Goal: Information Seeking & Learning: Check status

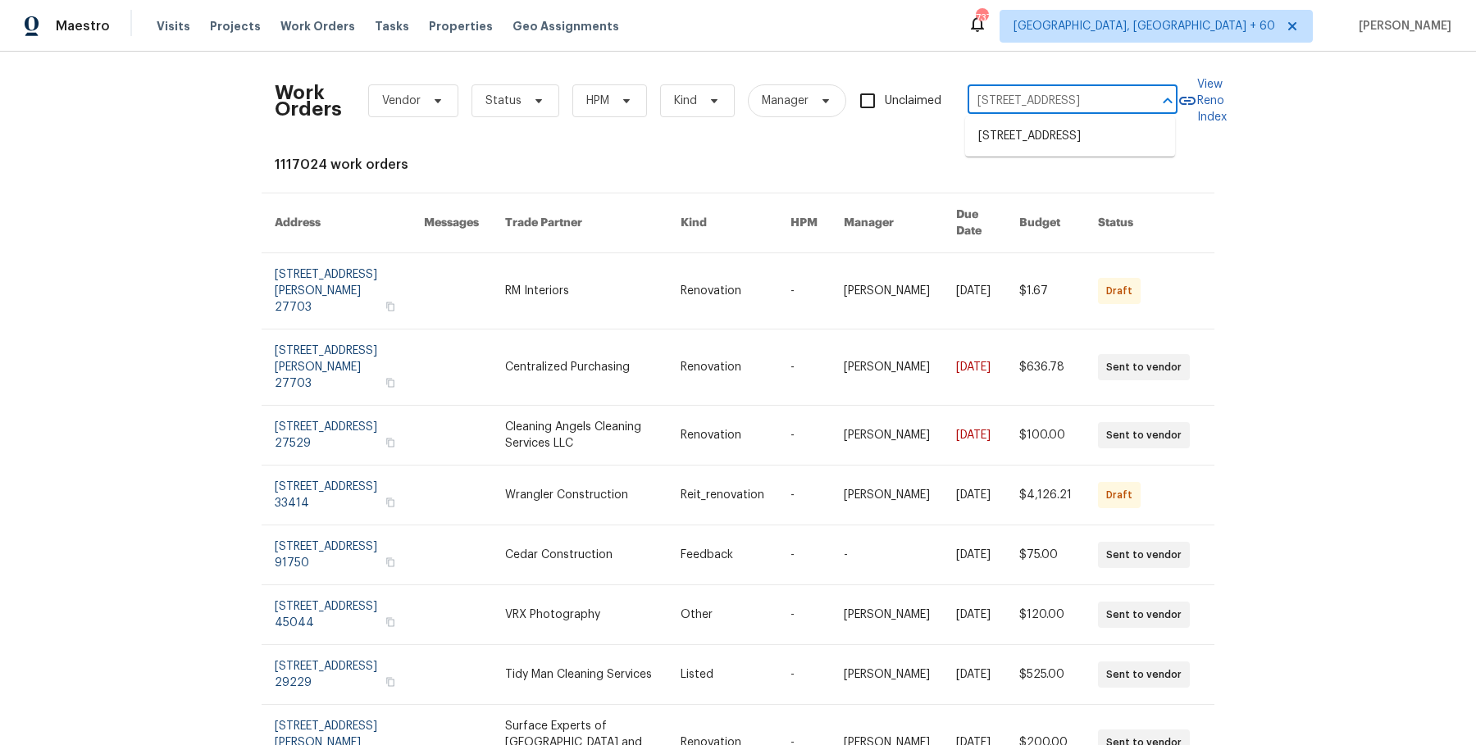
scroll to position [0, 70]
click at [1035, 121] on ul "[STREET_ADDRESS]" at bounding box center [1070, 136] width 210 height 40
click at [1033, 134] on li "[STREET_ADDRESS]" at bounding box center [1070, 136] width 210 height 27
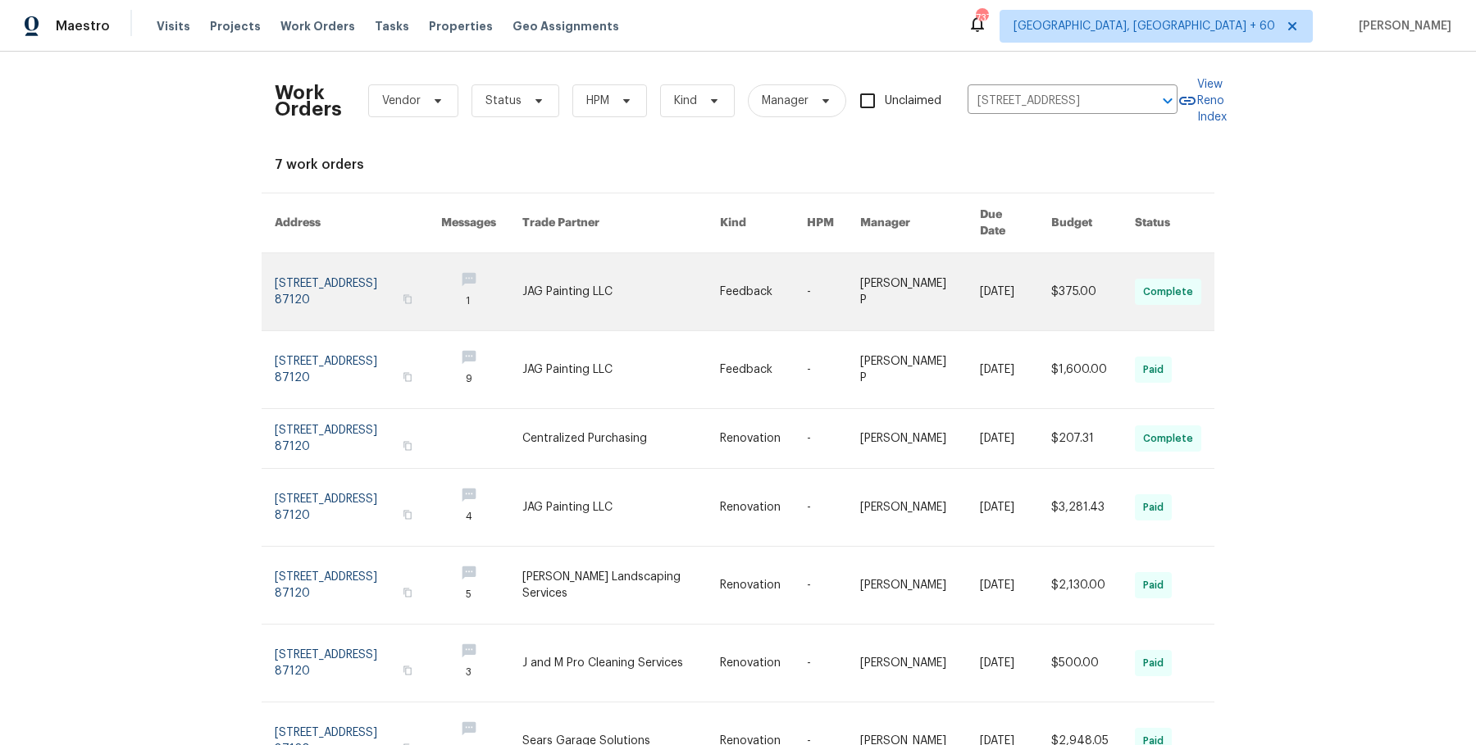
click at [820, 282] on td "-" at bounding box center [820, 292] width 53 height 78
click at [826, 277] on link at bounding box center [833, 291] width 53 height 77
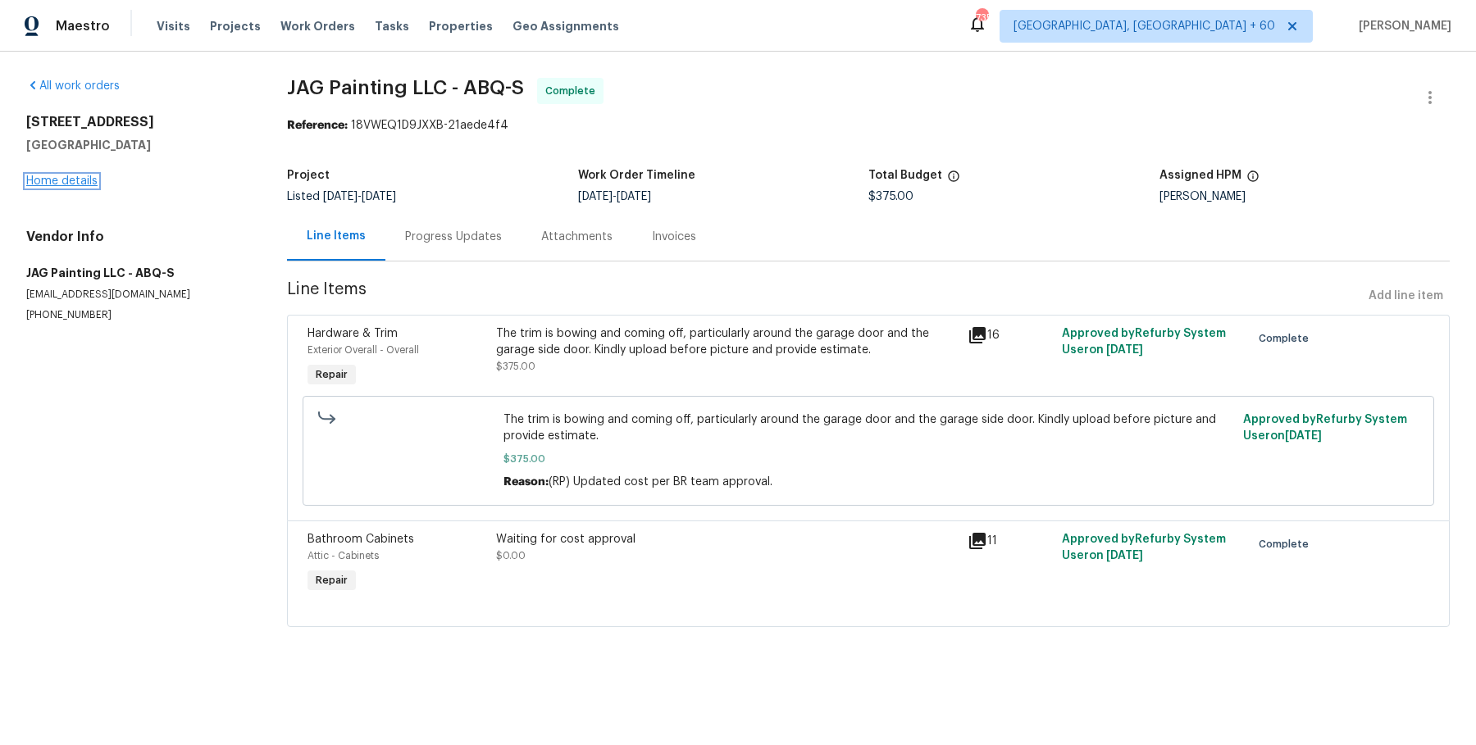
click at [85, 182] on link "Home details" at bounding box center [61, 180] width 71 height 11
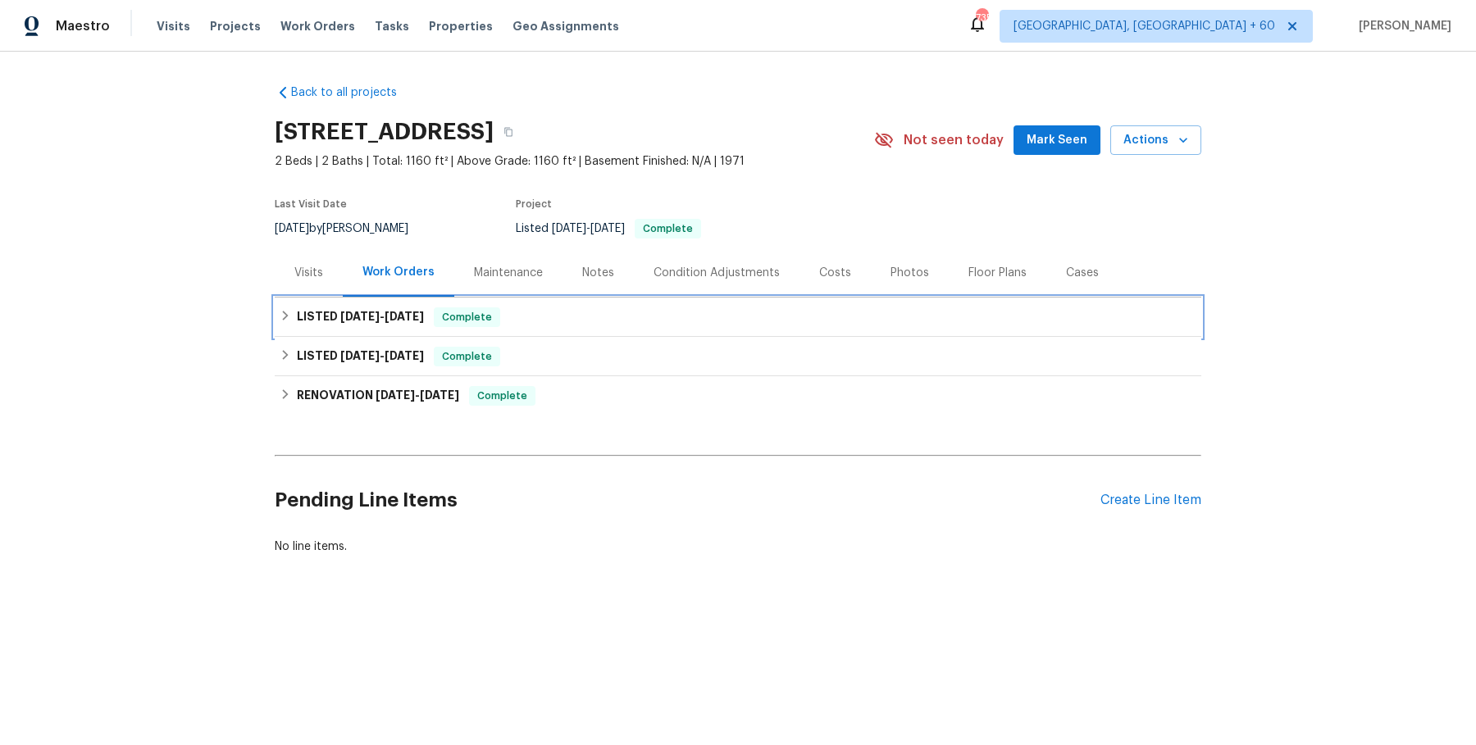
click at [611, 312] on div "LISTED [DATE] - [DATE] Complete" at bounding box center [738, 317] width 916 height 20
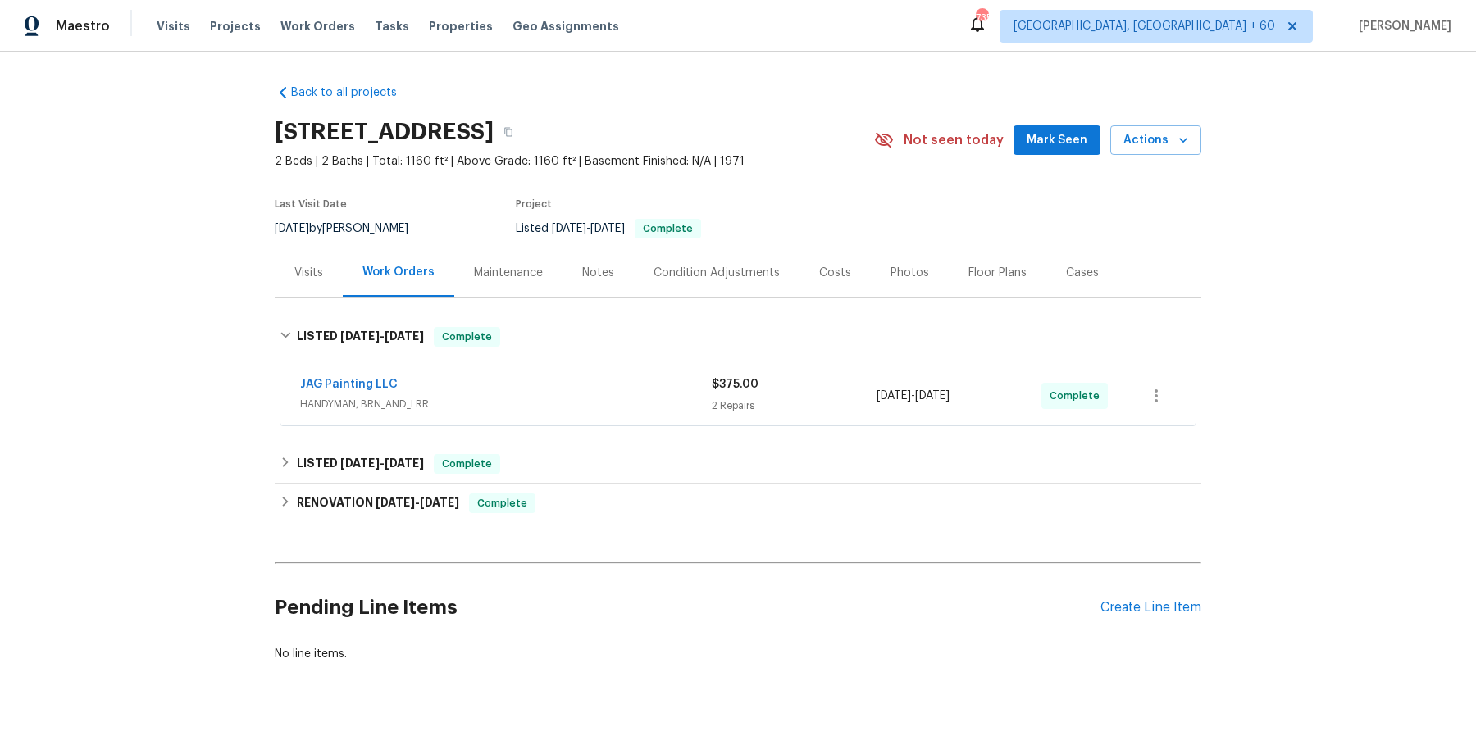
click at [589, 381] on div "JAG Painting LLC" at bounding box center [506, 386] width 412 height 20
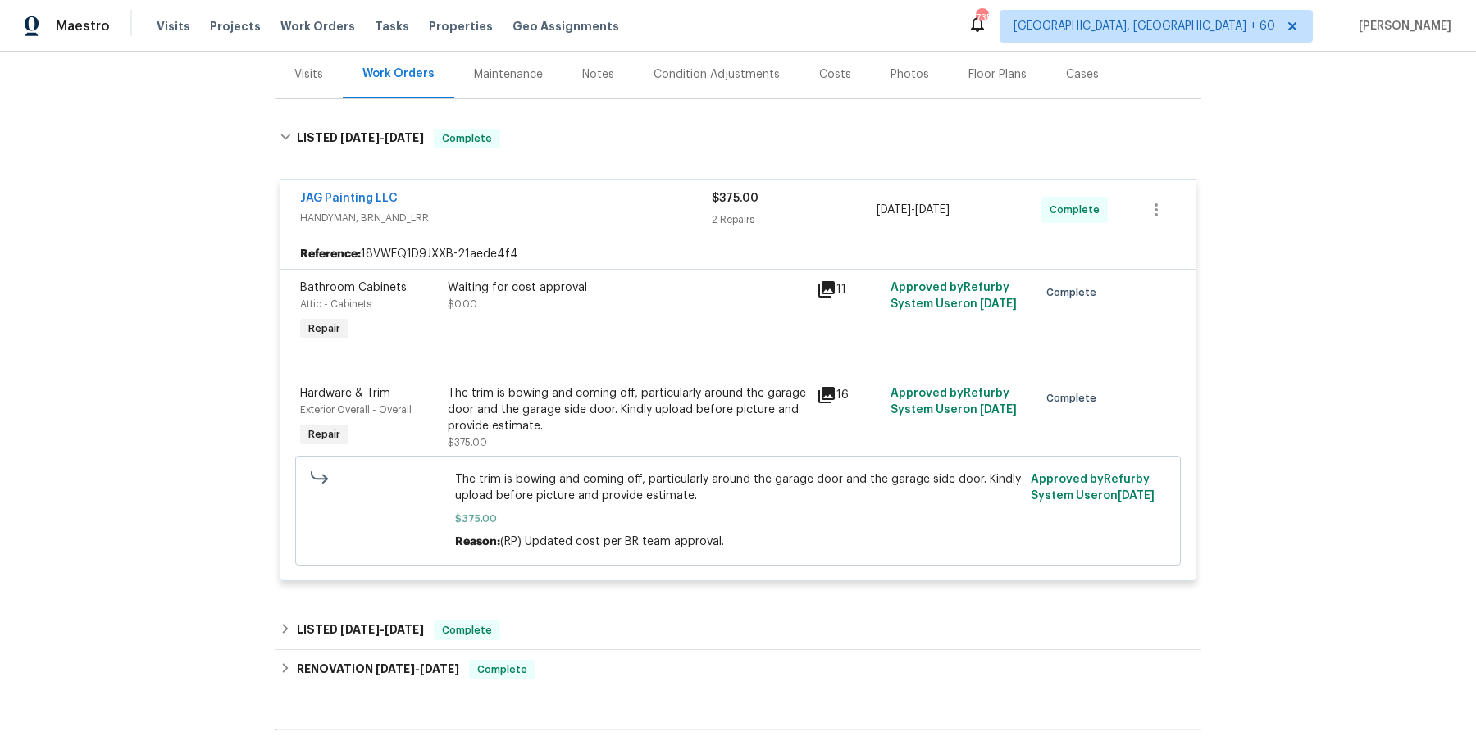
scroll to position [201, 0]
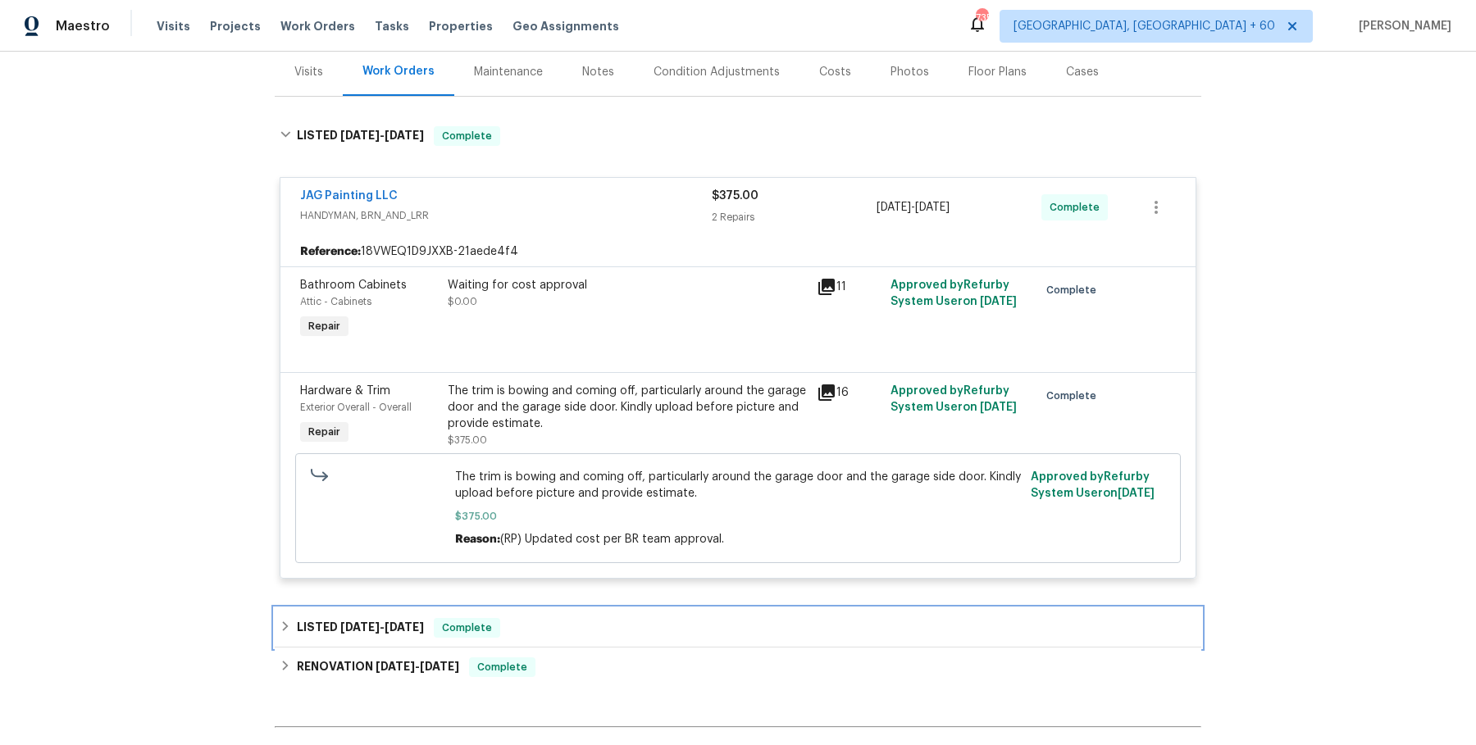
click at [566, 630] on div "LISTED [DATE] - [DATE] Complete" at bounding box center [738, 628] width 916 height 20
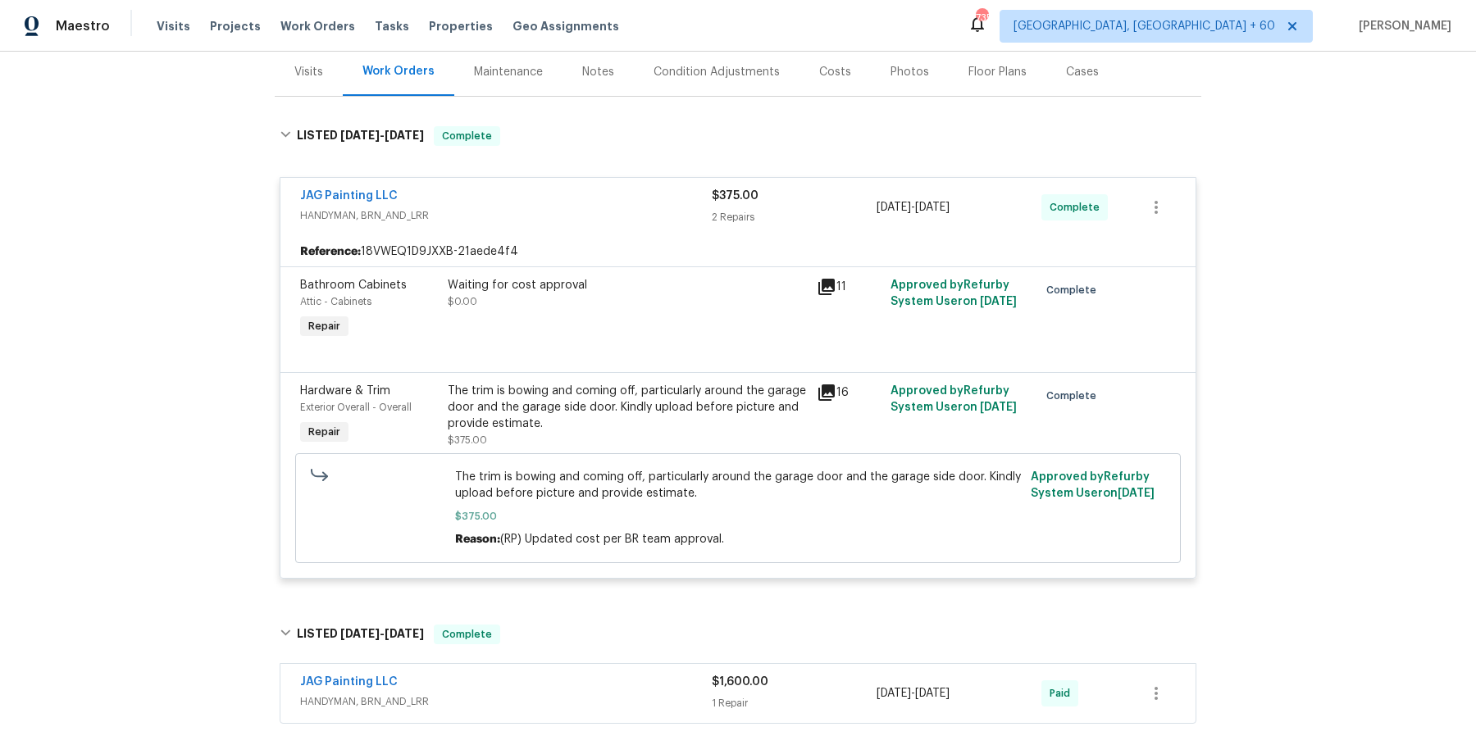
click at [556, 680] on div "JAG Painting LLC" at bounding box center [506, 684] width 412 height 20
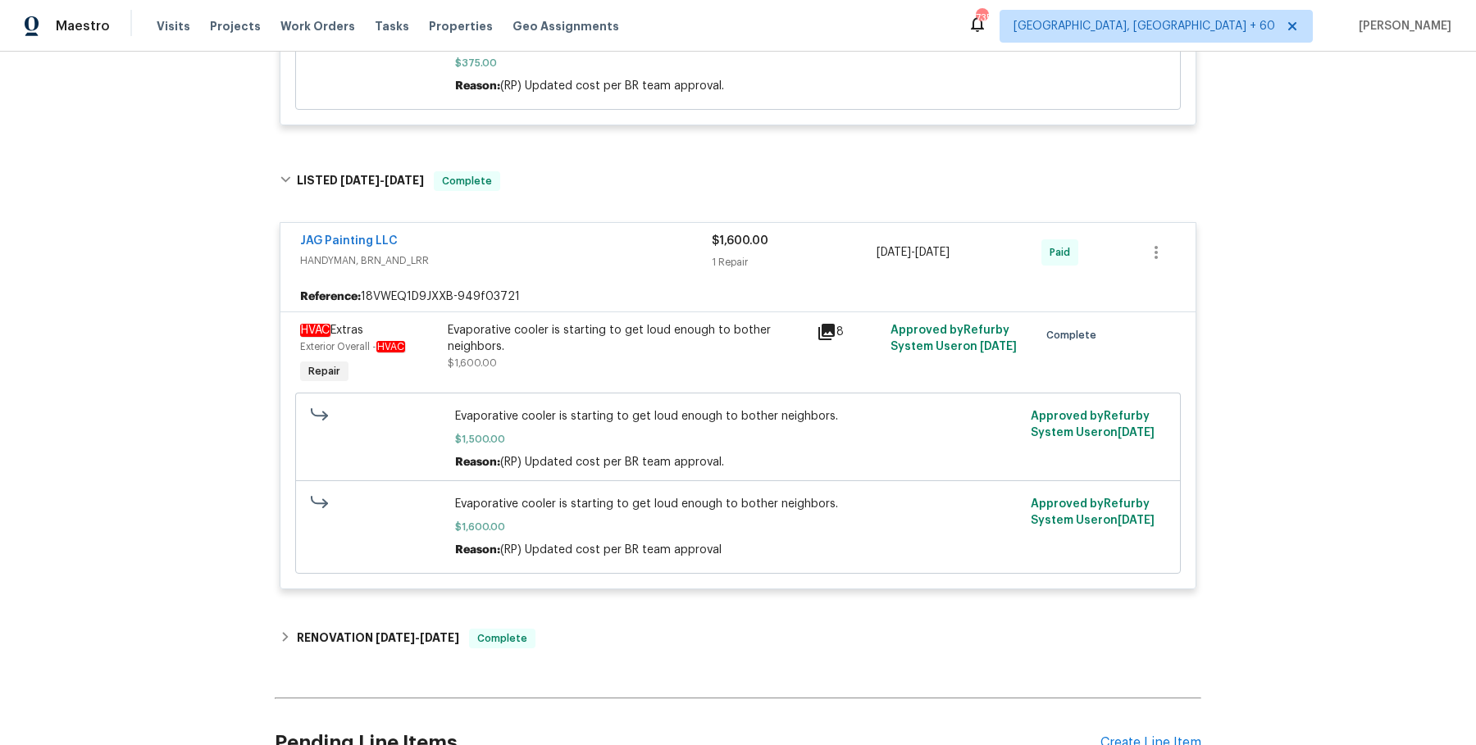
scroll to position [775, 0]
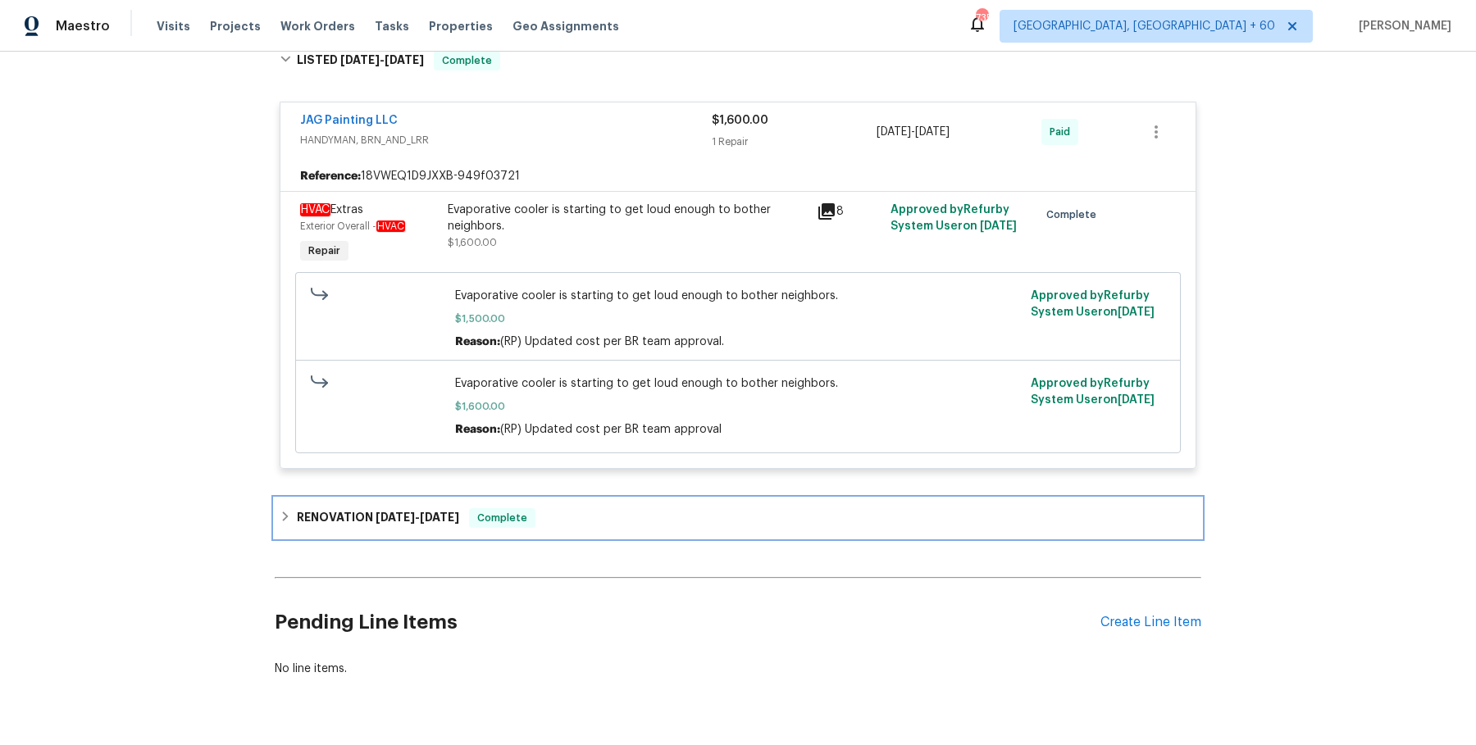
click at [571, 498] on div "RENOVATION [DATE] - [DATE] Complete" at bounding box center [738, 517] width 926 height 39
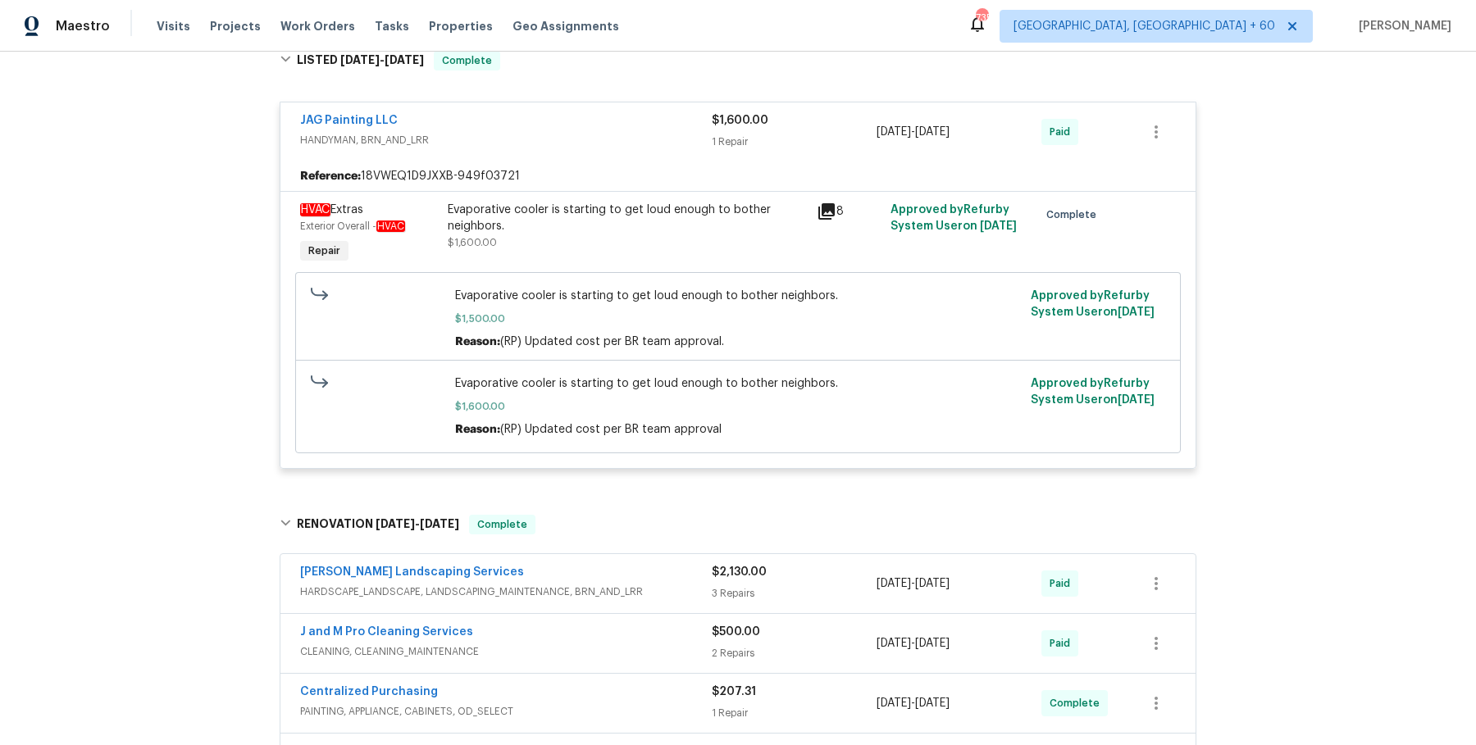
click at [569, 554] on div "[PERSON_NAME] Landscaping Services HARDSCAPE_LANDSCAPE, LANDSCAPING_MAINTENANCE…" at bounding box center [737, 583] width 915 height 59
click at [568, 580] on div "[PERSON_NAME] Landscaping Services" at bounding box center [506, 574] width 412 height 20
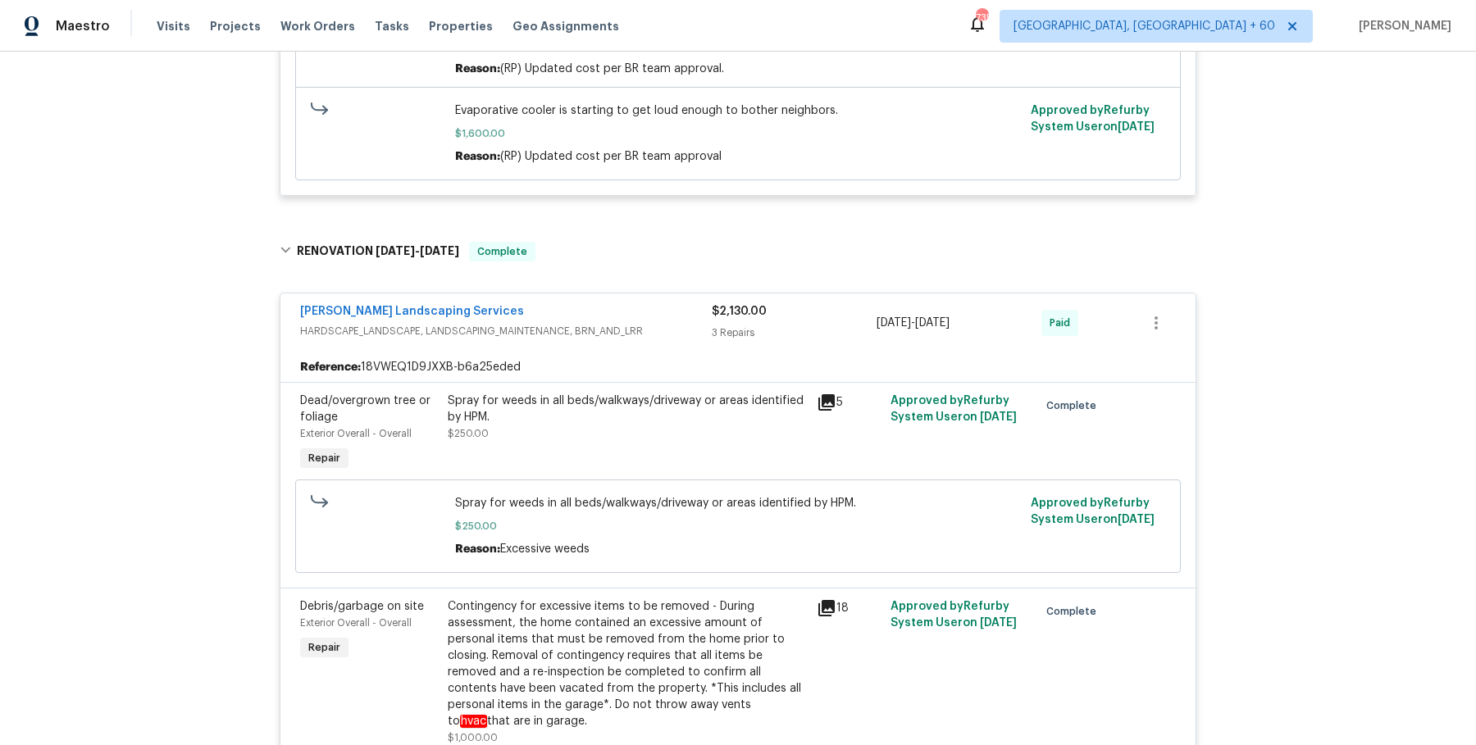
scroll to position [1851, 0]
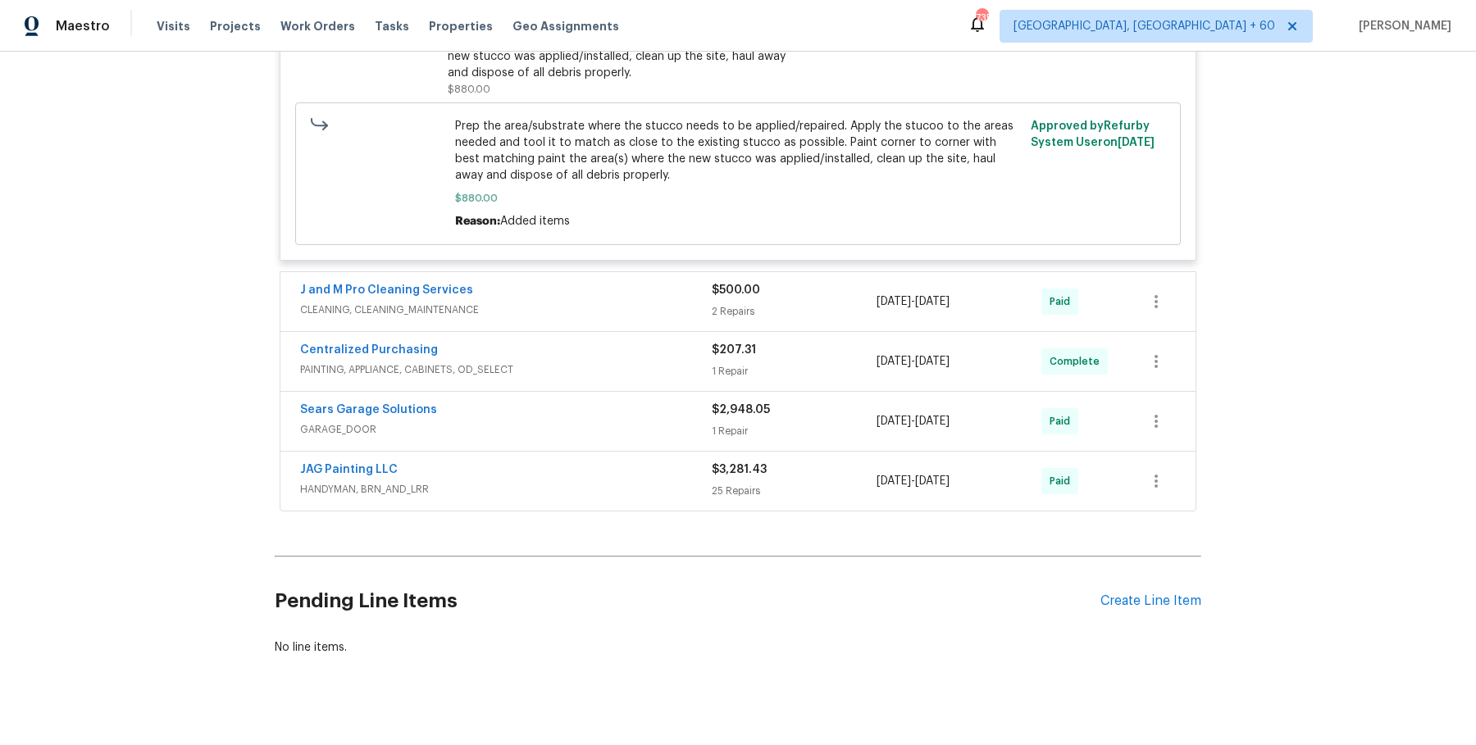
click at [621, 302] on span "CLEANING, CLEANING_MAINTENANCE" at bounding box center [506, 310] width 412 height 16
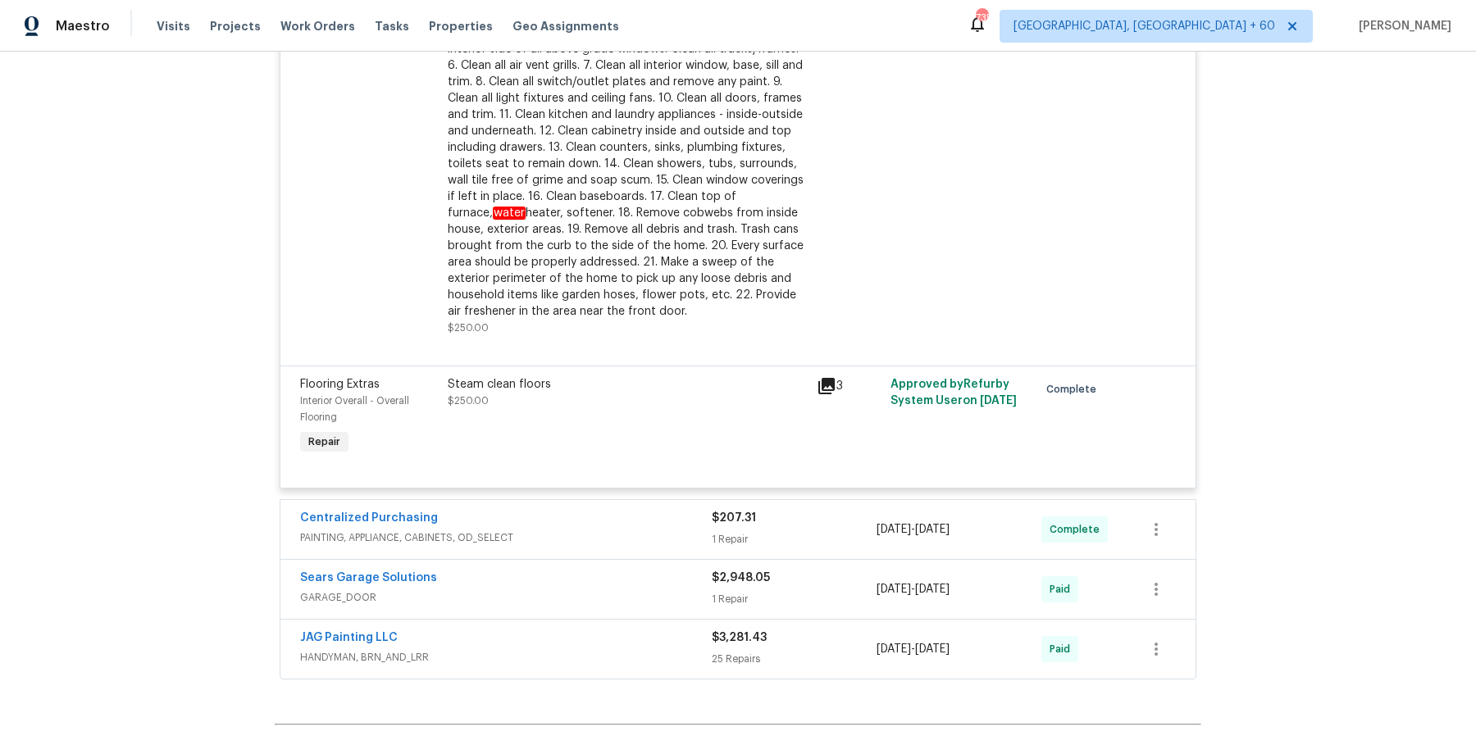
scroll to position [2417, 0]
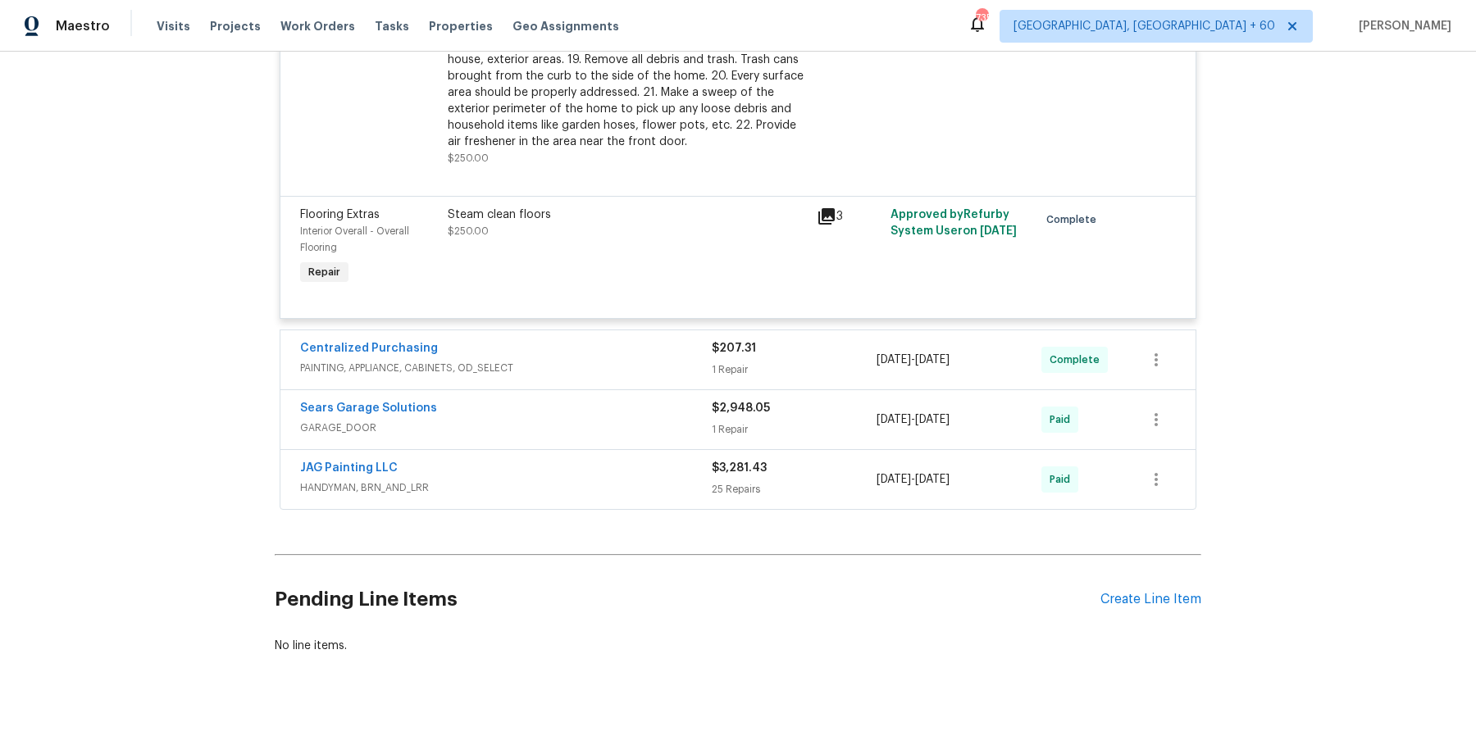
click at [637, 360] on span "PAINTING, APPLIANCE, CABINETS, OD_SELECT" at bounding box center [506, 368] width 412 height 16
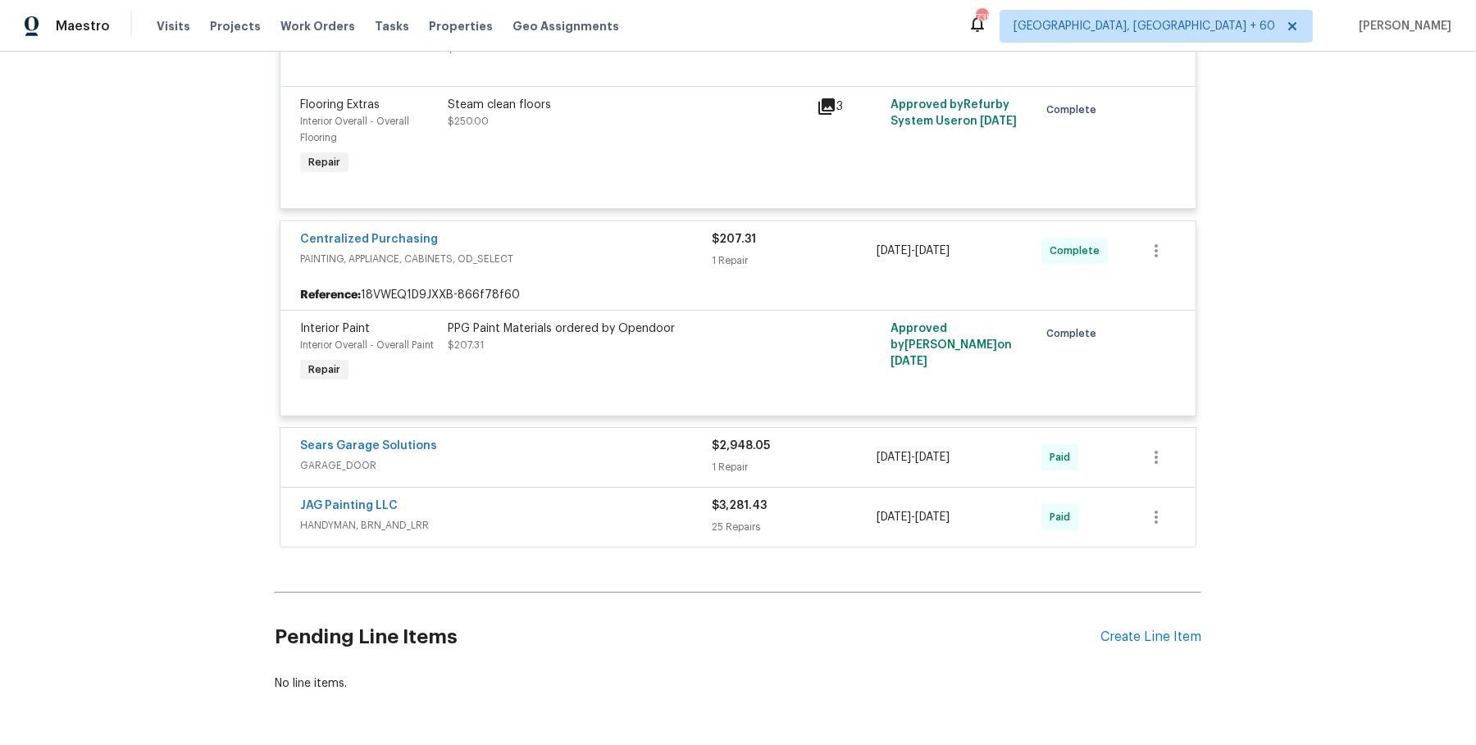
scroll to position [2565, 0]
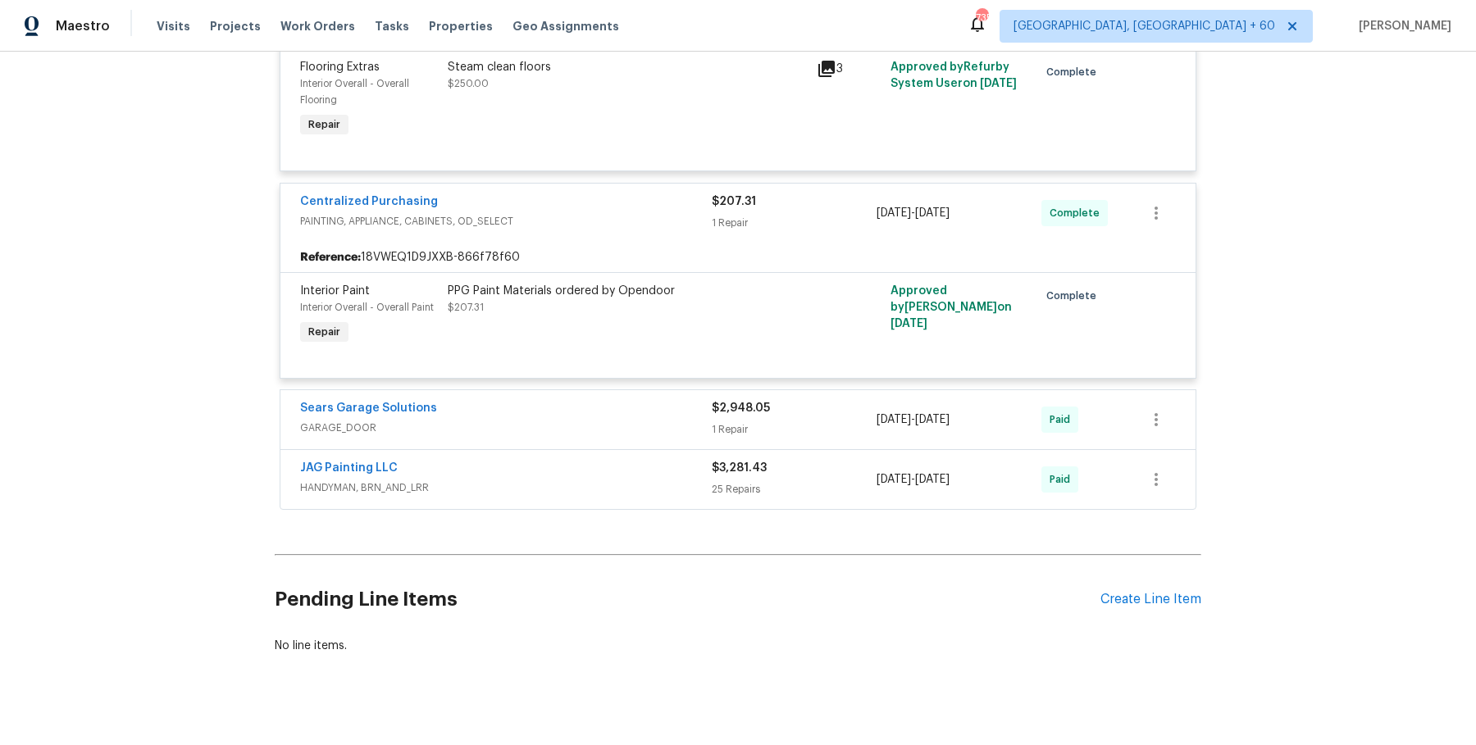
click at [643, 400] on div "Sears Garage Solutions" at bounding box center [506, 410] width 412 height 20
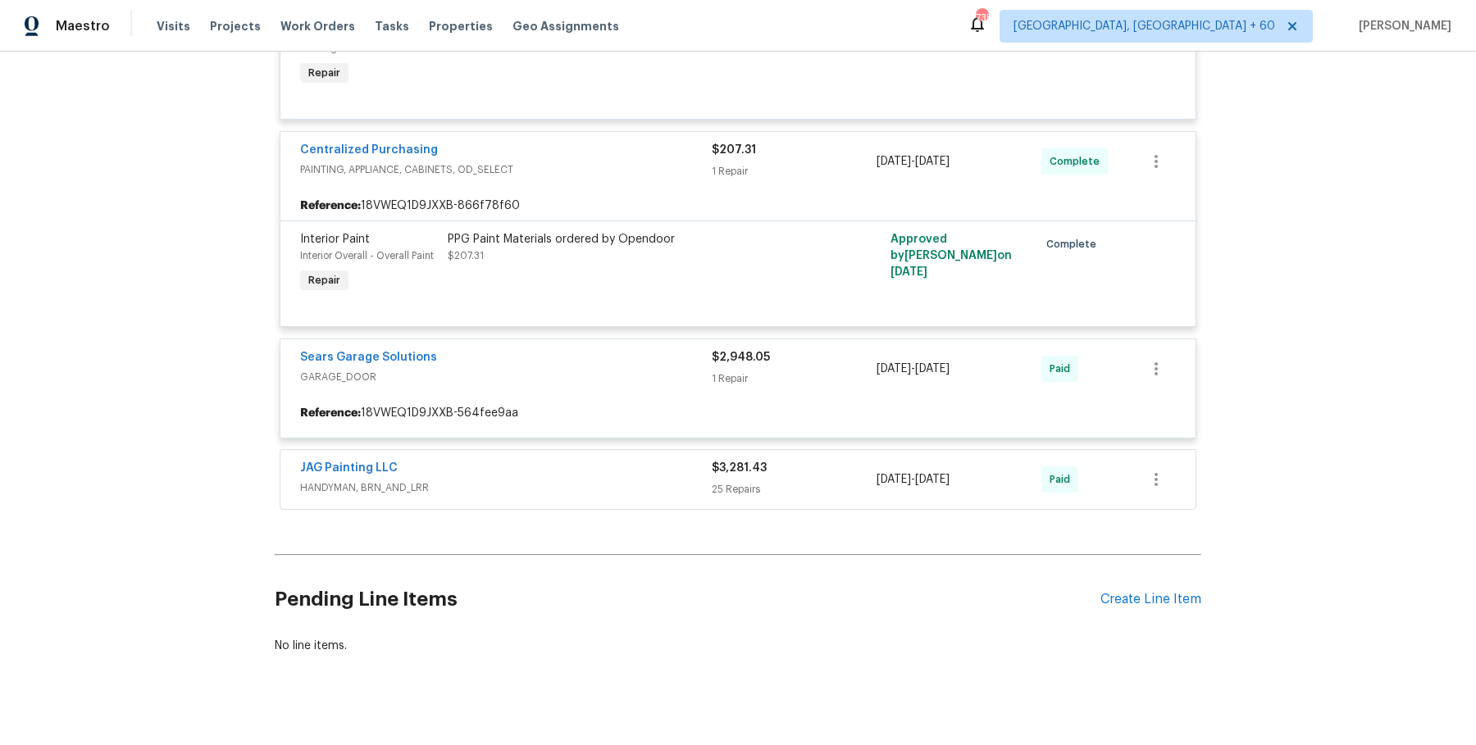
scroll to position [2613, 0]
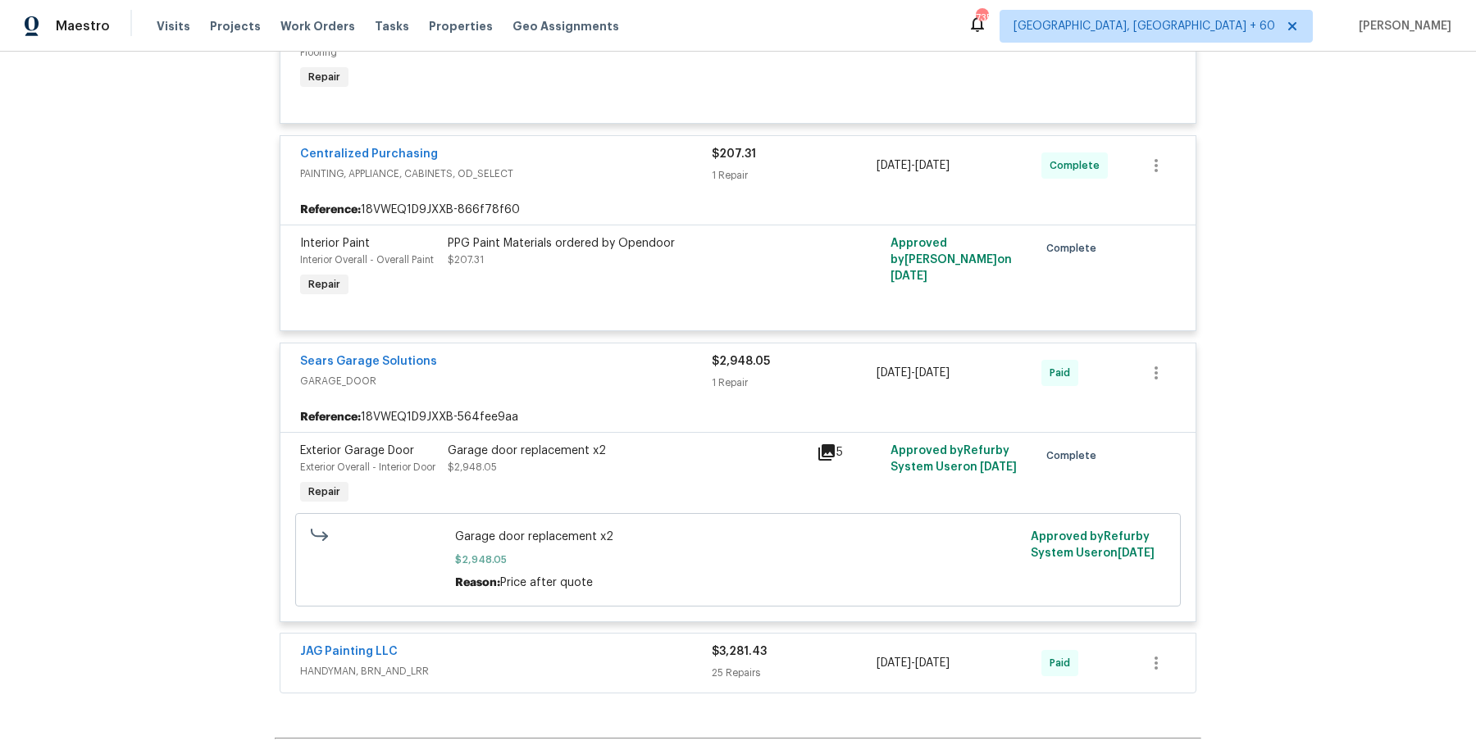
click at [584, 654] on div "JAG Painting LLC" at bounding box center [506, 654] width 412 height 20
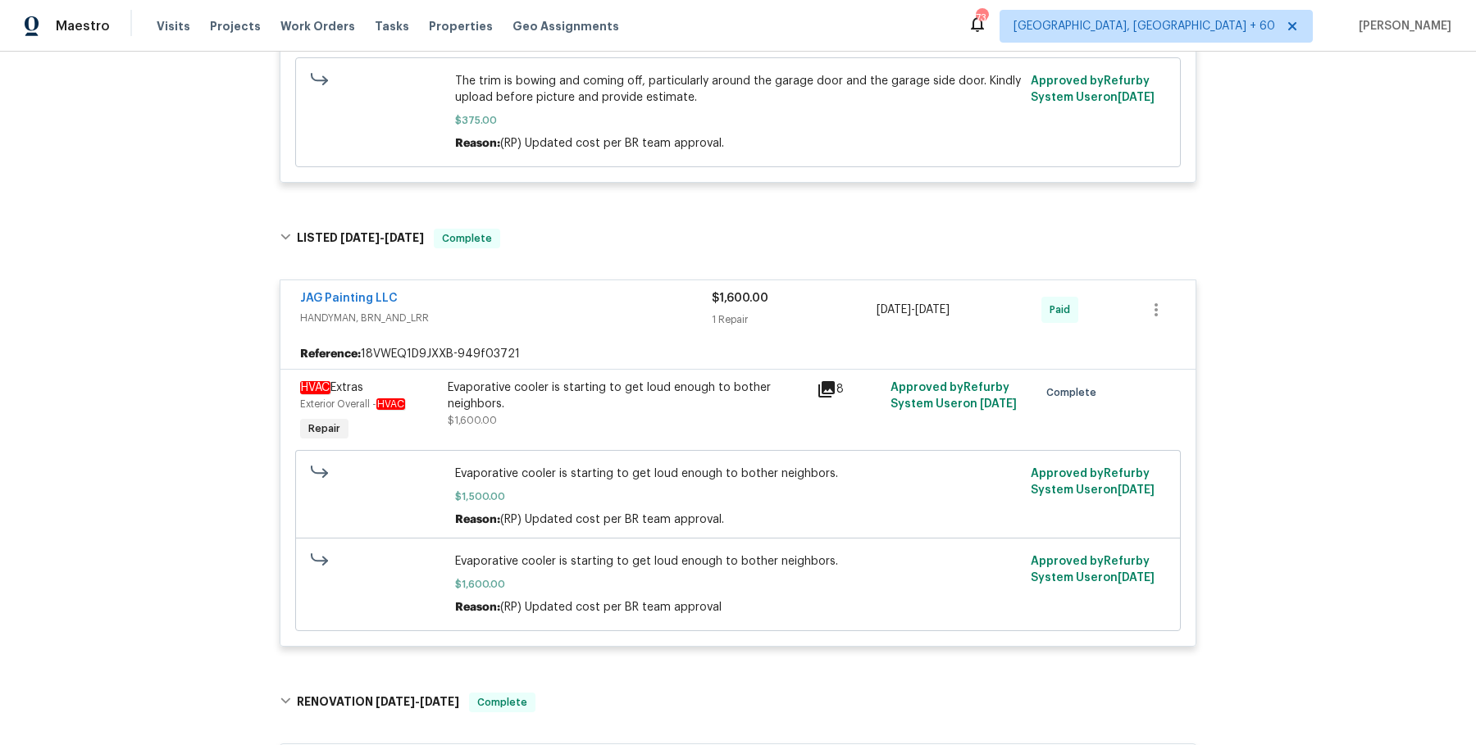
scroll to position [0, 0]
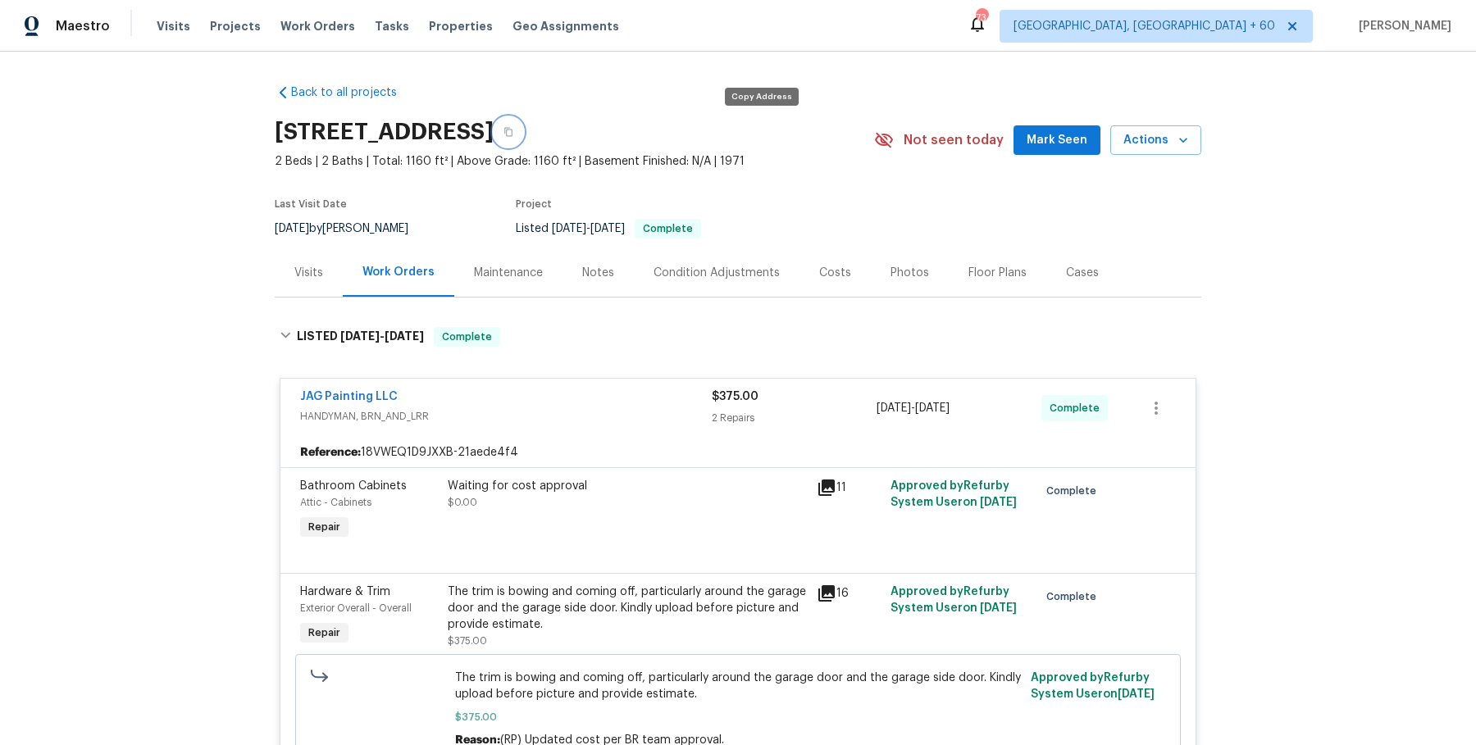
click at [523, 135] on button "button" at bounding box center [508, 132] width 30 height 30
click at [301, 31] on span "Work Orders" at bounding box center [317, 26] width 75 height 16
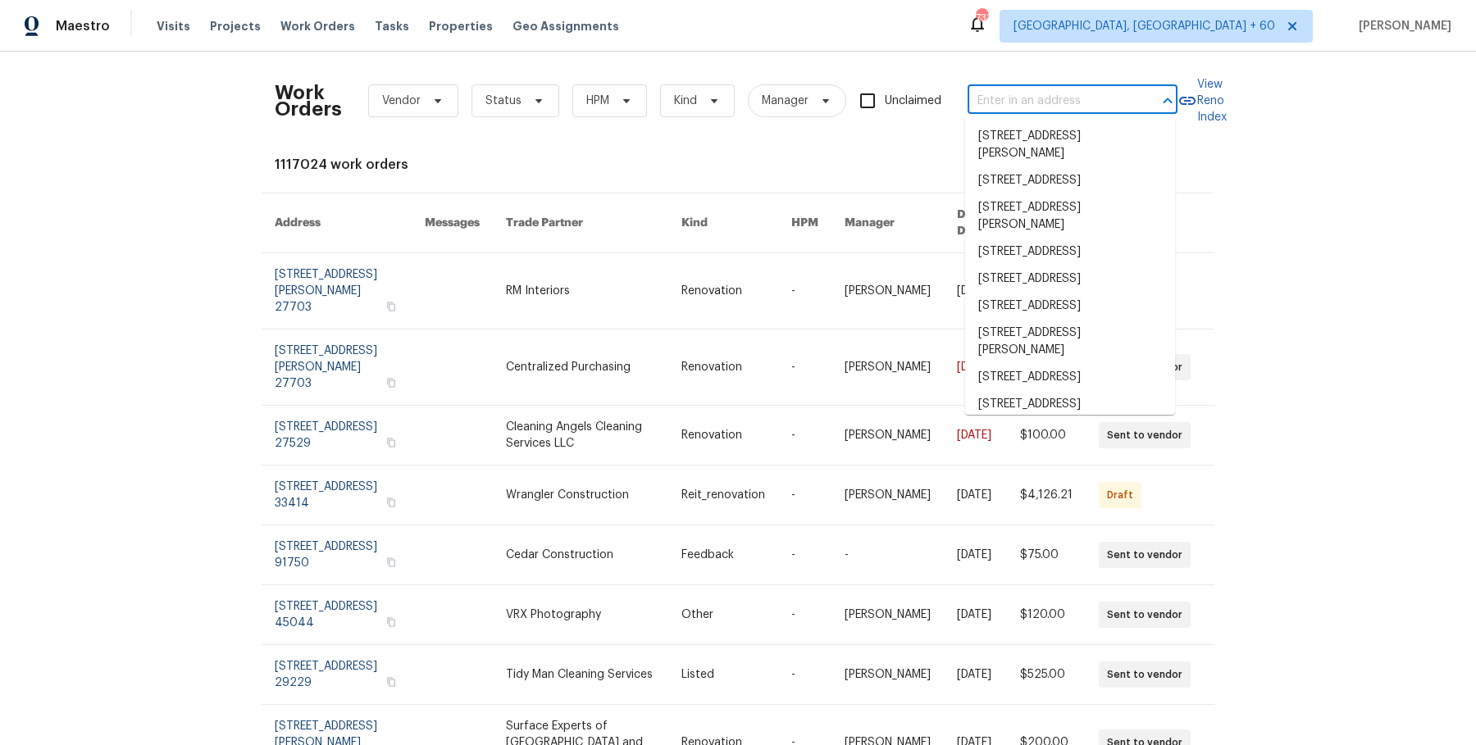
click at [1007, 102] on input "text" at bounding box center [1049, 101] width 164 height 25
paste input "[STREET_ADDRESS]"
type input "[STREET_ADDRESS]"
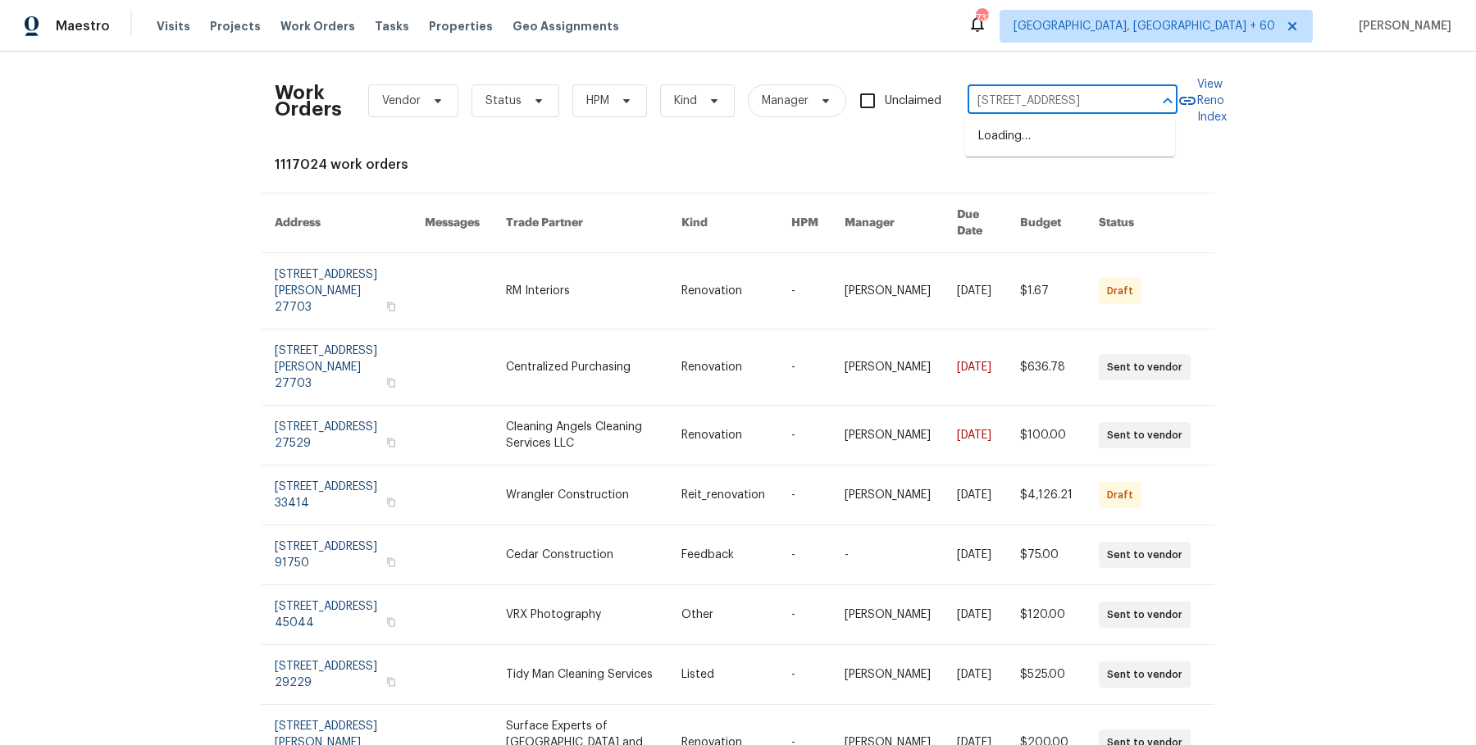
scroll to position [0, 60]
click at [1000, 134] on li "[STREET_ADDRESS]" at bounding box center [1070, 136] width 210 height 27
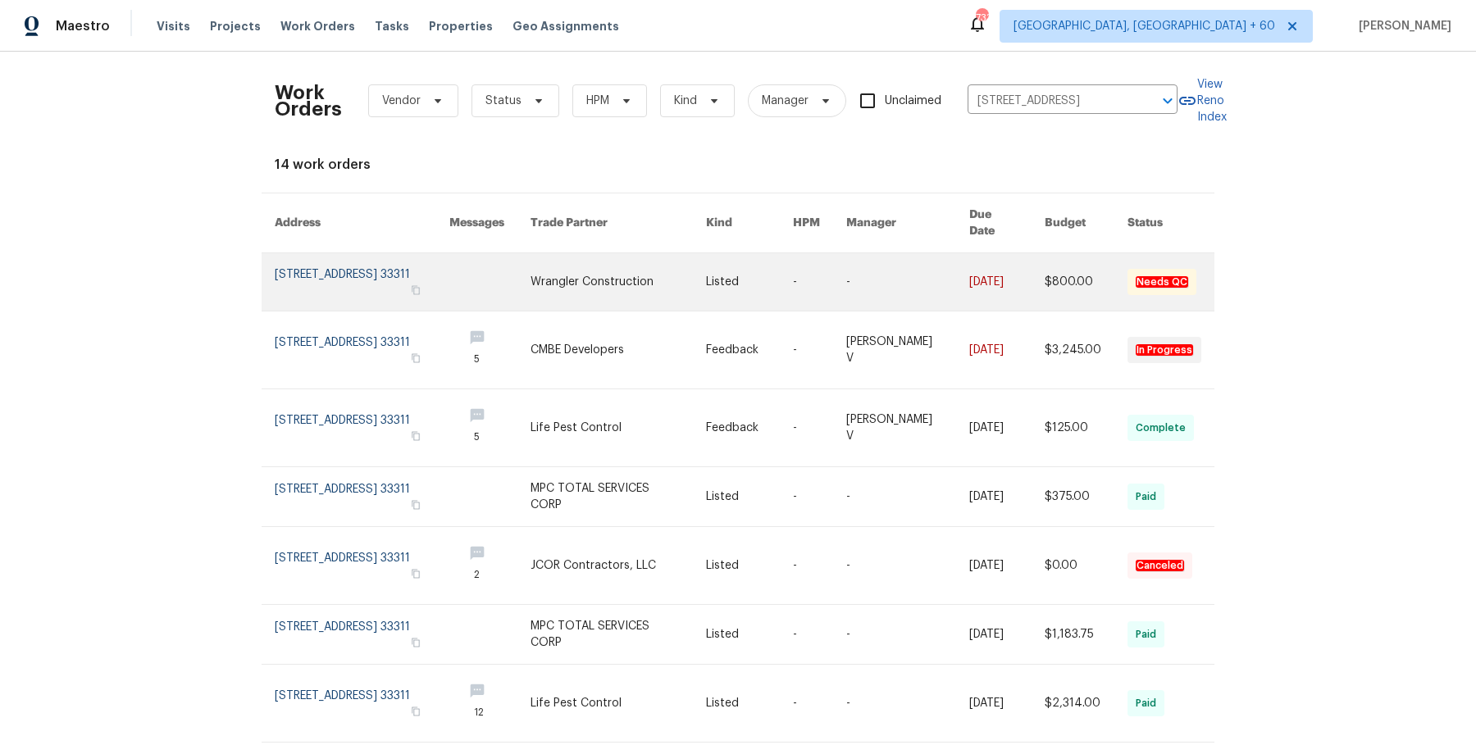
click at [822, 257] on link at bounding box center [819, 281] width 53 height 57
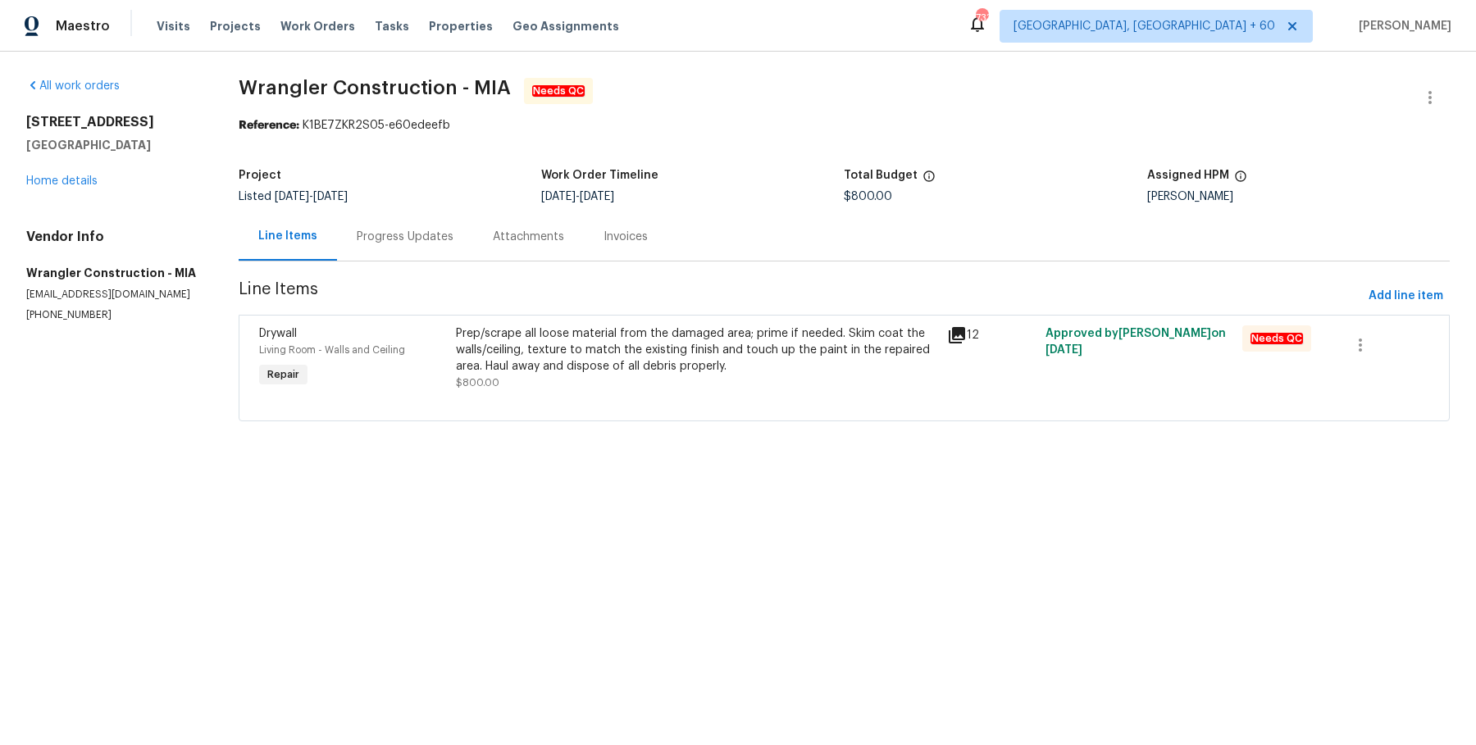
click at [61, 189] on div "[STREET_ADDRESS] Home details" at bounding box center [112, 151] width 173 height 75
click at [70, 183] on link "Home details" at bounding box center [61, 180] width 71 height 11
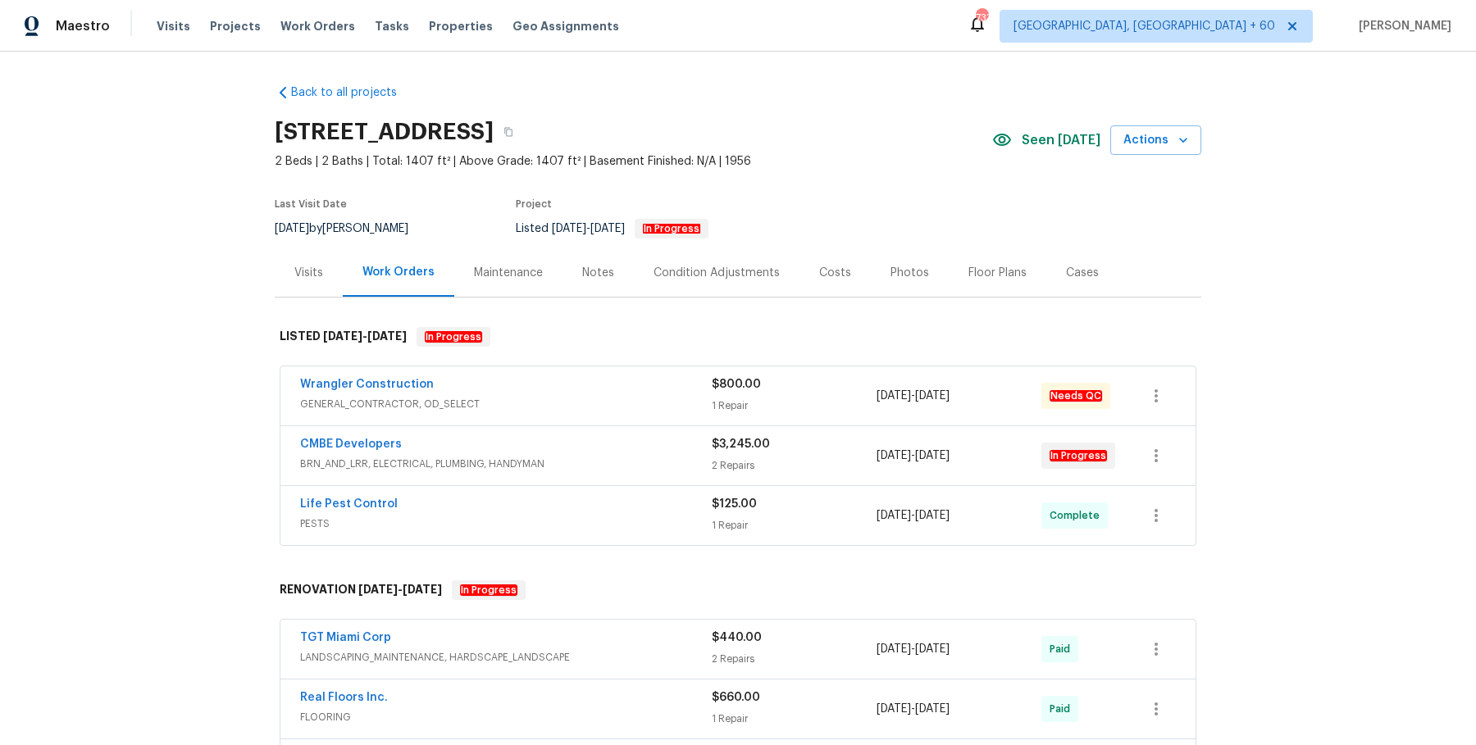
click at [566, 413] on div "Wrangler Construction GENERAL_CONTRACTOR, OD_SELECT" at bounding box center [506, 395] width 412 height 39
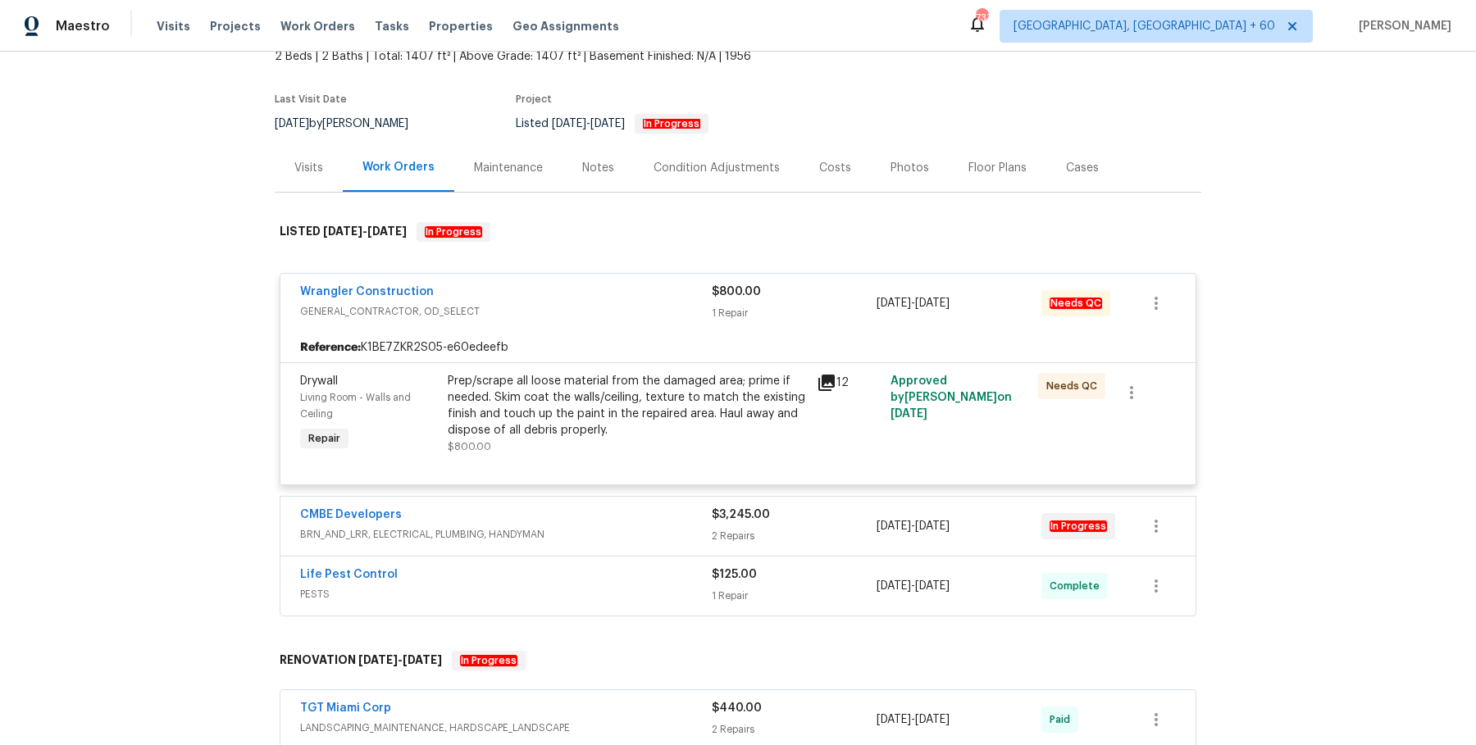
scroll to position [125, 0]
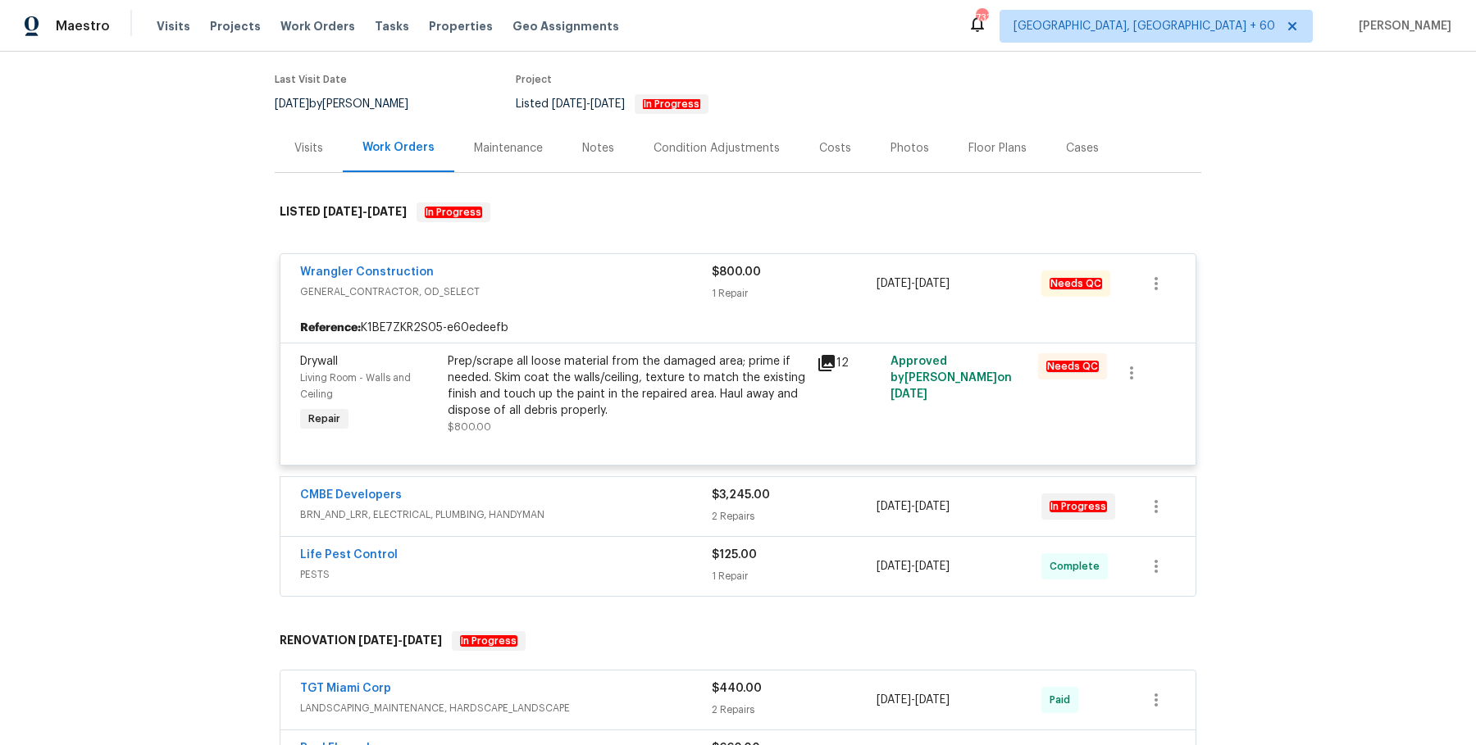
click at [600, 512] on span "BRN_AND_LRR, ELECTRICAL, PLUMBING, HANDYMAN" at bounding box center [506, 515] width 412 height 16
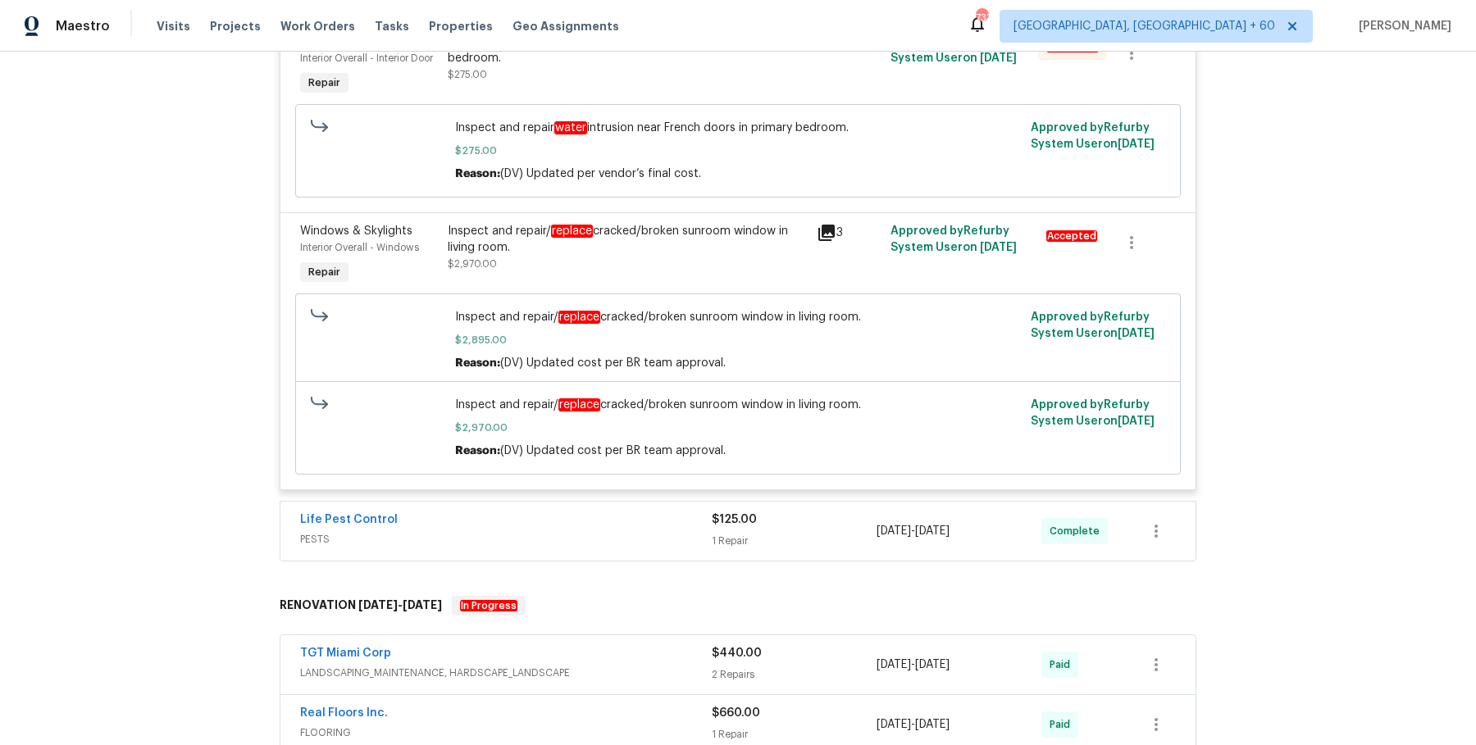
scroll to position [1004, 0]
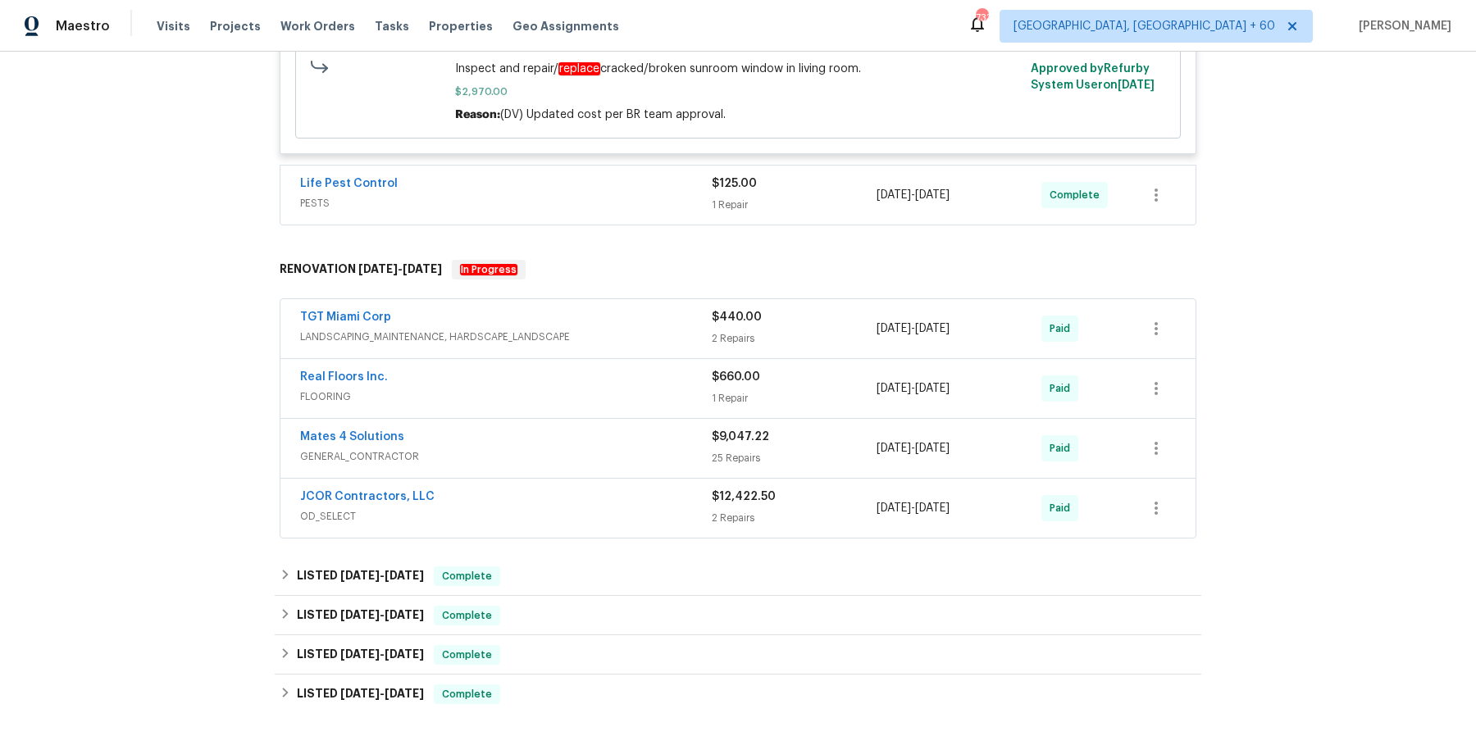
click at [666, 182] on div "Life Pest Control" at bounding box center [506, 185] width 412 height 20
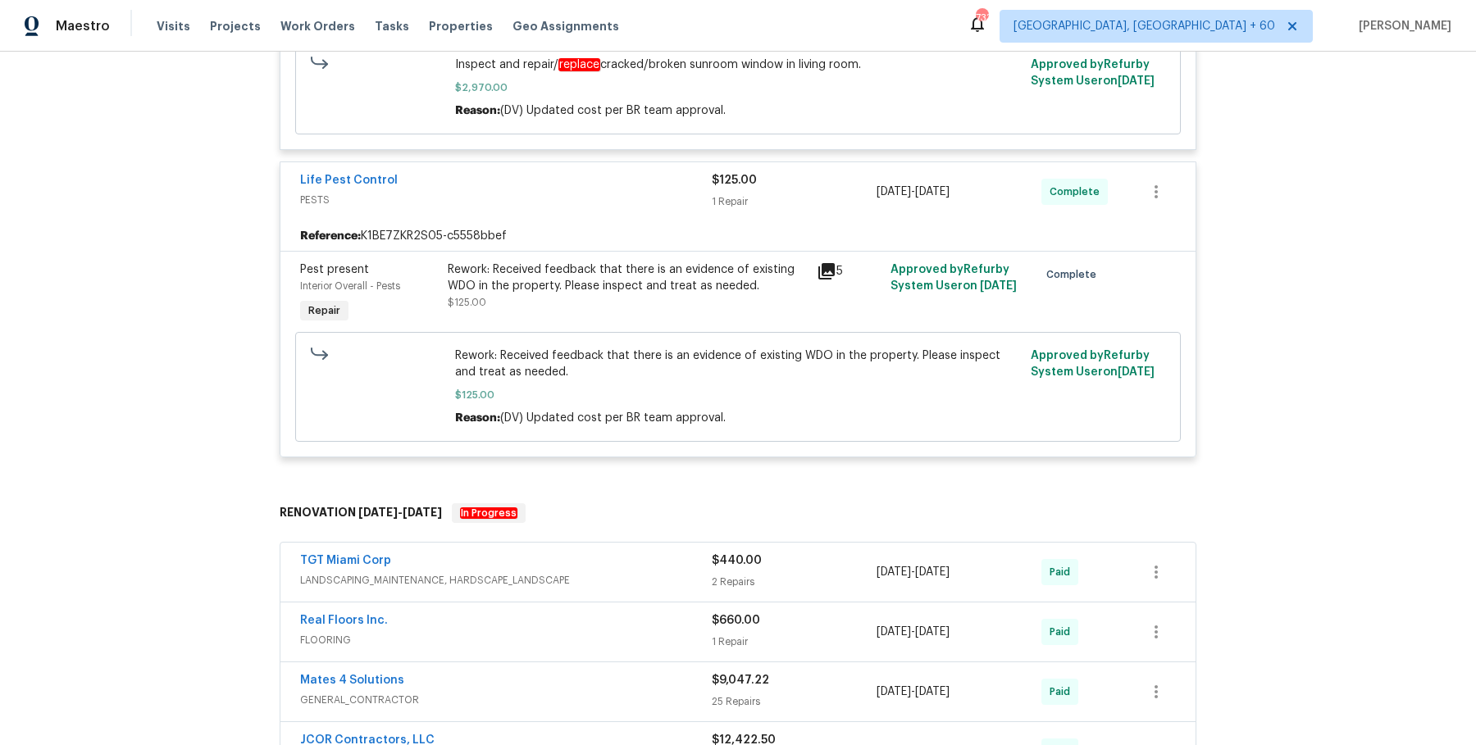
scroll to position [1003, 0]
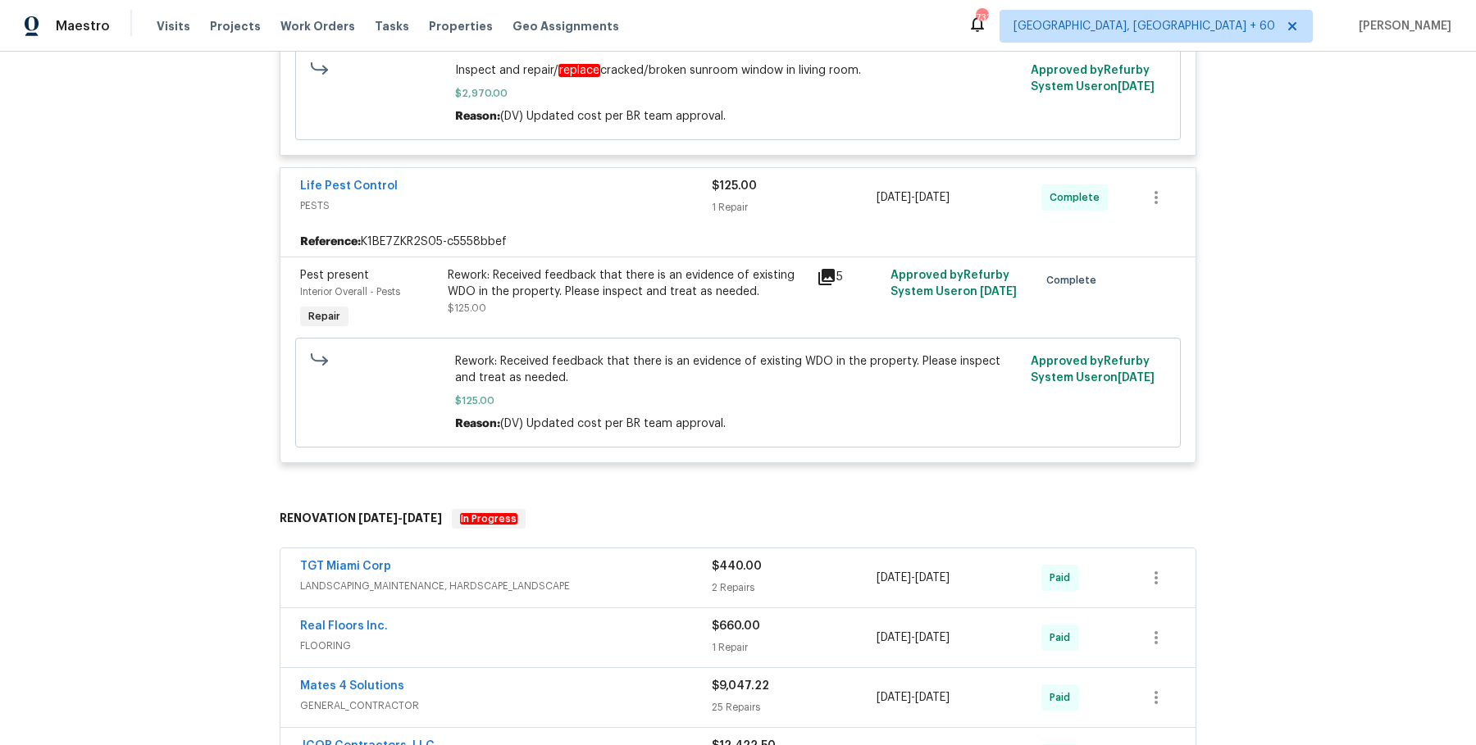
click at [638, 589] on span "LANDSCAPING_MAINTENANCE, HARDSCAPE_LANDSCAPE" at bounding box center [506, 586] width 412 height 16
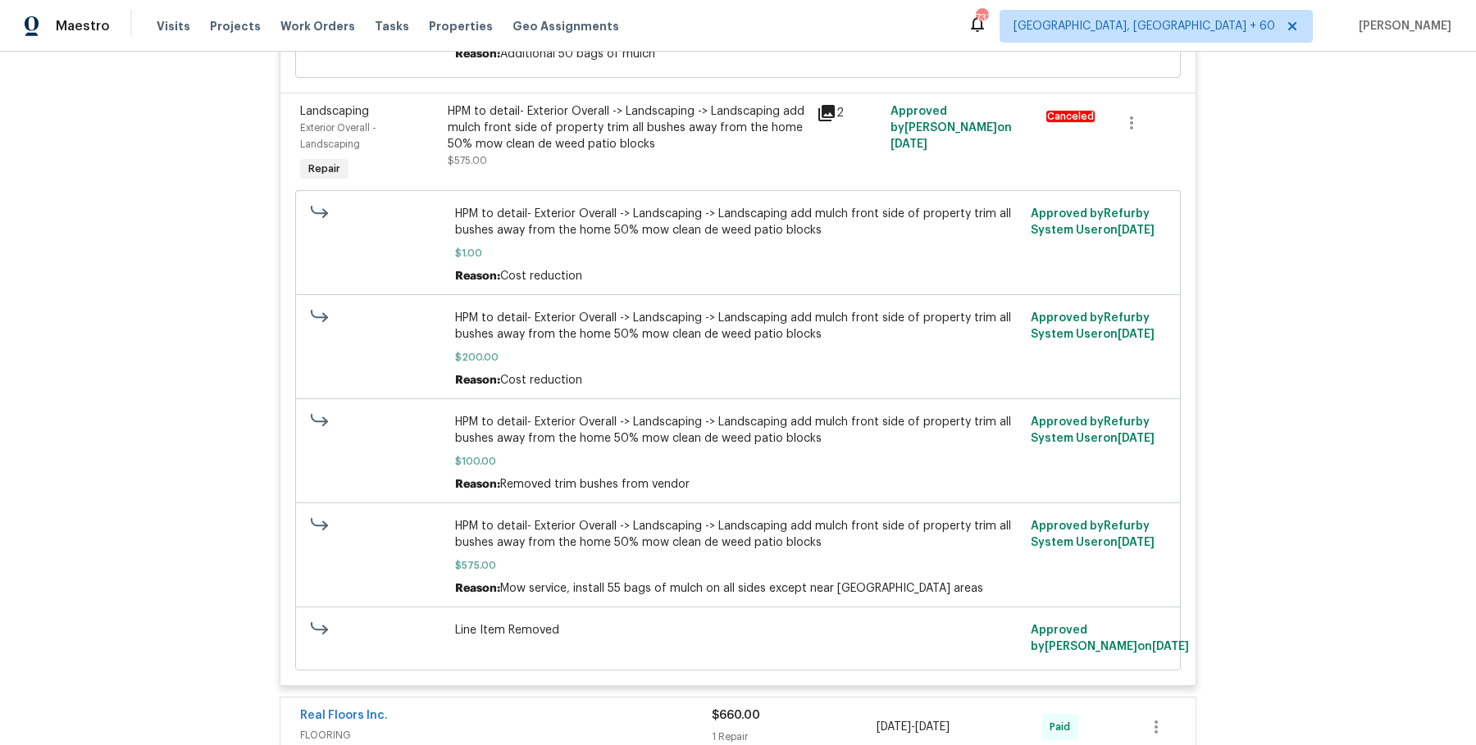
scroll to position [2401, 0]
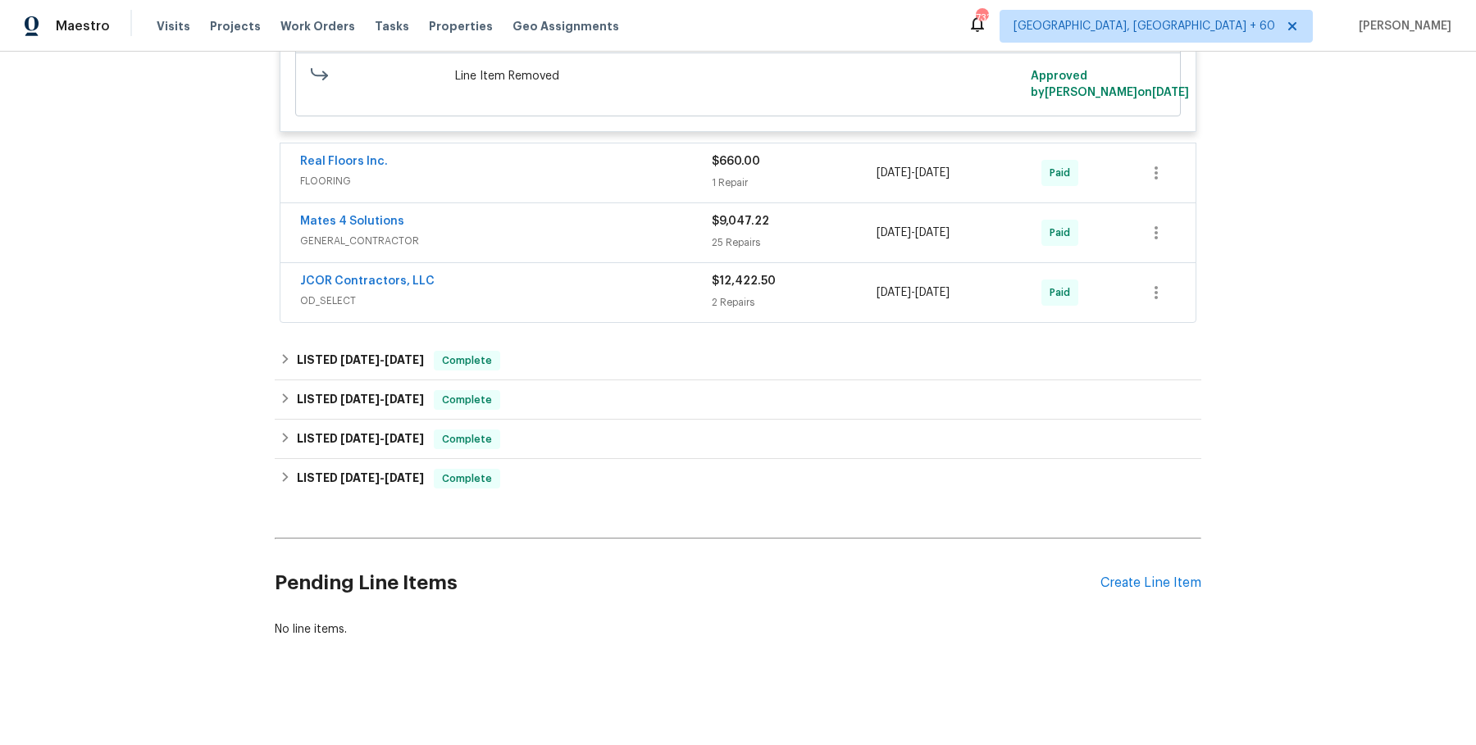
click at [618, 182] on span "FLOORING" at bounding box center [506, 181] width 412 height 16
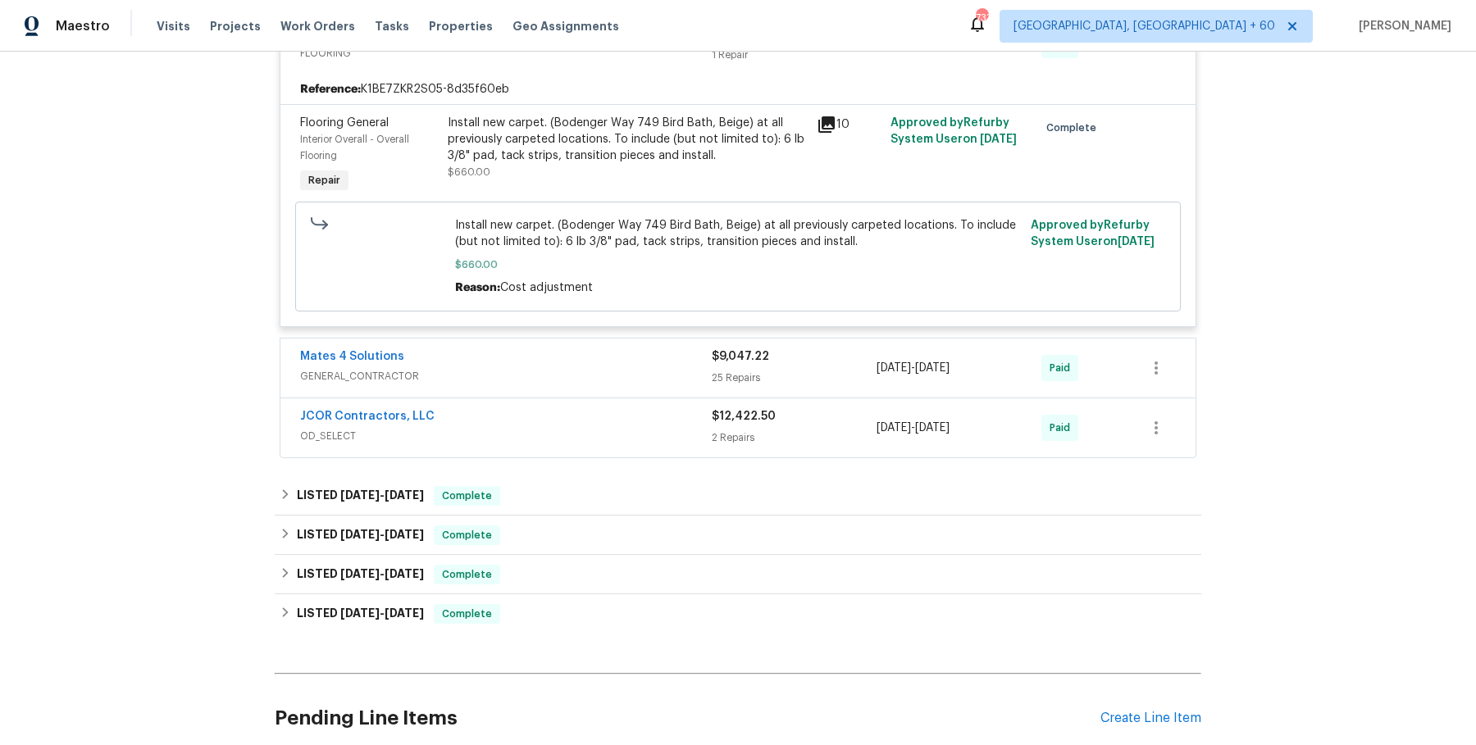
scroll to position [2527, 0]
click at [588, 343] on div "Mates 4 Solutions GENERAL_CONTRACTOR $9,047.22 25 Repairs [DATE] - [DATE] Paid" at bounding box center [737, 370] width 915 height 59
click at [588, 344] on div "Mates 4 Solutions GENERAL_CONTRACTOR $9,047.22 25 Repairs [DATE] - [DATE] Paid" at bounding box center [737, 370] width 915 height 59
click at [581, 375] on span "GENERAL_CONTRACTOR" at bounding box center [506, 379] width 412 height 16
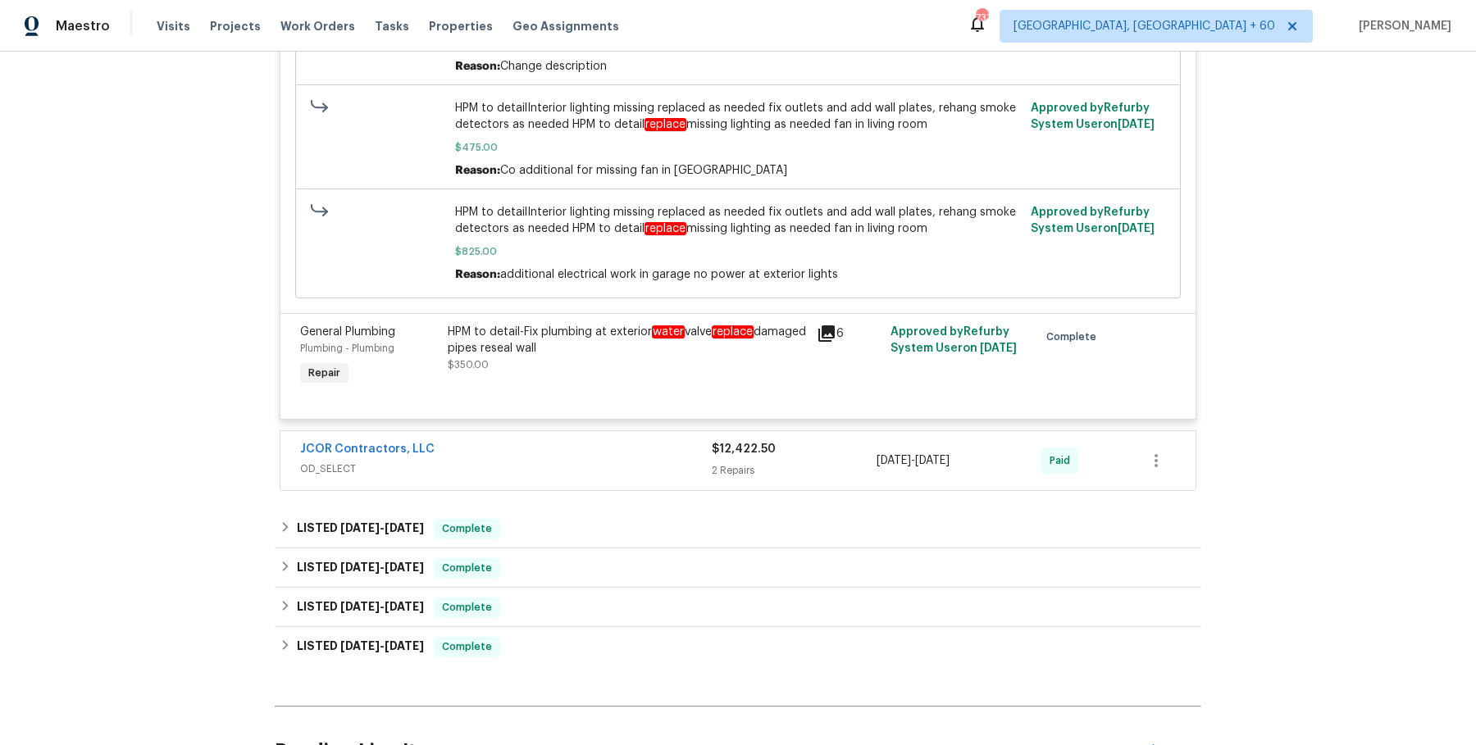
scroll to position [7948, 0]
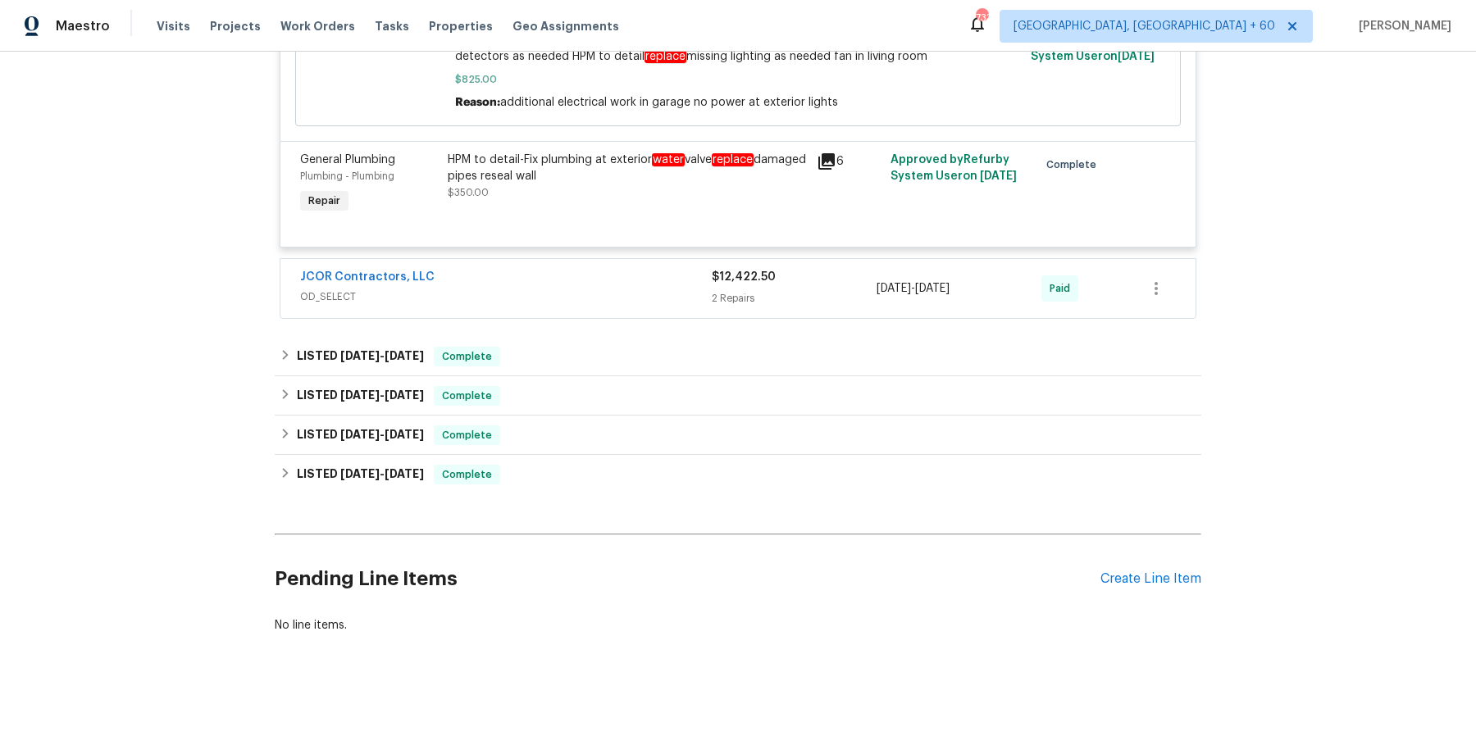
click at [585, 302] on span "OD_SELECT" at bounding box center [506, 297] width 412 height 16
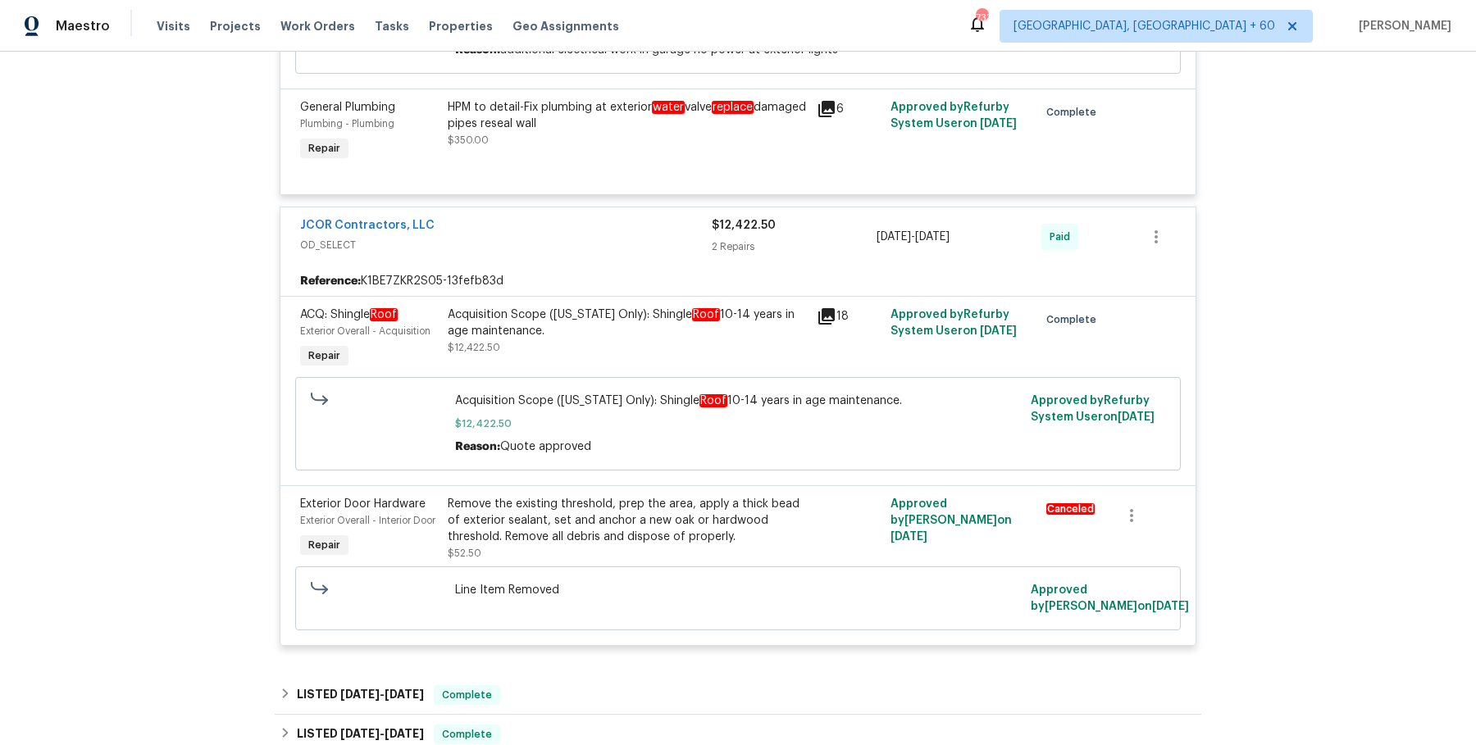
scroll to position [8231, 0]
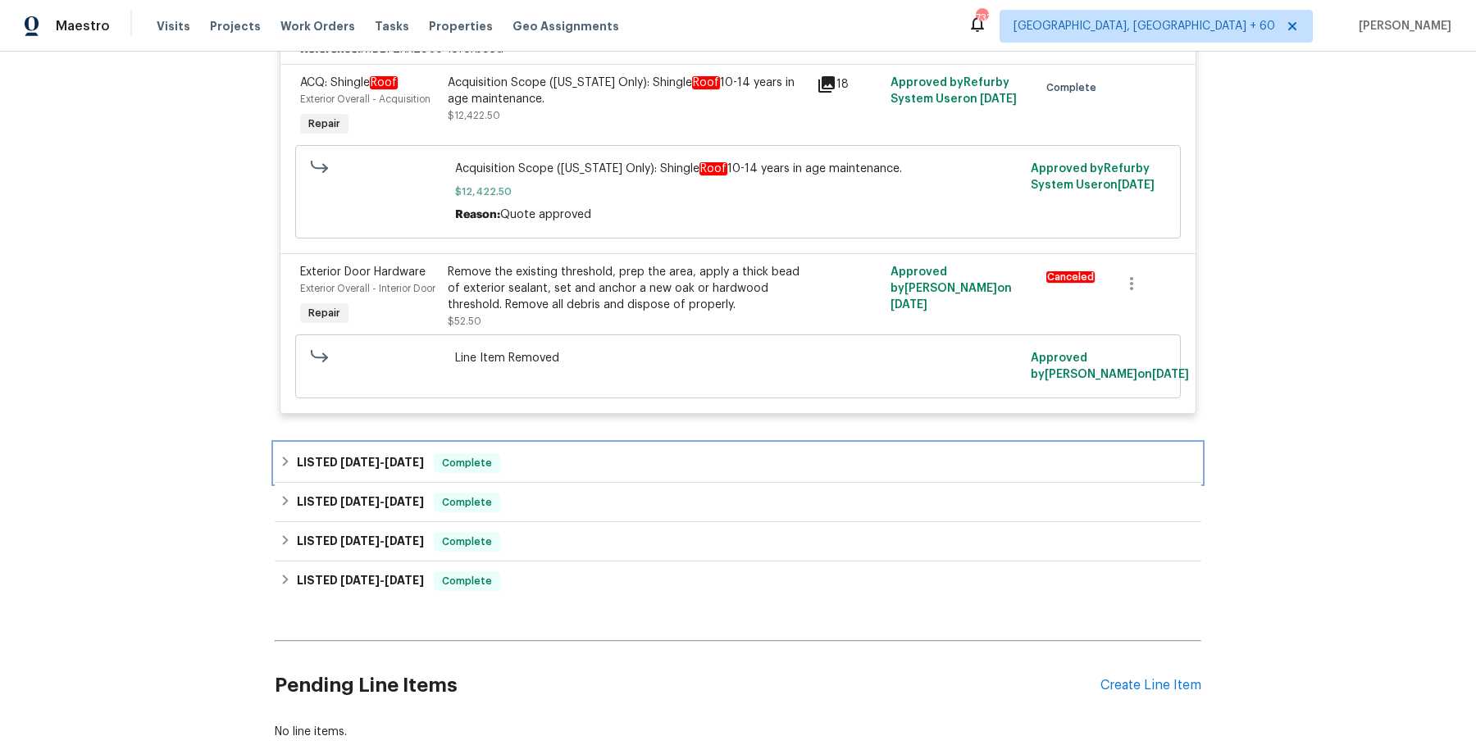
click at [610, 480] on div "LISTED [DATE] - [DATE] Complete" at bounding box center [738, 462] width 926 height 39
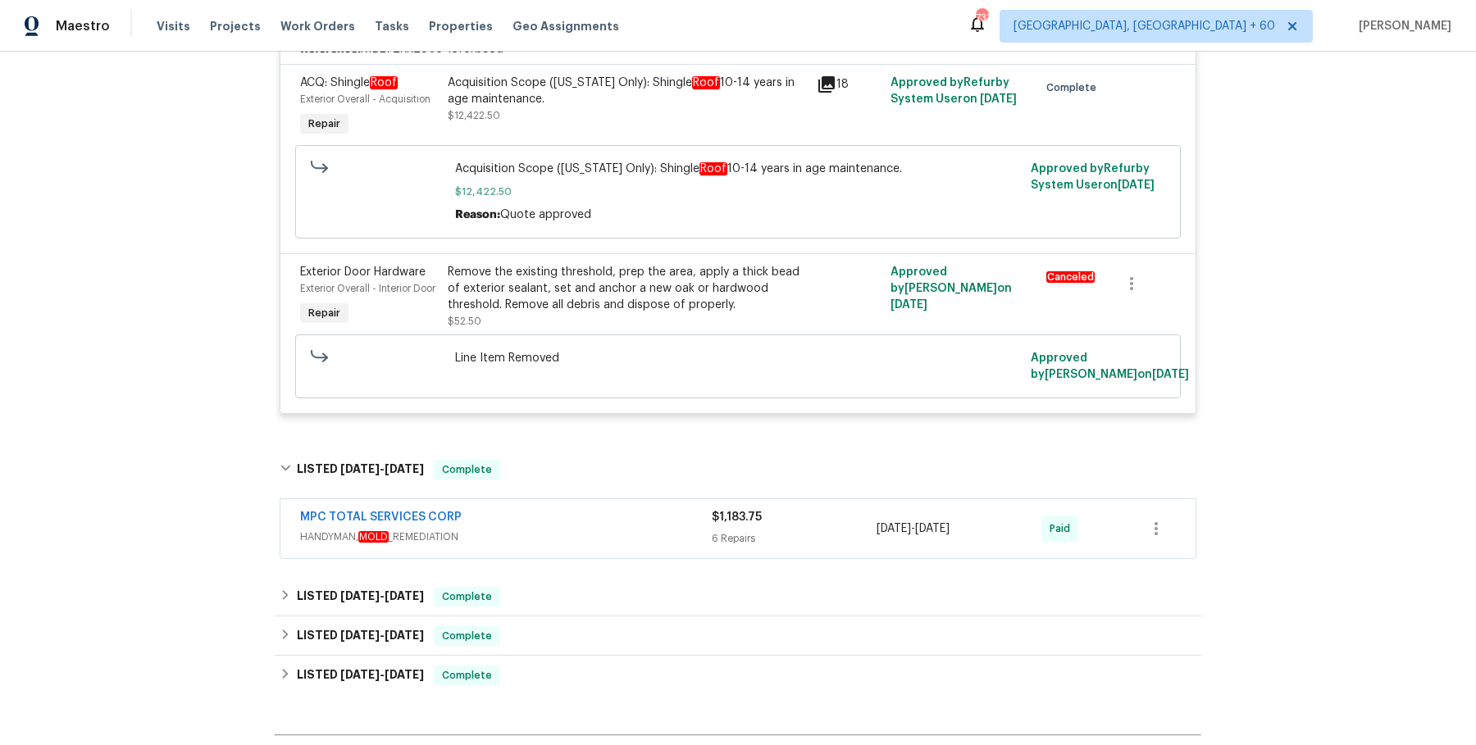
click at [590, 529] on div "MPC TOTAL SERVICES CORP" at bounding box center [506, 519] width 412 height 20
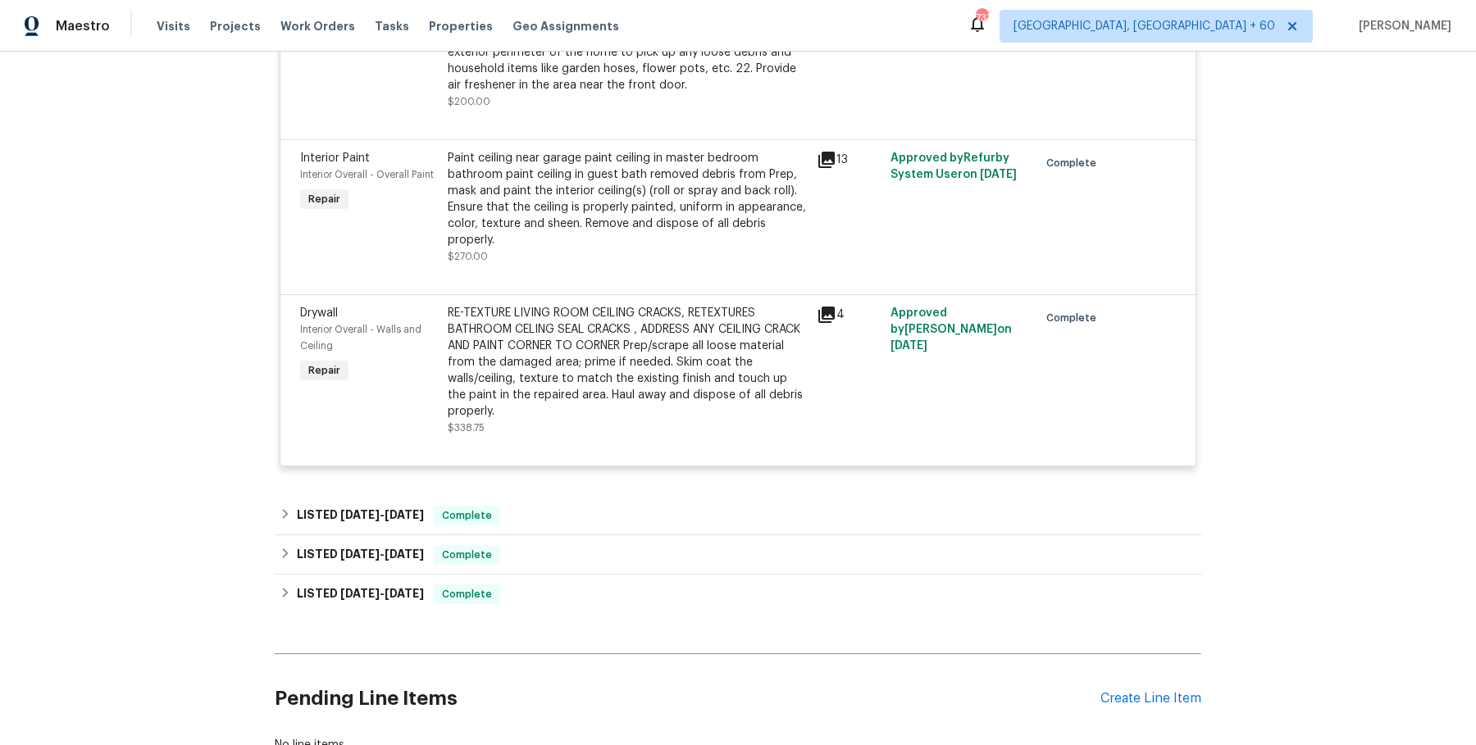
scroll to position [9778, 0]
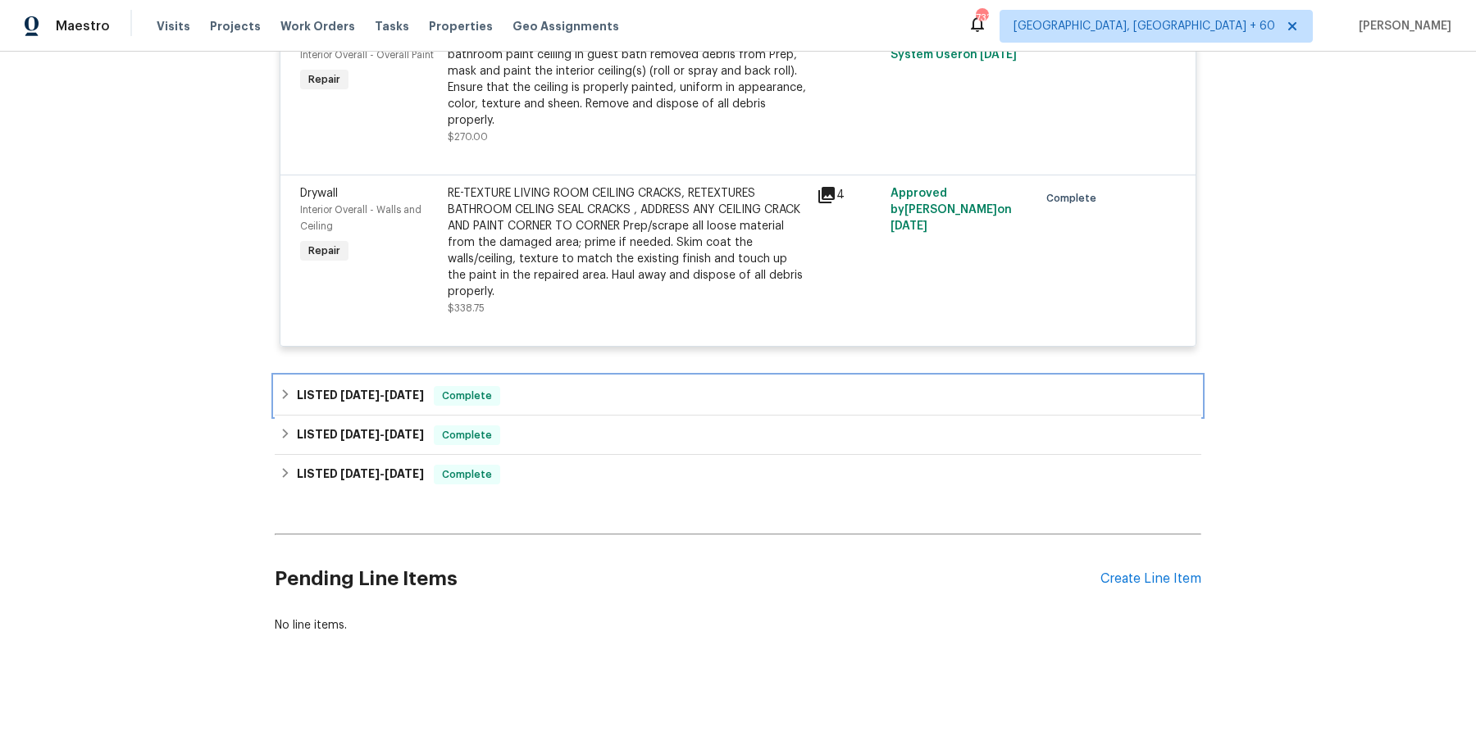
click at [605, 407] on div "LISTED [DATE] - [DATE] Complete" at bounding box center [738, 395] width 926 height 39
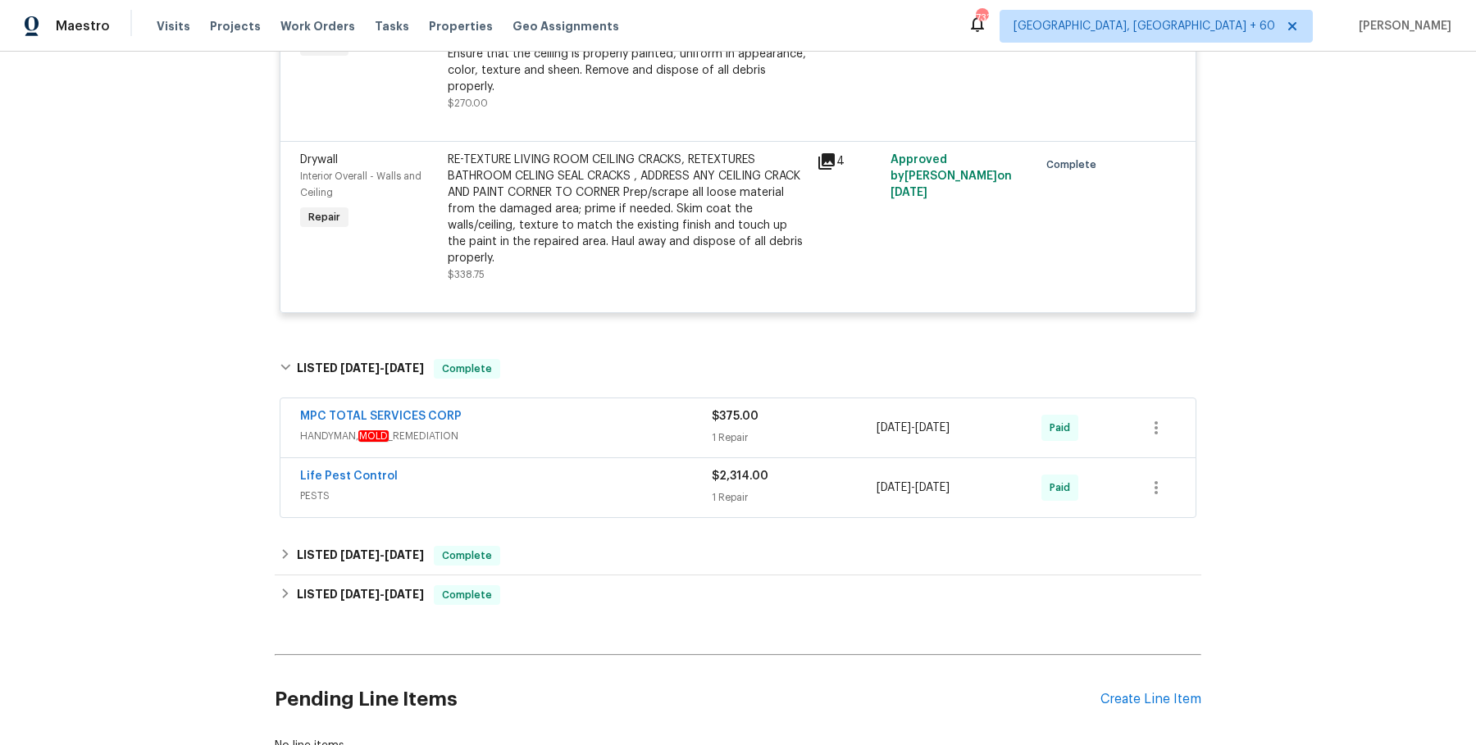
click at [586, 428] on div "MPC TOTAL SERVICES CORP" at bounding box center [506, 418] width 412 height 20
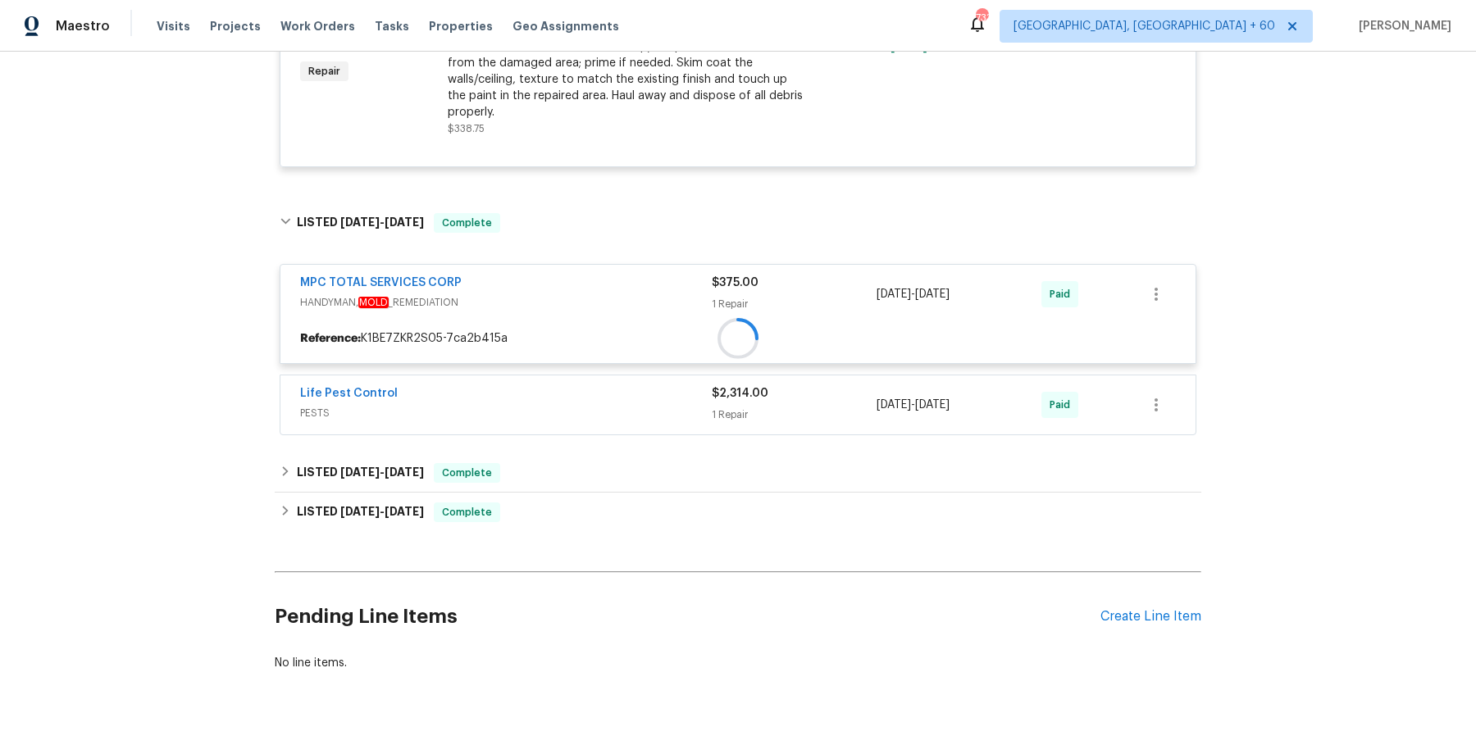
scroll to position [9950, 0]
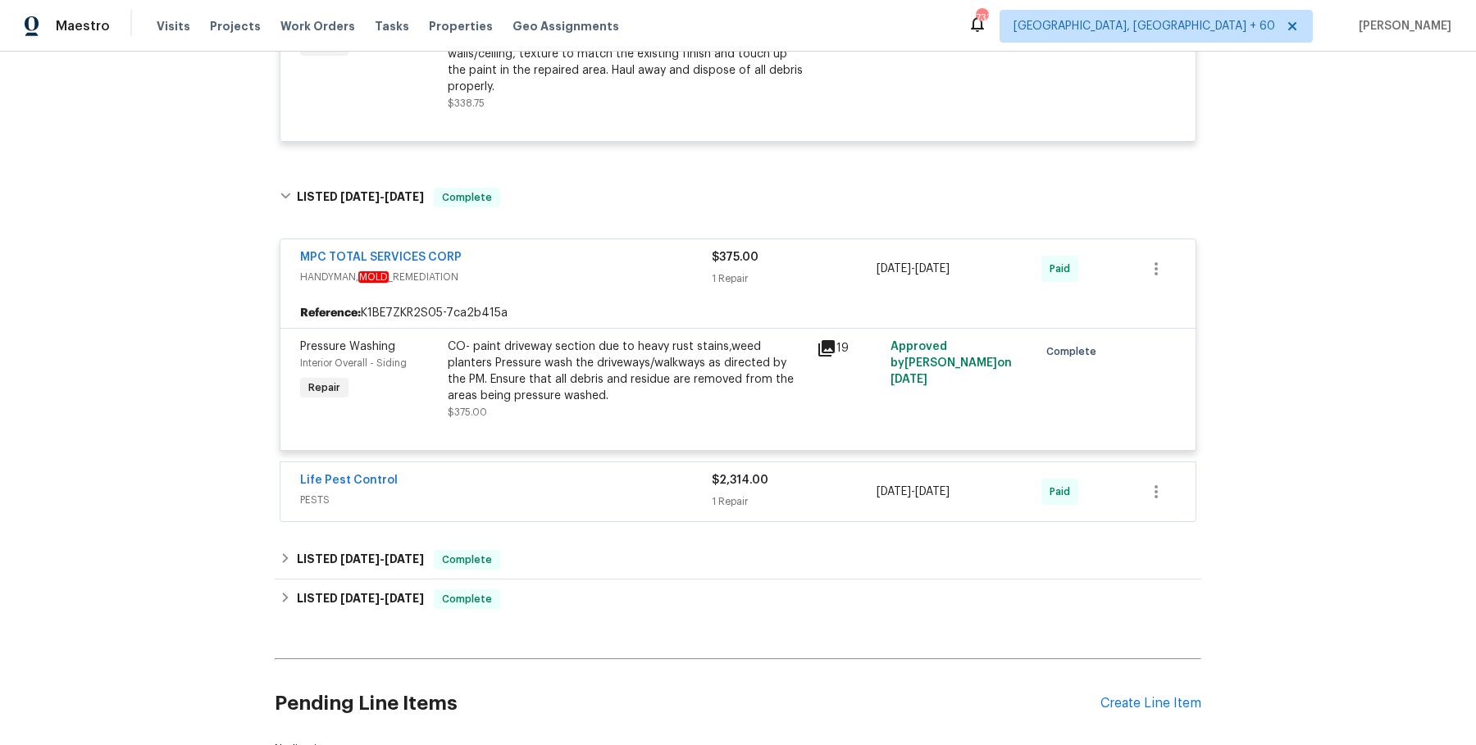
click at [580, 508] on span "PESTS" at bounding box center [506, 500] width 412 height 16
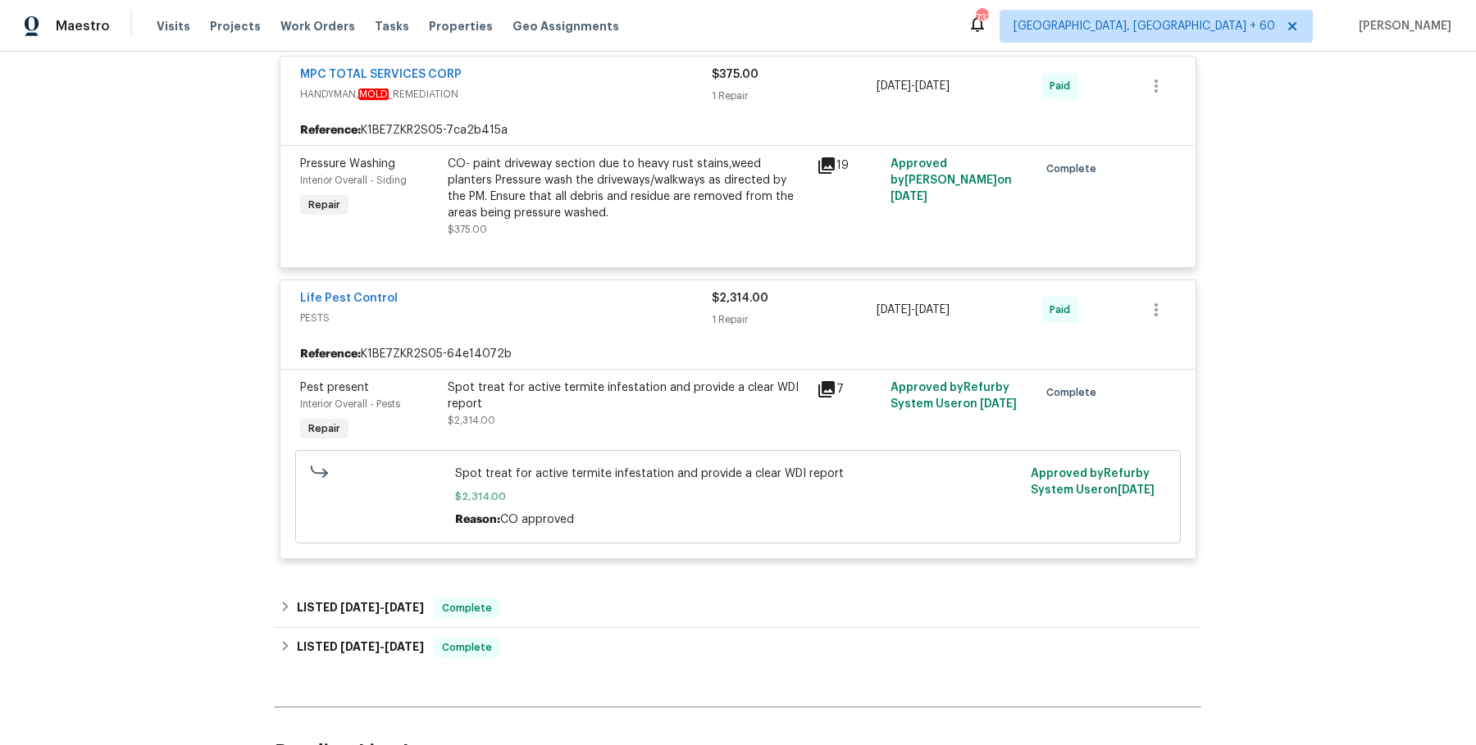
scroll to position [10338, 0]
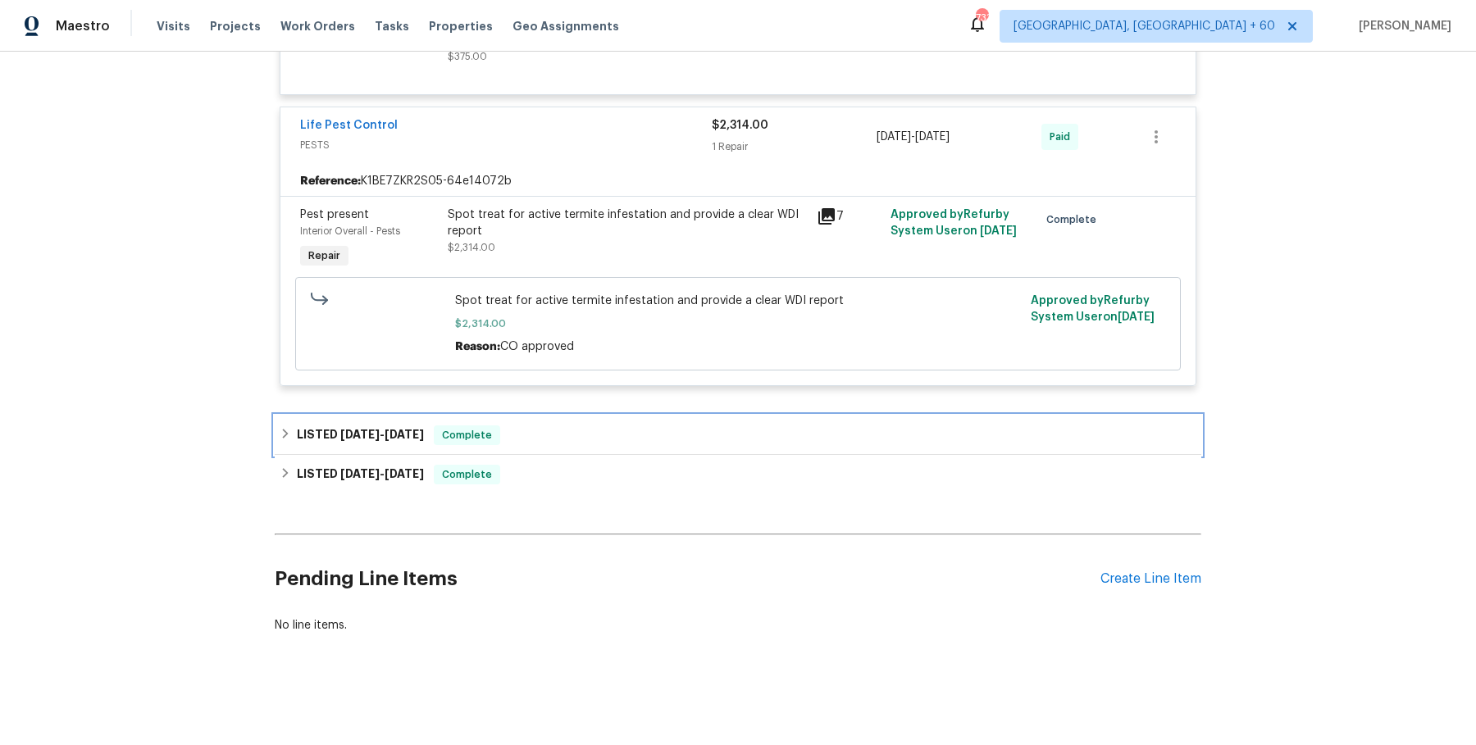
click at [578, 435] on div "LISTED [DATE] - [DATE] Complete" at bounding box center [738, 435] width 916 height 20
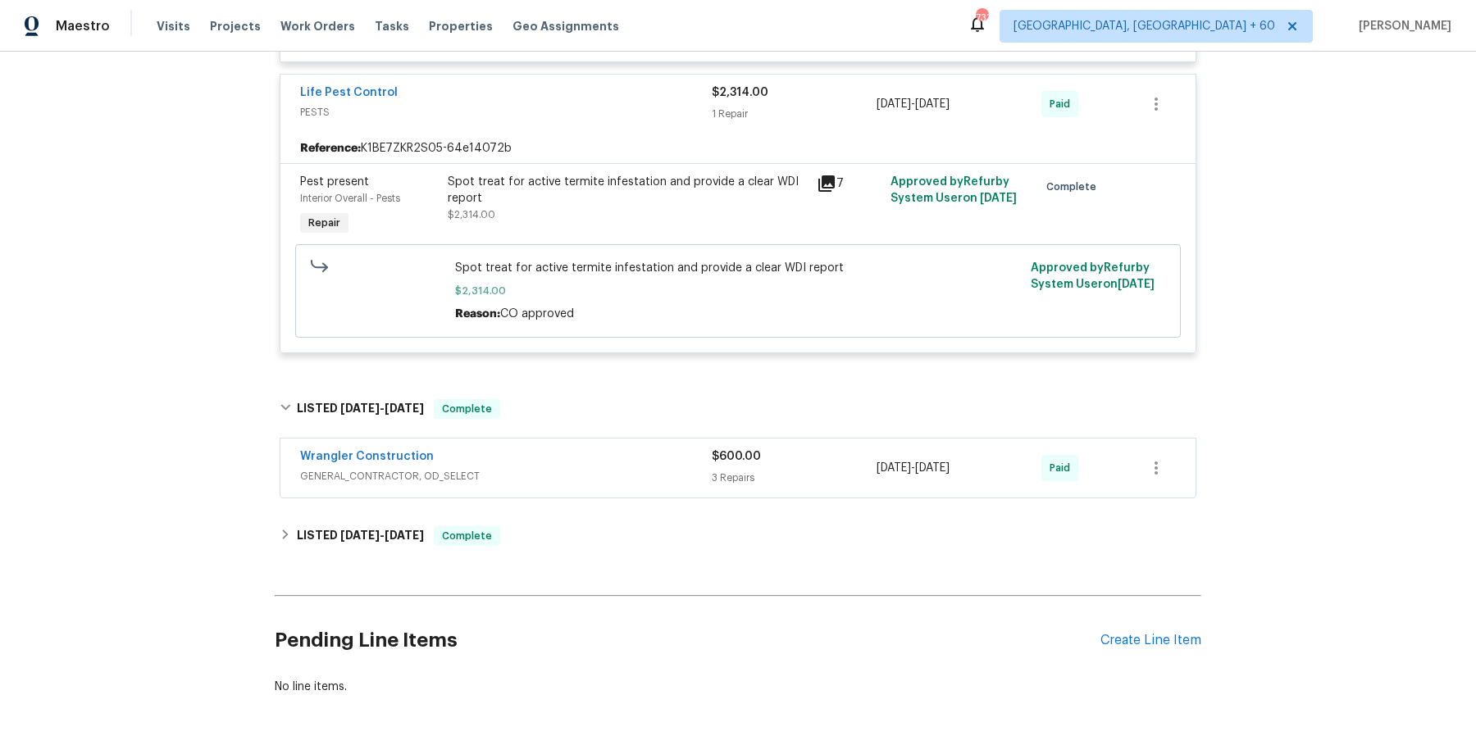
click at [556, 468] on div "Wrangler Construction" at bounding box center [506, 458] width 412 height 20
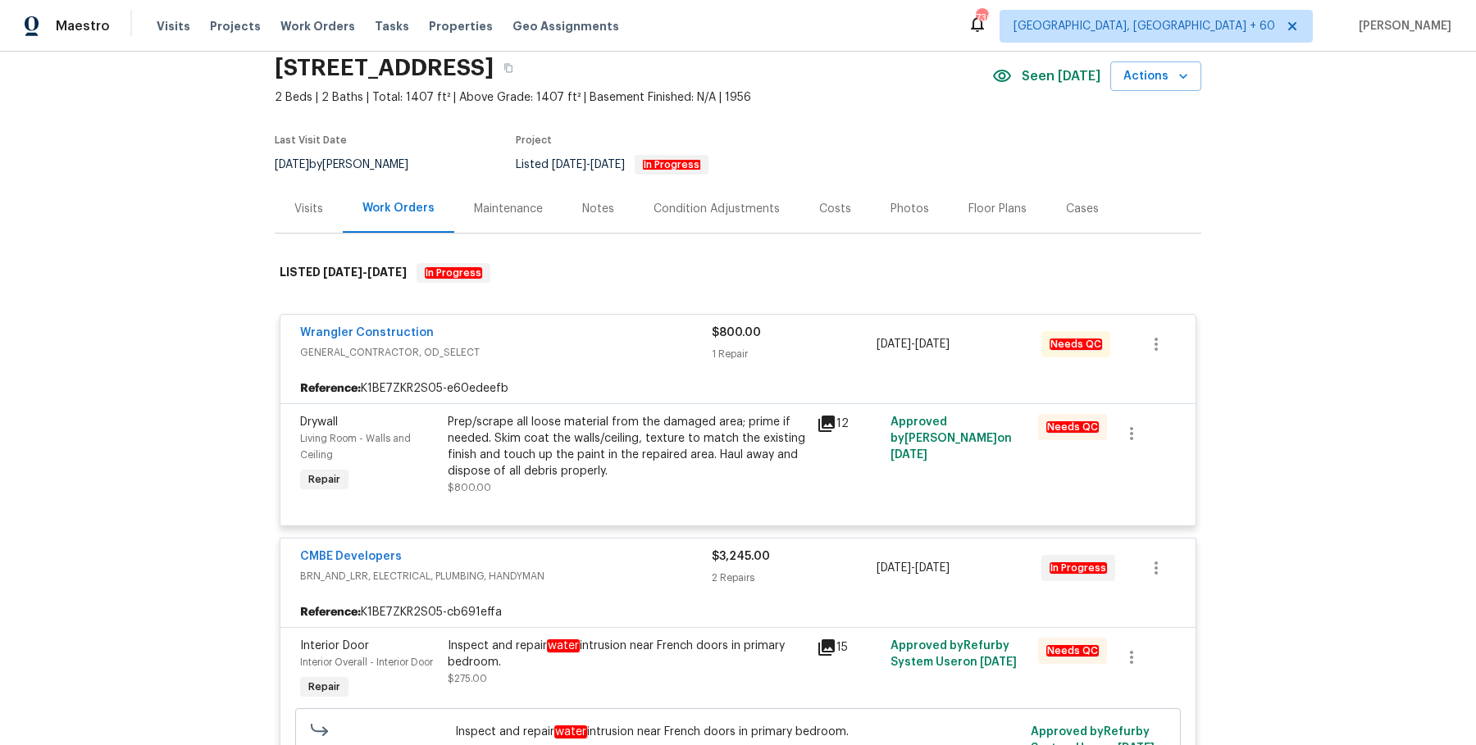
scroll to position [0, 0]
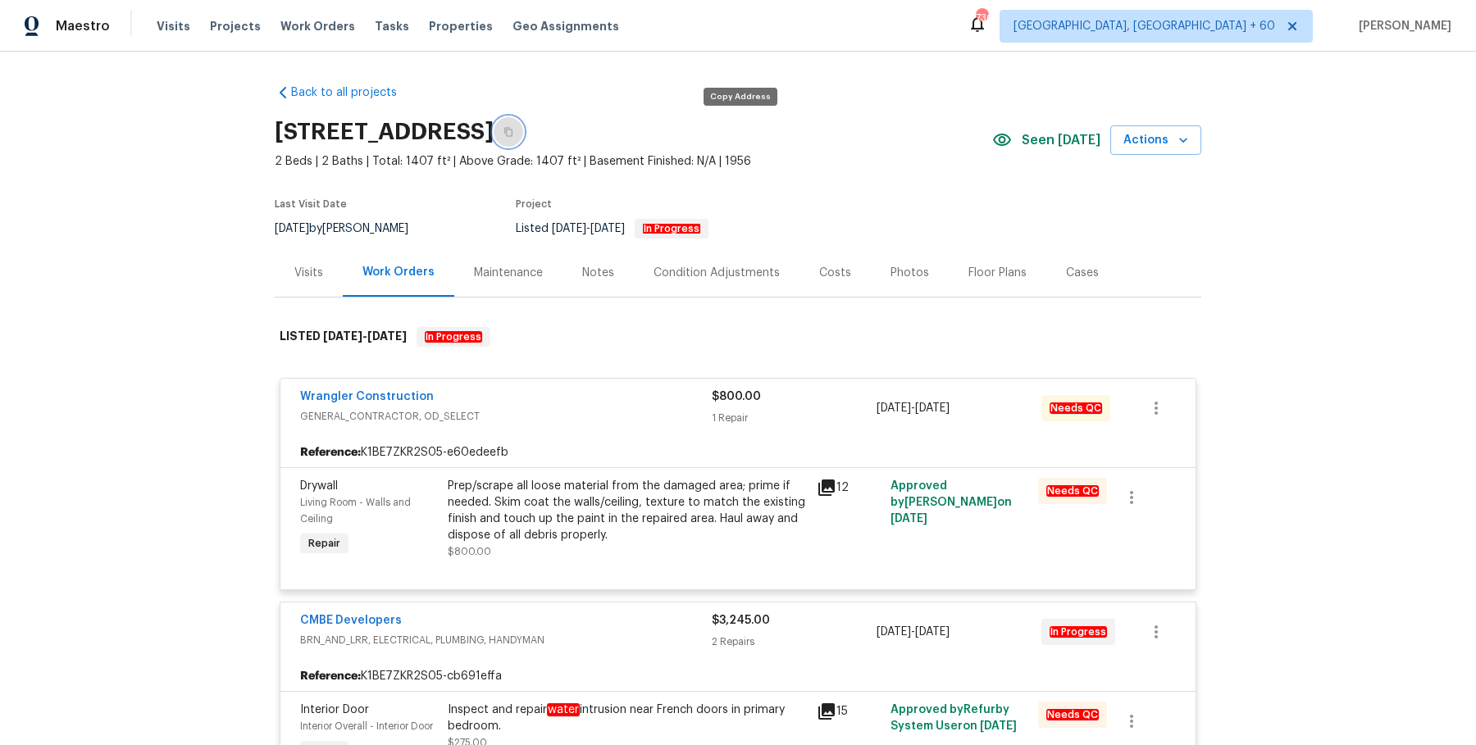
click at [523, 133] on button "button" at bounding box center [508, 132] width 30 height 30
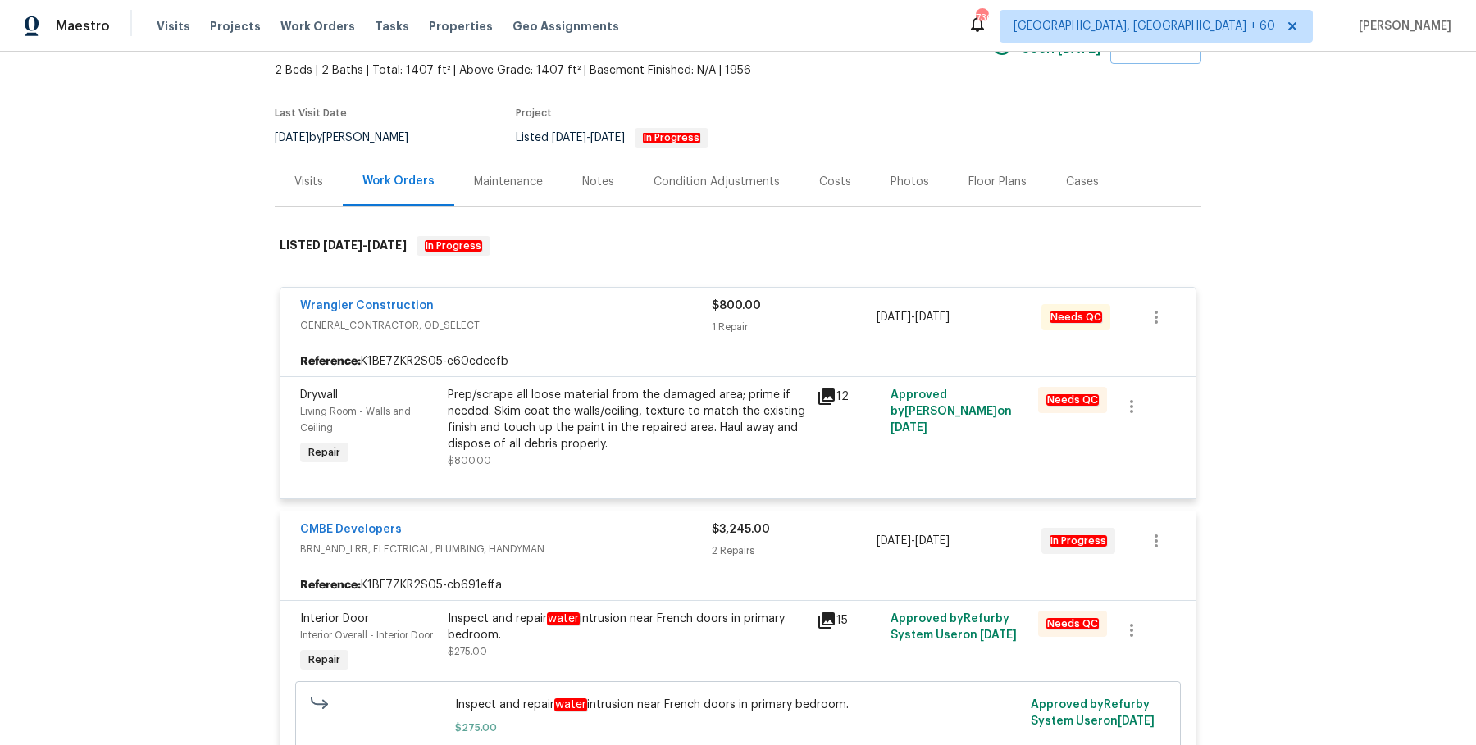
click at [614, 392] on div "Prep/scrape all loose material from the damaged area; prime if needed. Skim coa…" at bounding box center [627, 420] width 359 height 66
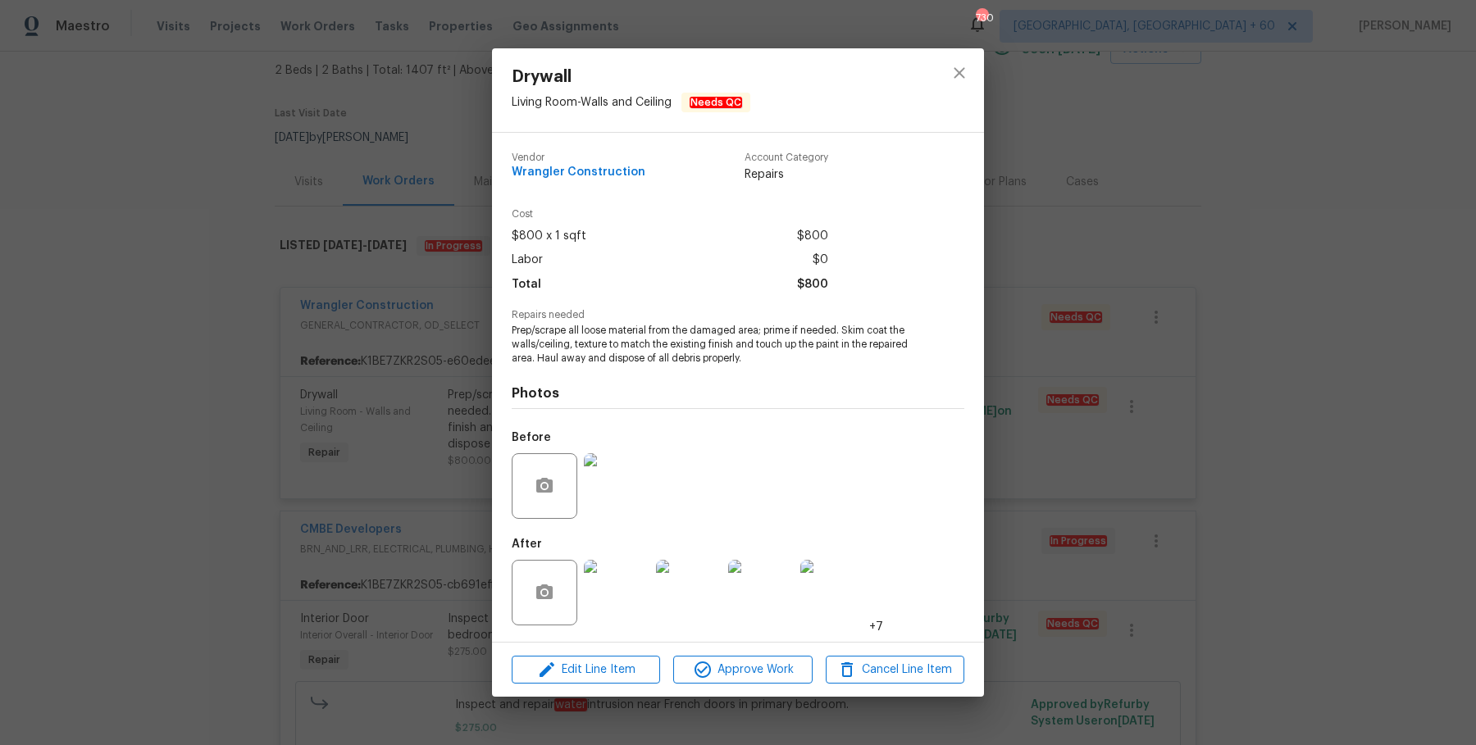
click at [1039, 207] on div "Drywall Living Room - Walls and Ceiling Needs QC Vendor Wrangler Construction A…" at bounding box center [738, 372] width 1476 height 745
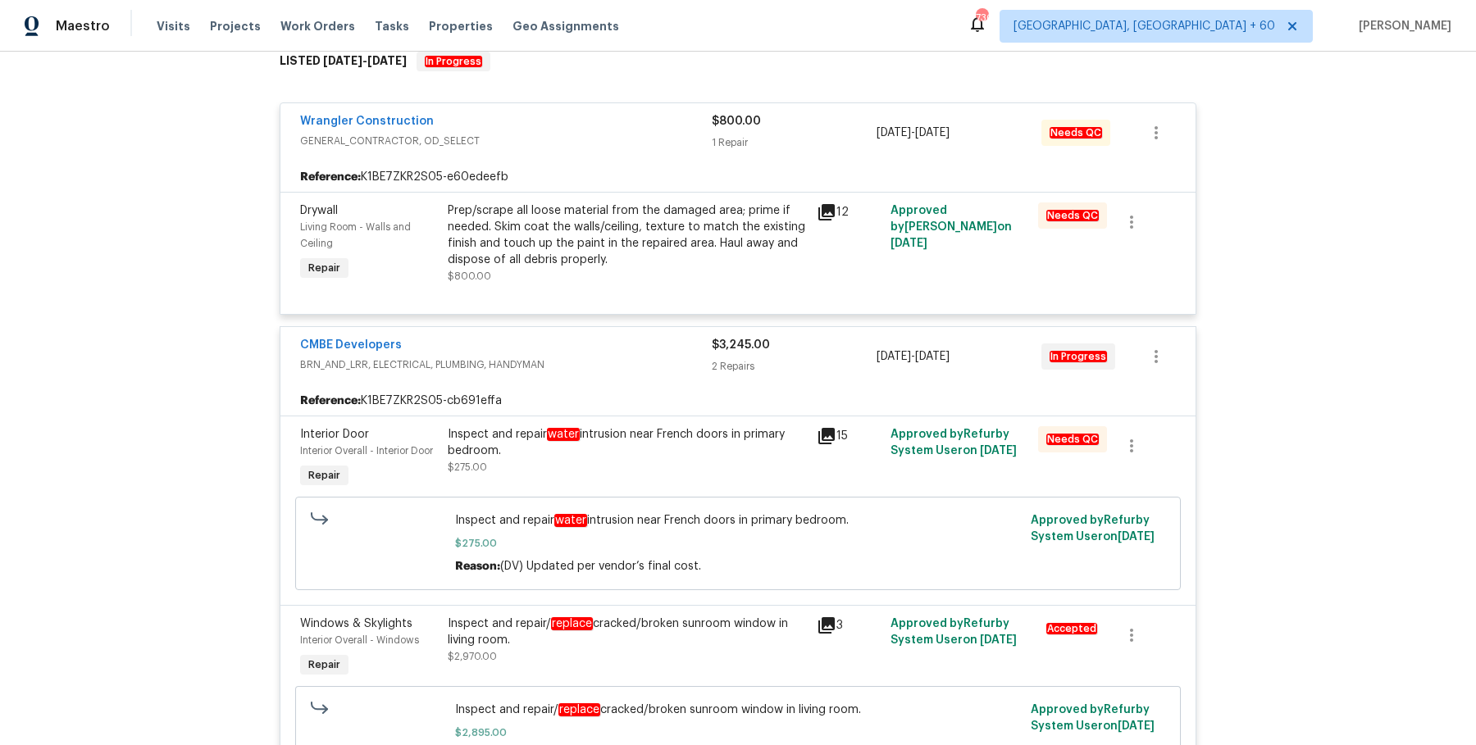
scroll to position [276, 0]
click at [680, 415] on div "Interior Door Interior Overall - Interior Door Repair Inspect and repair water …" at bounding box center [737, 509] width 915 height 189
click at [666, 434] on div "Inspect and repair water intrusion near French doors in primary bedroom." at bounding box center [627, 441] width 359 height 33
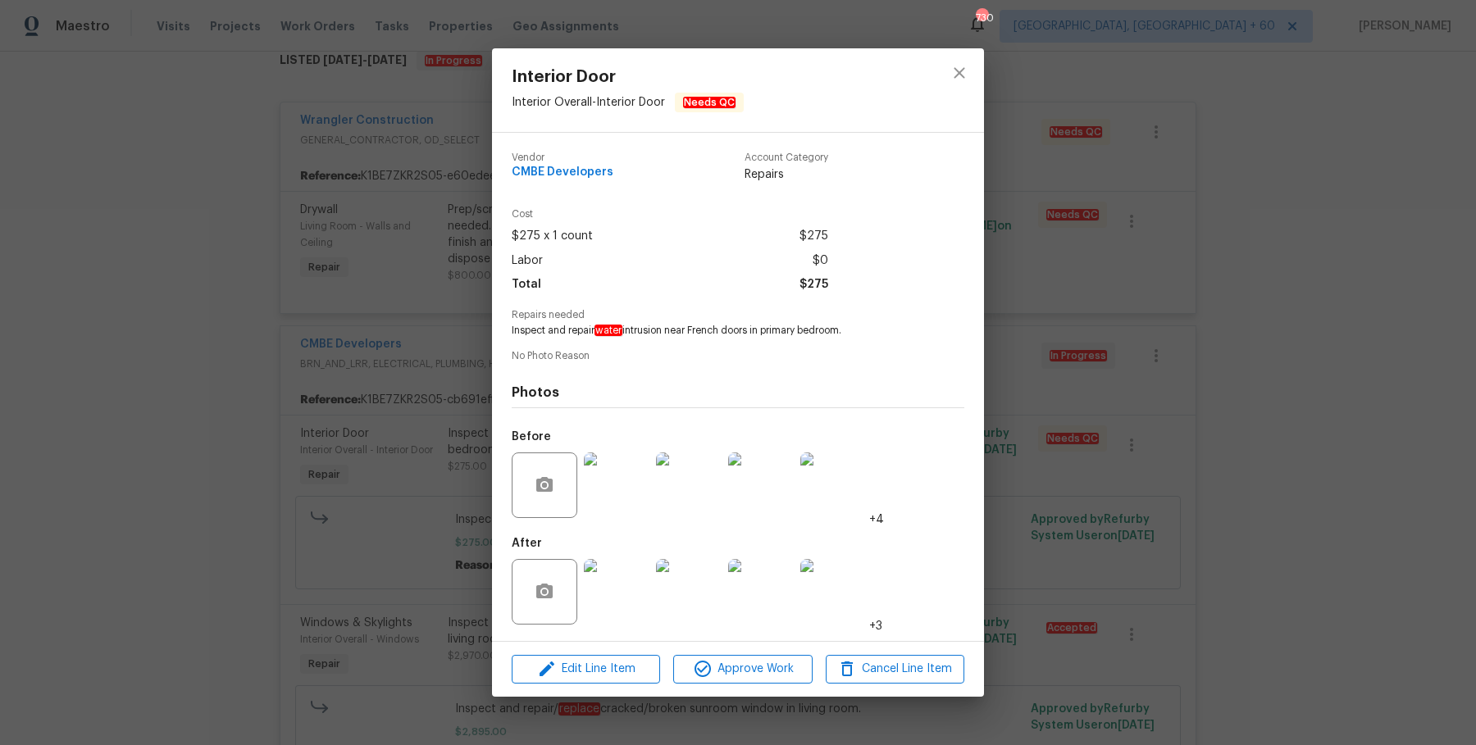
click at [1098, 303] on div "Interior Door Interior Overall - Interior Door Needs QC Vendor CMBE Developers …" at bounding box center [738, 372] width 1476 height 745
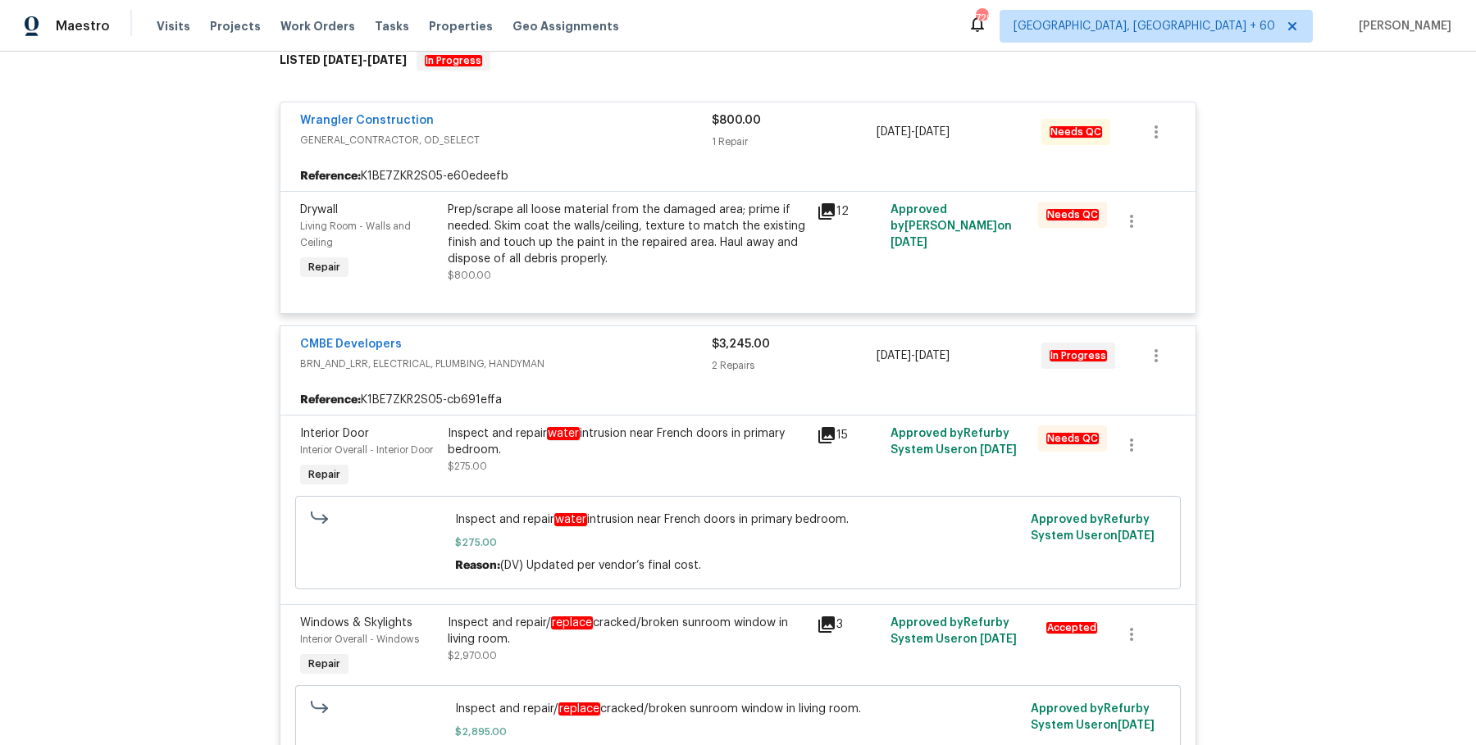
click at [656, 438] on div "Inspect and repair water intrusion near French doors in primary bedroom." at bounding box center [627, 441] width 359 height 33
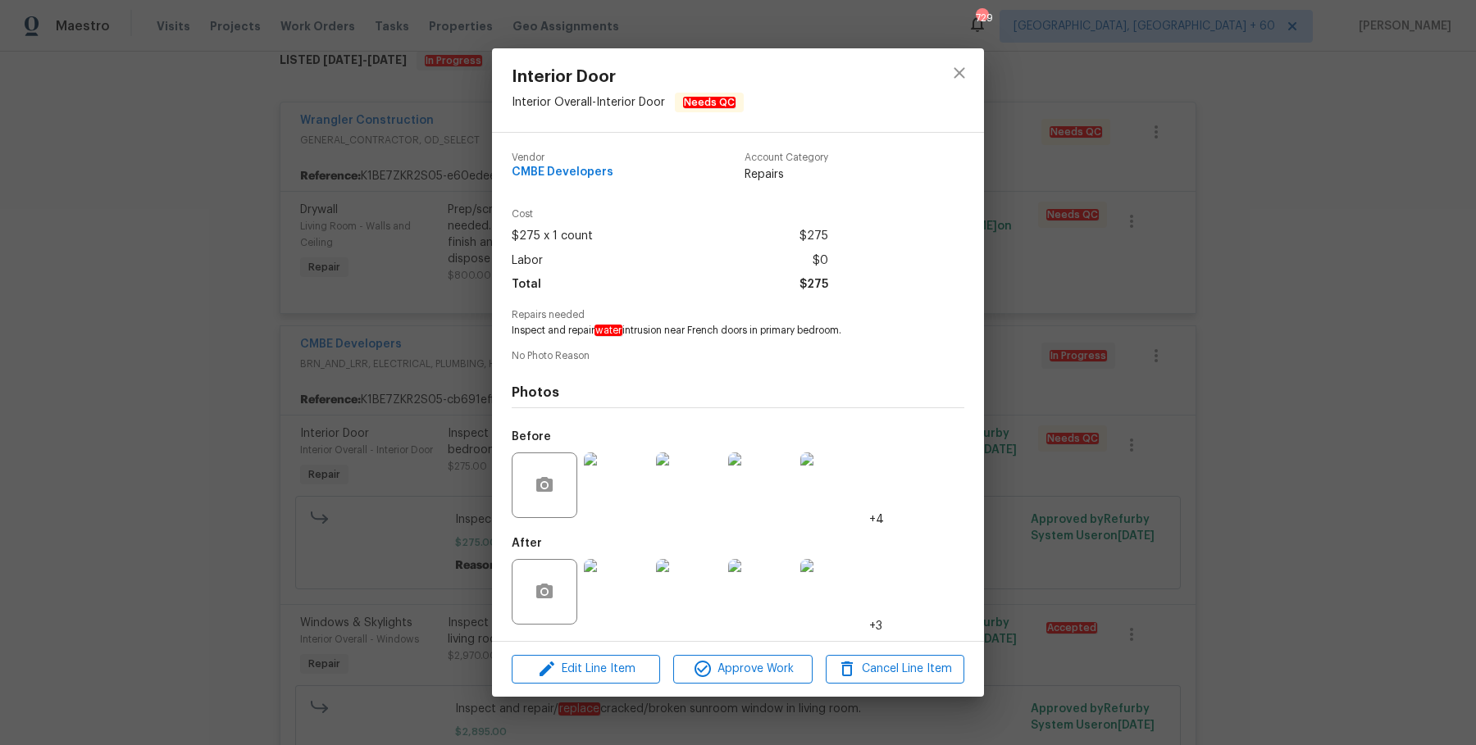
drag, startPoint x: 671, startPoint y: 333, endPoint x: 908, endPoint y: 333, distance: 237.7
click at [908, 333] on span "Inspect and repair water intrusion near French doors in primary bedroom." at bounding box center [715, 331] width 407 height 14
copy span "near French doors in primary bedroom."
click at [1229, 227] on div "Interior Door Interior Overall - Interior Door Needs QC Vendor CMBE Developers …" at bounding box center [738, 372] width 1476 height 745
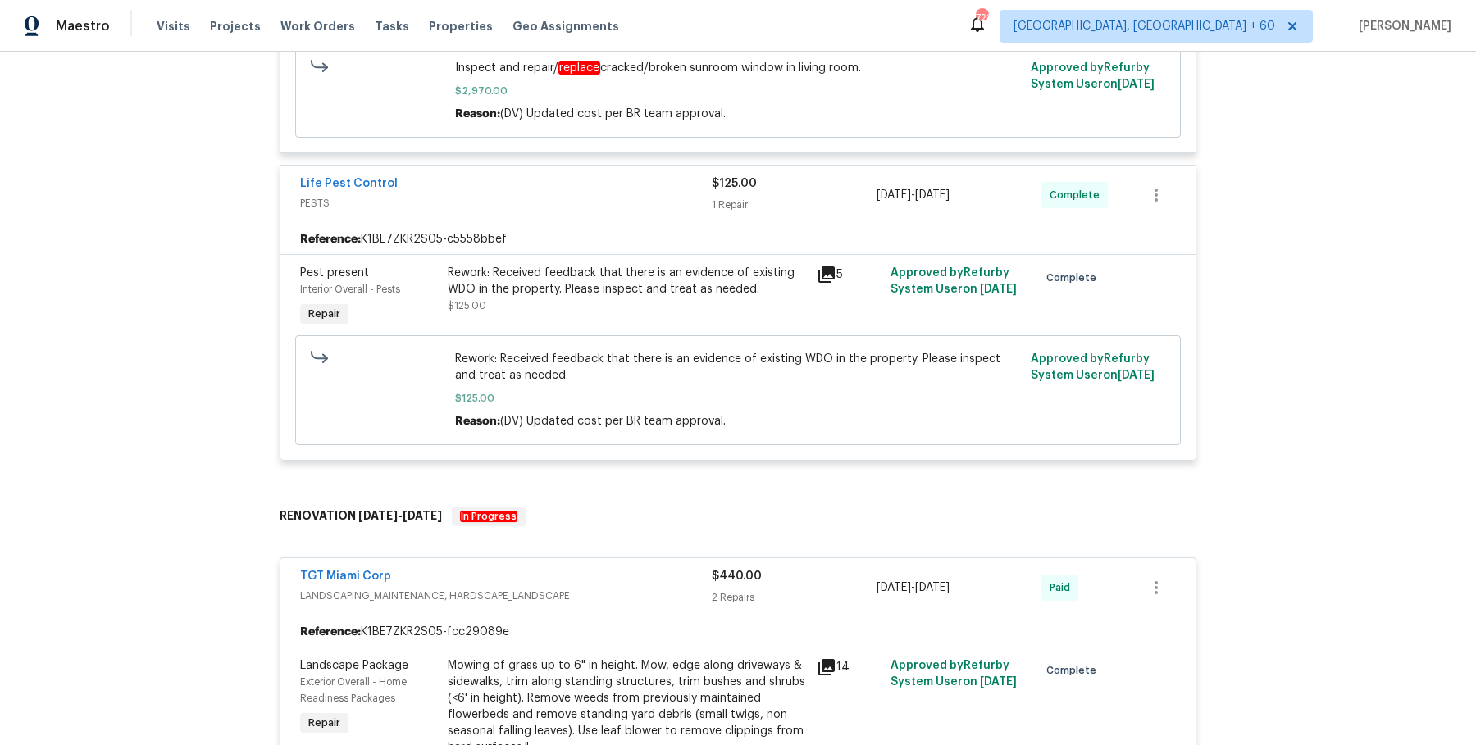
scroll to position [1010, 0]
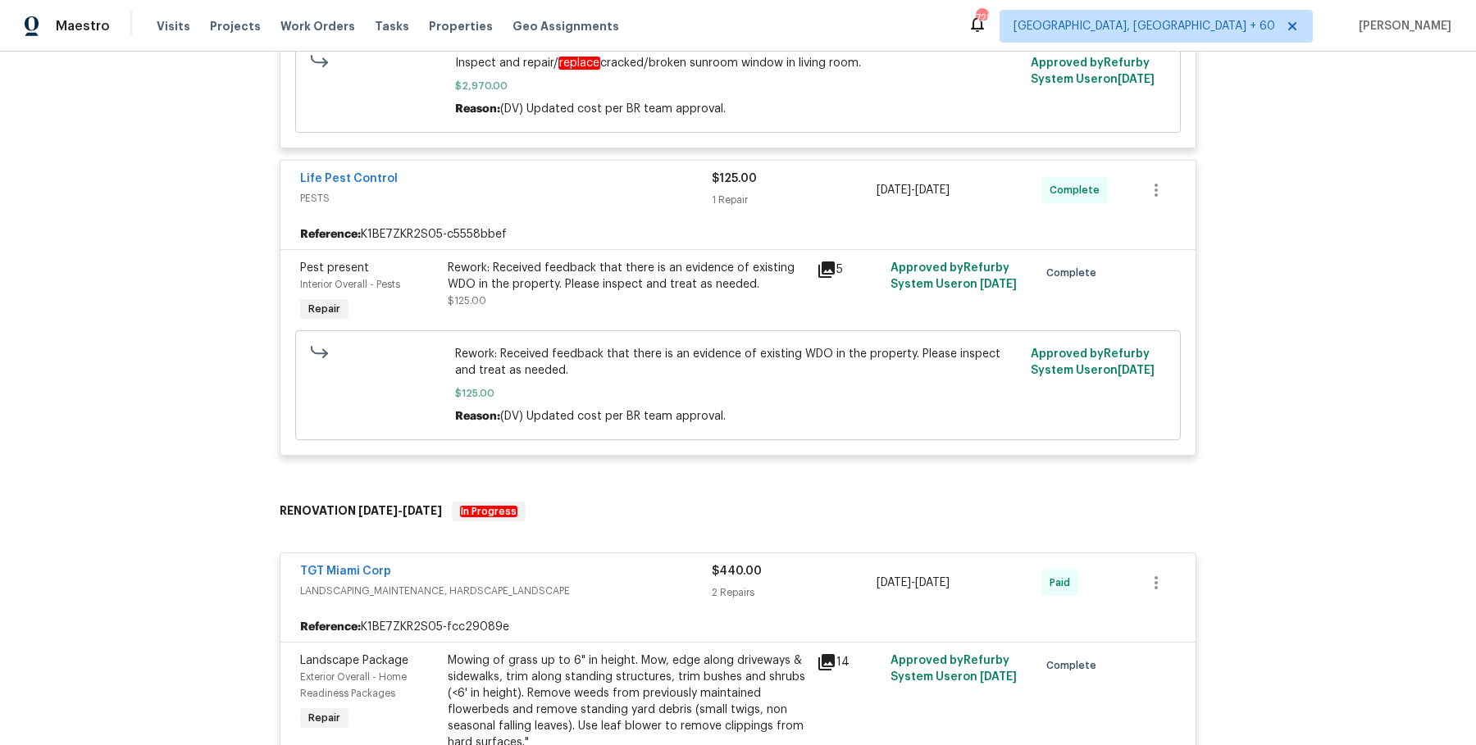
click at [630, 288] on div "Rework: Received feedback that there is an evidence of existing WDO in the prop…" at bounding box center [627, 276] width 359 height 33
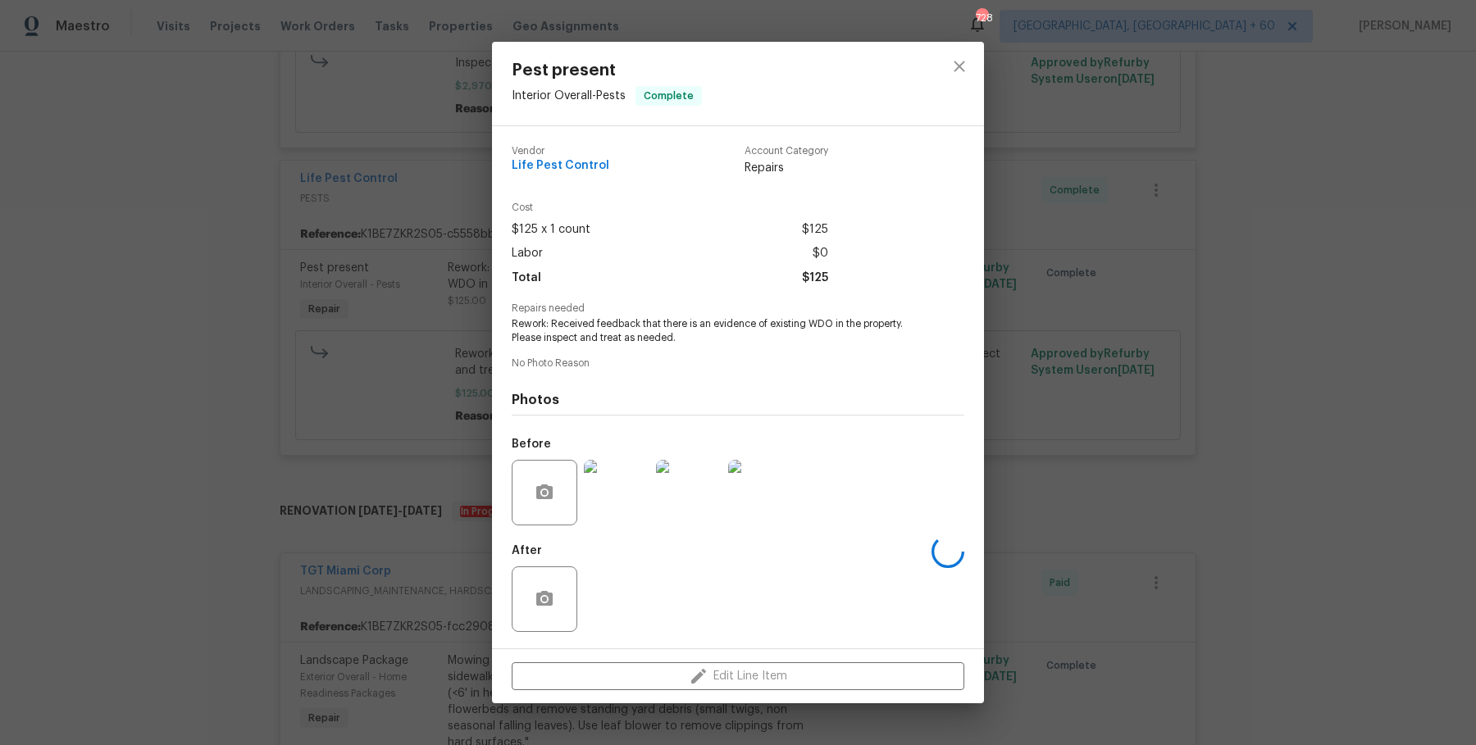
click at [416, 394] on div "Pest present Interior Overall - Pests Complete Vendor Life Pest Control Account…" at bounding box center [738, 372] width 1476 height 745
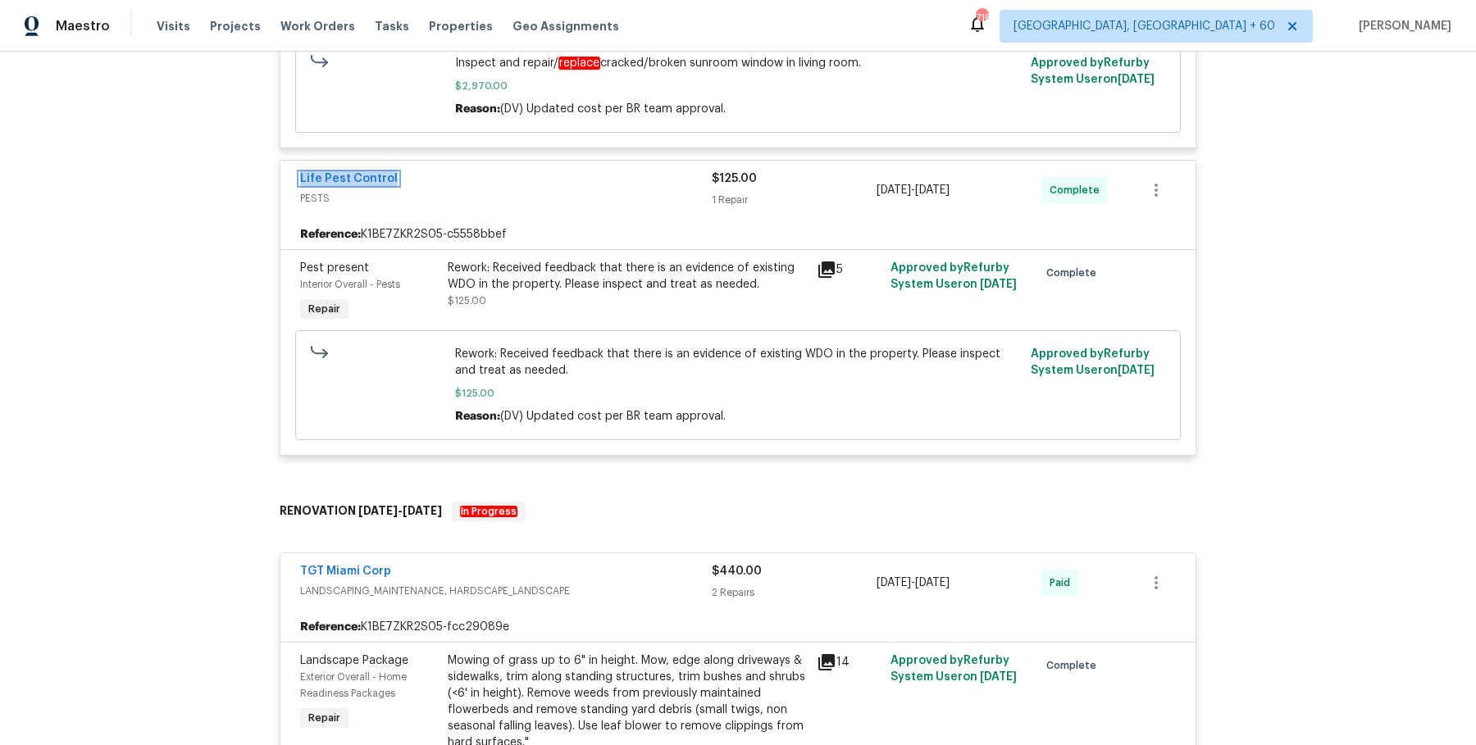
scroll to position [0, 0]
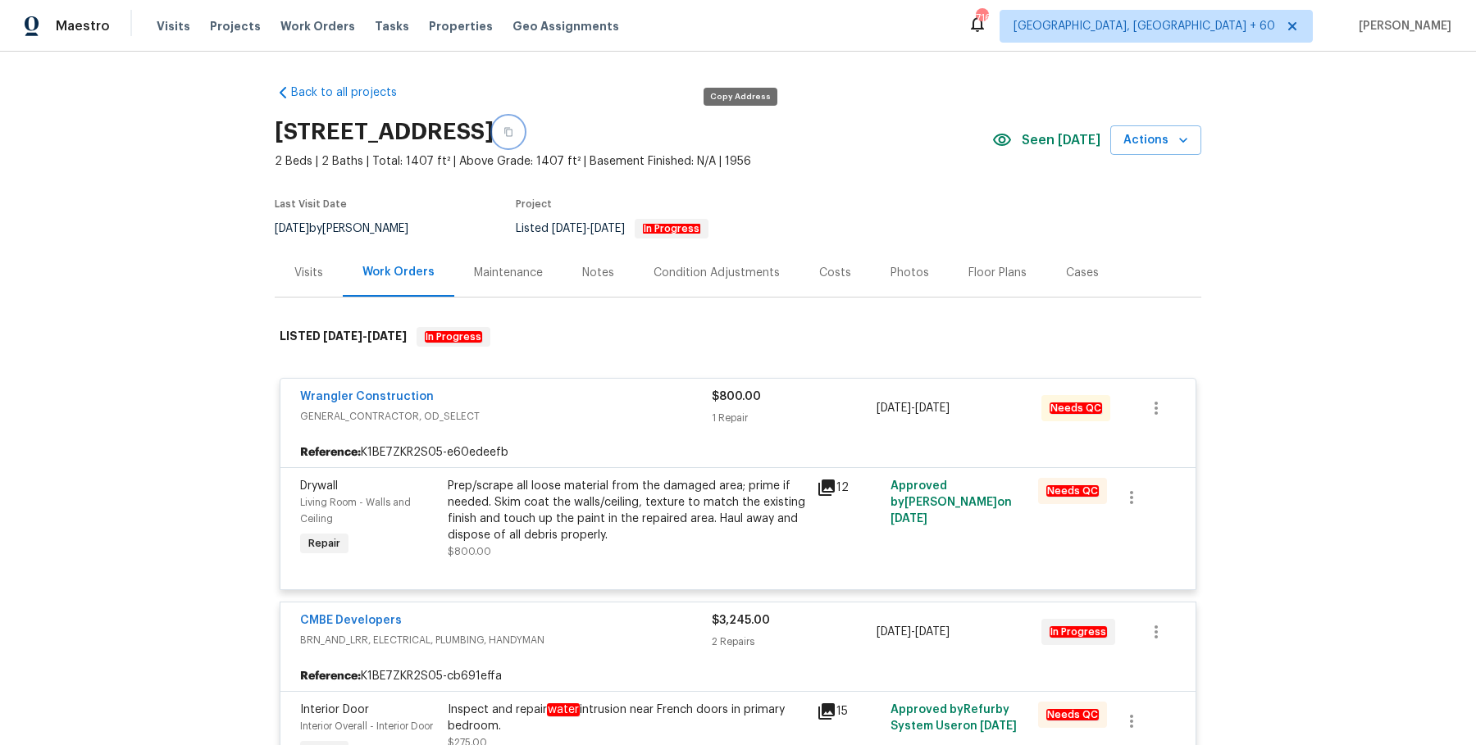
click at [523, 137] on button "button" at bounding box center [508, 132] width 30 height 30
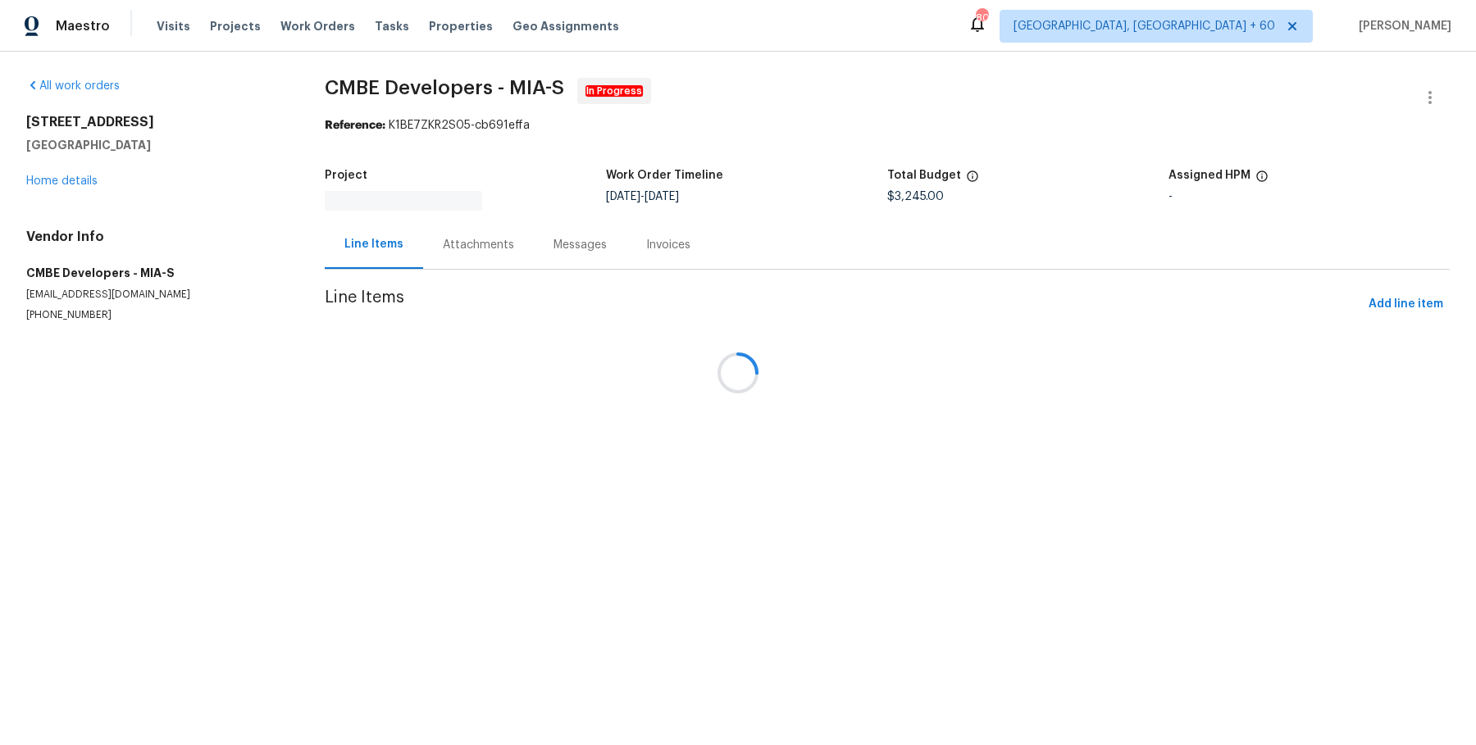
click at [455, 248] on div at bounding box center [738, 372] width 1476 height 745
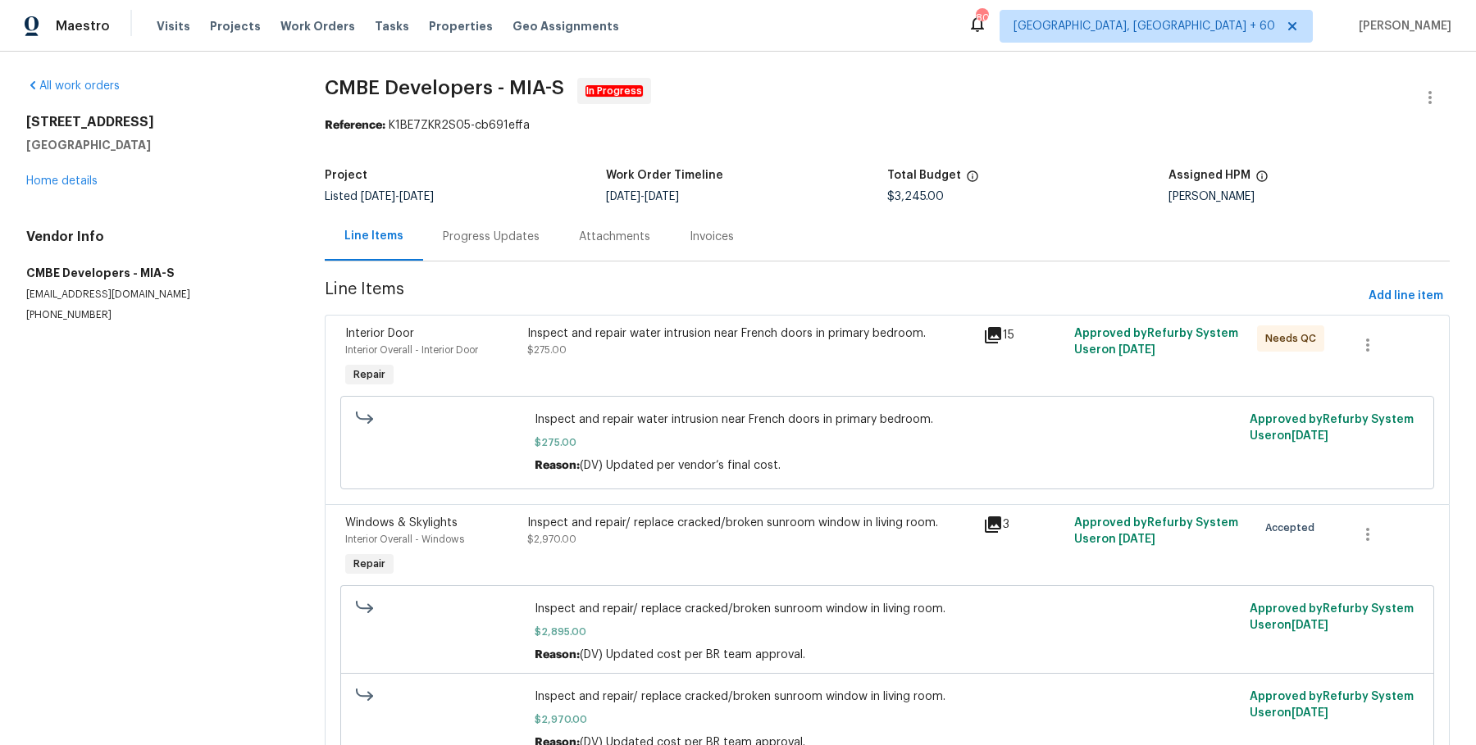
click at [464, 237] on div "Progress Updates" at bounding box center [491, 237] width 97 height 16
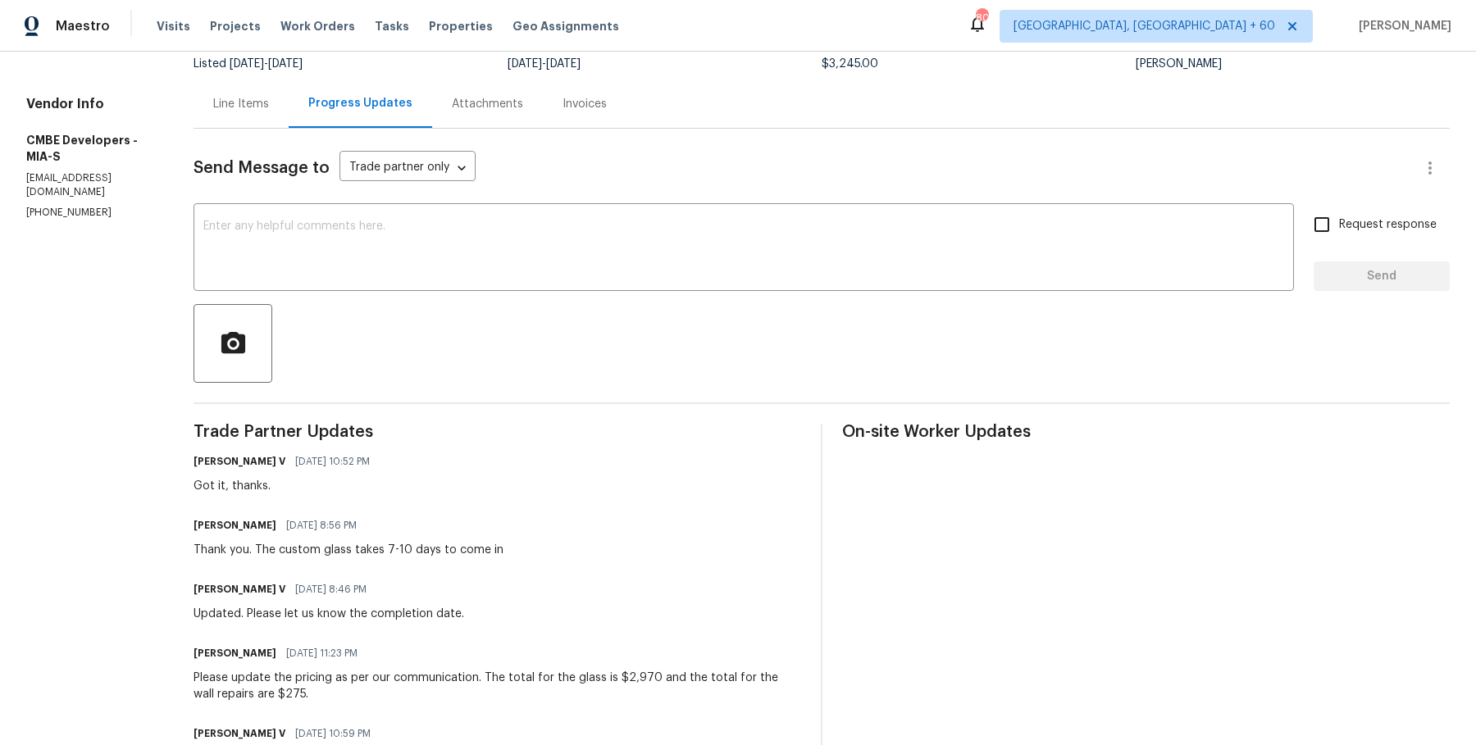
scroll to position [99, 0]
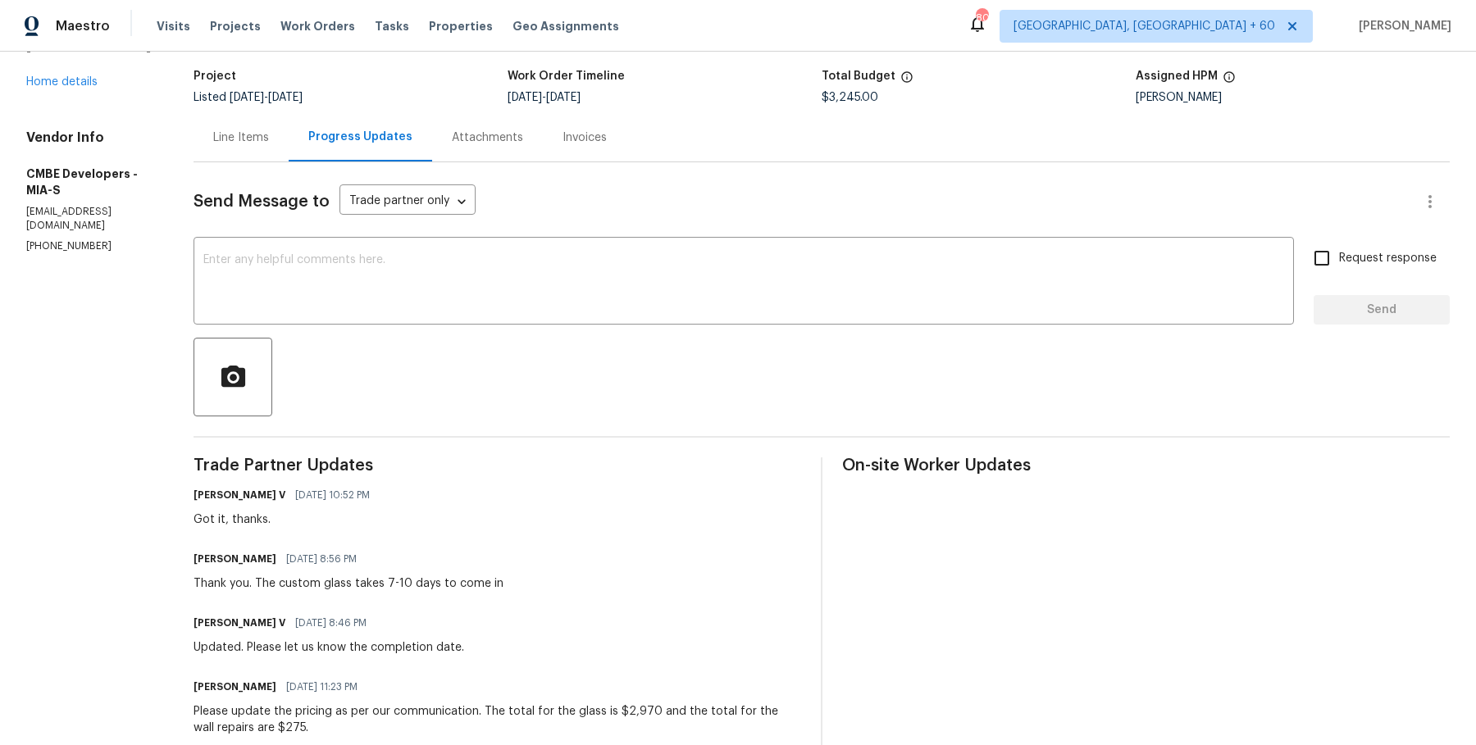
click at [513, 152] on div "Attachments" at bounding box center [487, 137] width 111 height 48
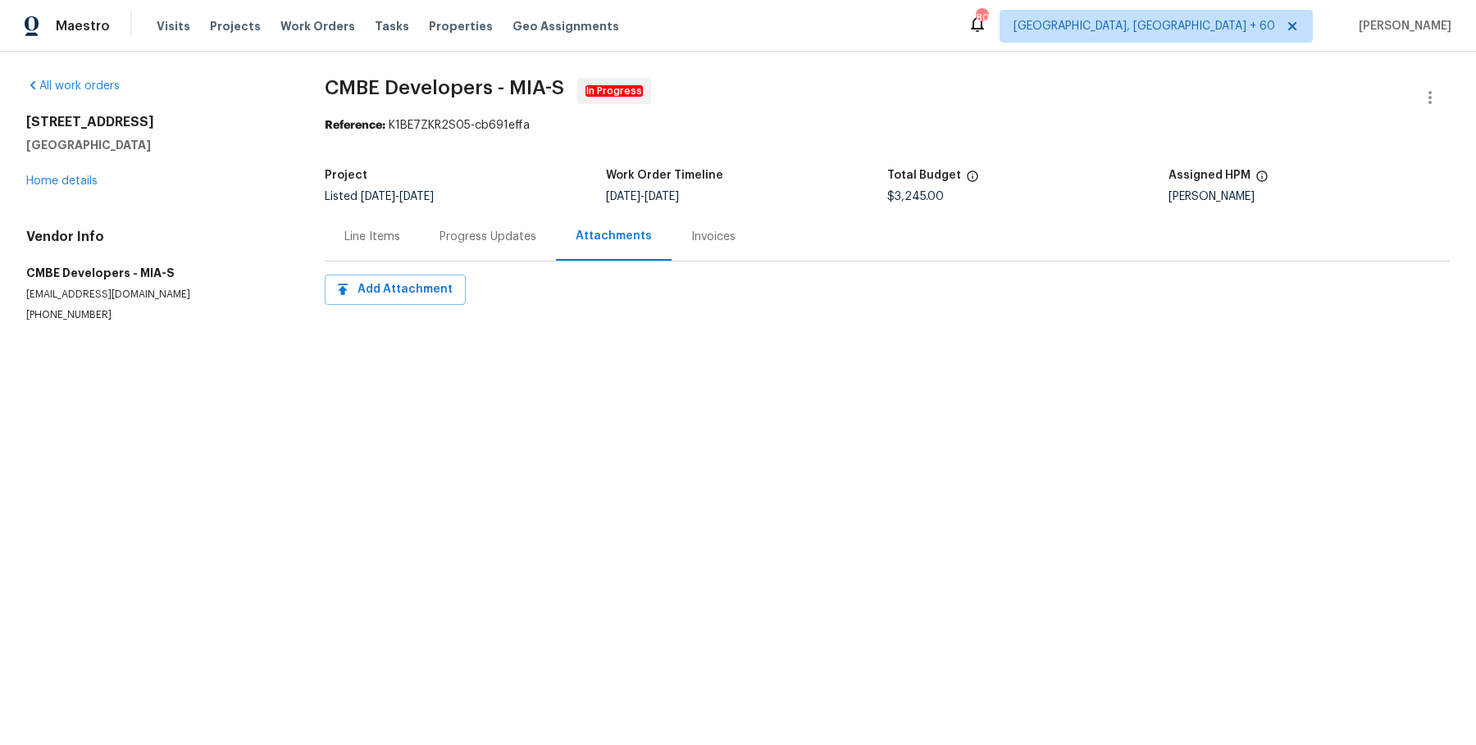
click at [674, 241] on div "Invoices" at bounding box center [713, 236] width 84 height 48
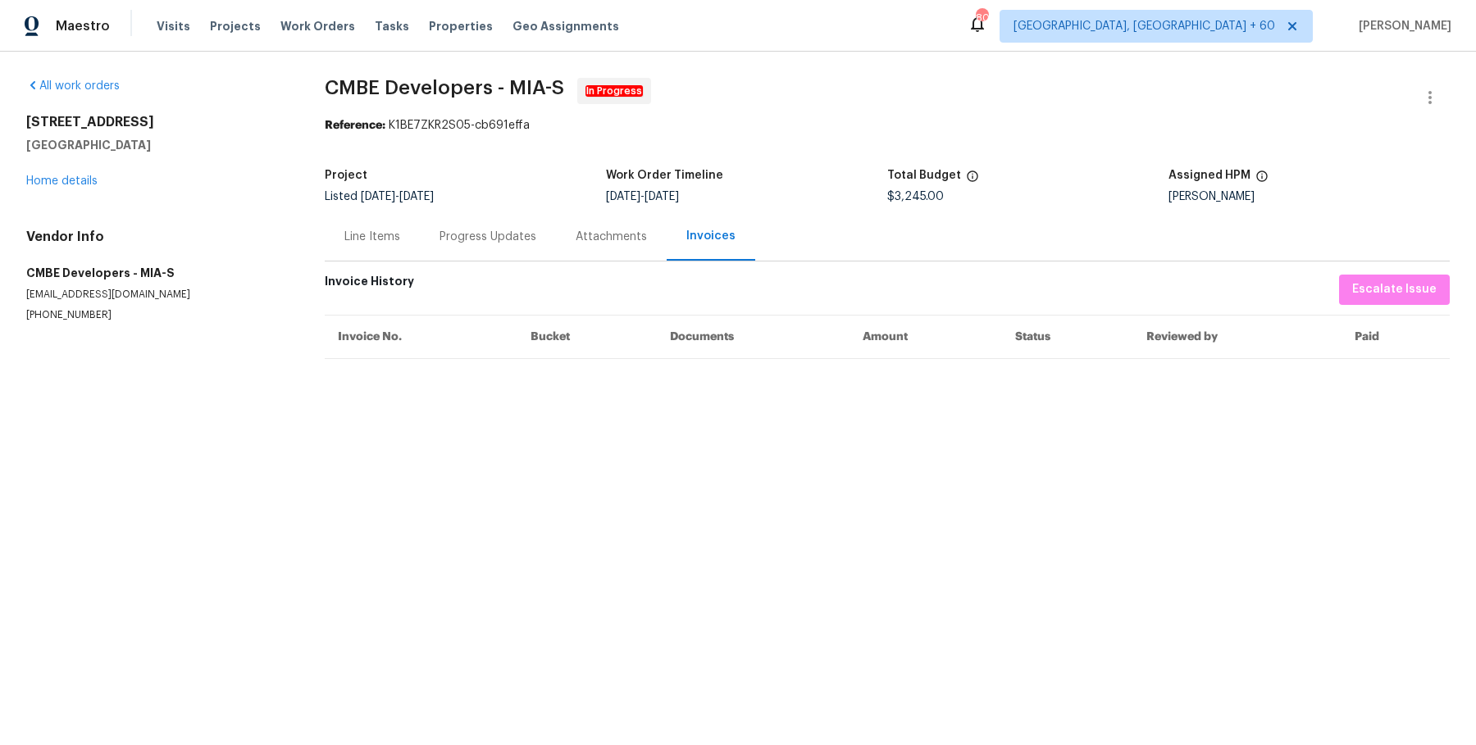
click at [400, 228] on div "Line Items" at bounding box center [372, 236] width 95 height 48
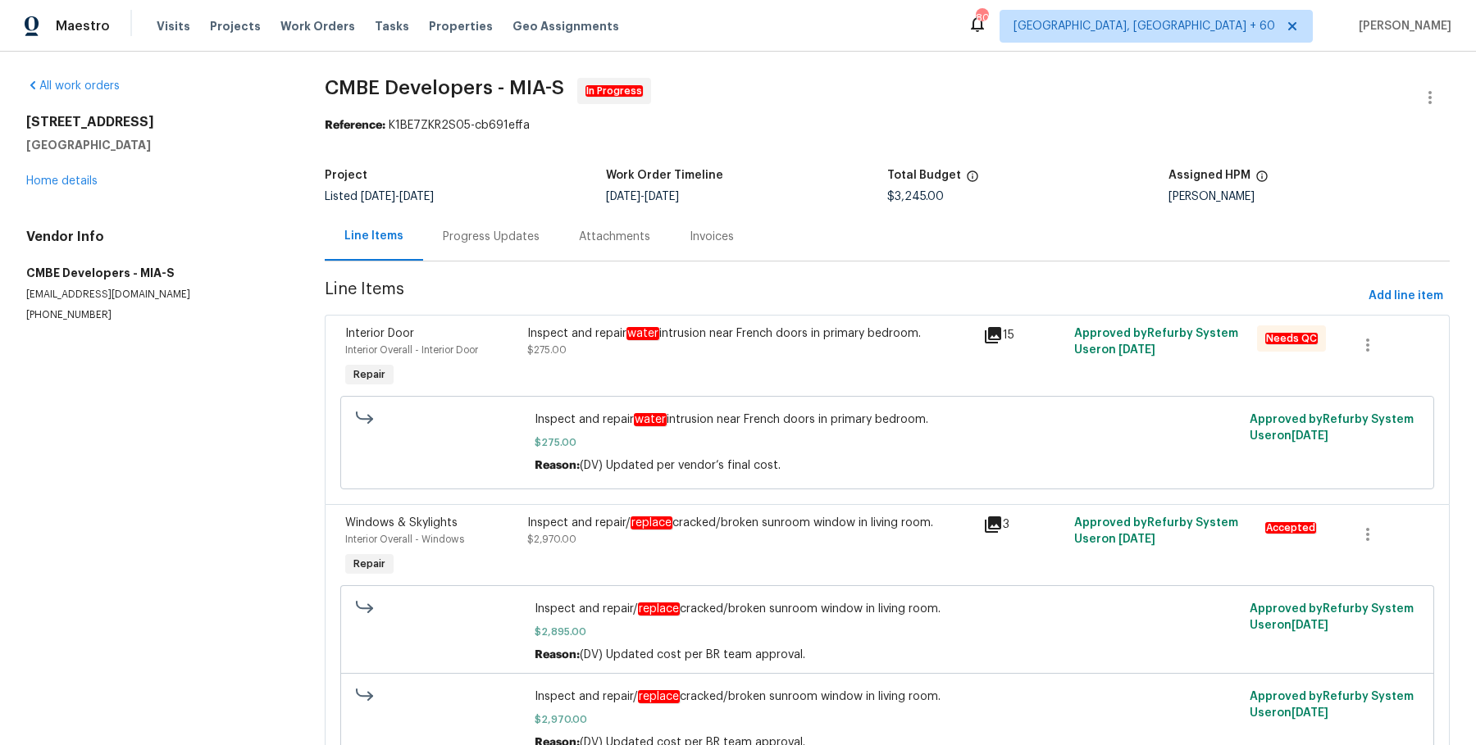
click at [758, 341] on div "Inspect and repair water intrusion near French doors in primary bedroom. $275.00" at bounding box center [750, 341] width 446 height 33
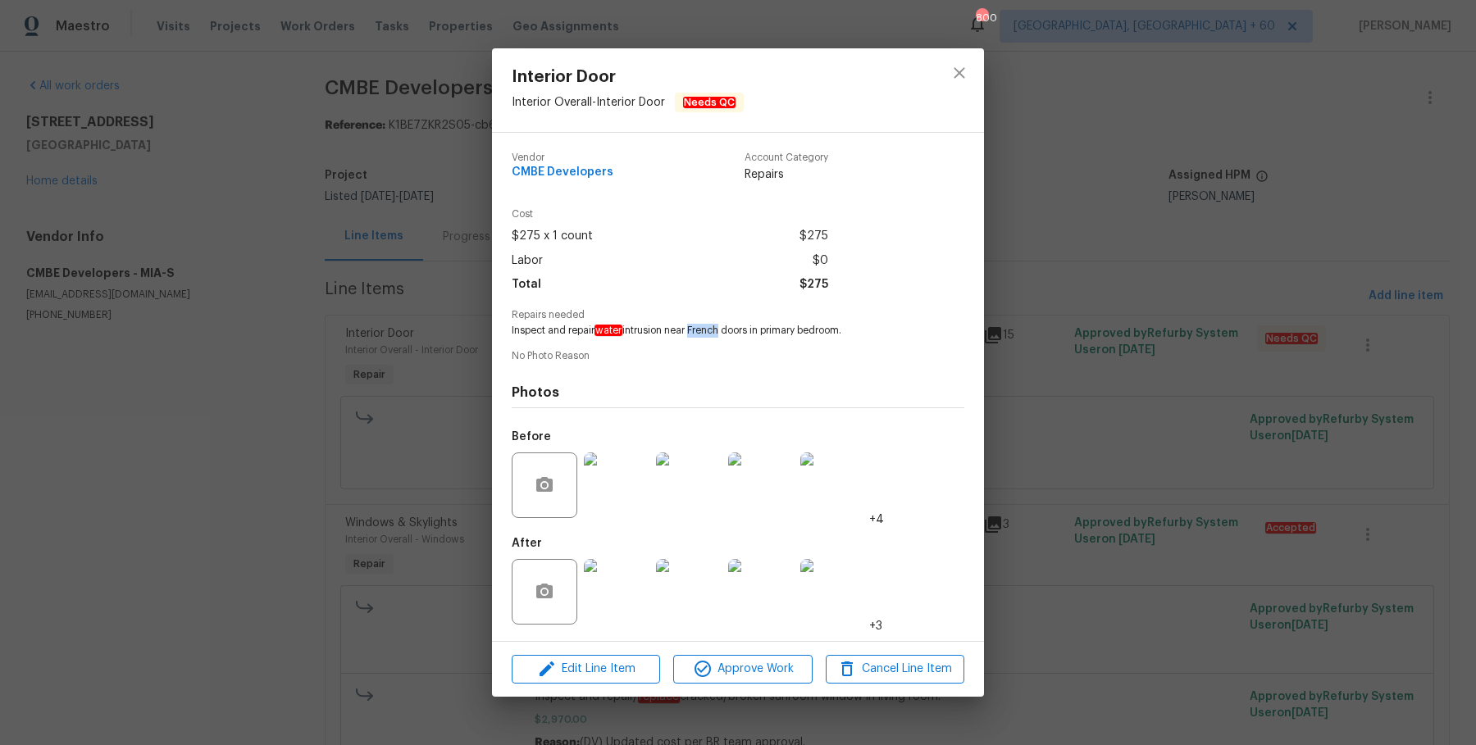
drag, startPoint x: 689, startPoint y: 330, endPoint x: 717, endPoint y: 330, distance: 27.9
click at [717, 330] on span "Inspect and repair water intrusion near French doors in primary bedroom." at bounding box center [715, 331] width 407 height 14
click at [697, 330] on span "Inspect and repair water intrusion near French doors in primary bedroom." at bounding box center [715, 331] width 407 height 14
click at [630, 482] on img at bounding box center [617, 486] width 66 height 66
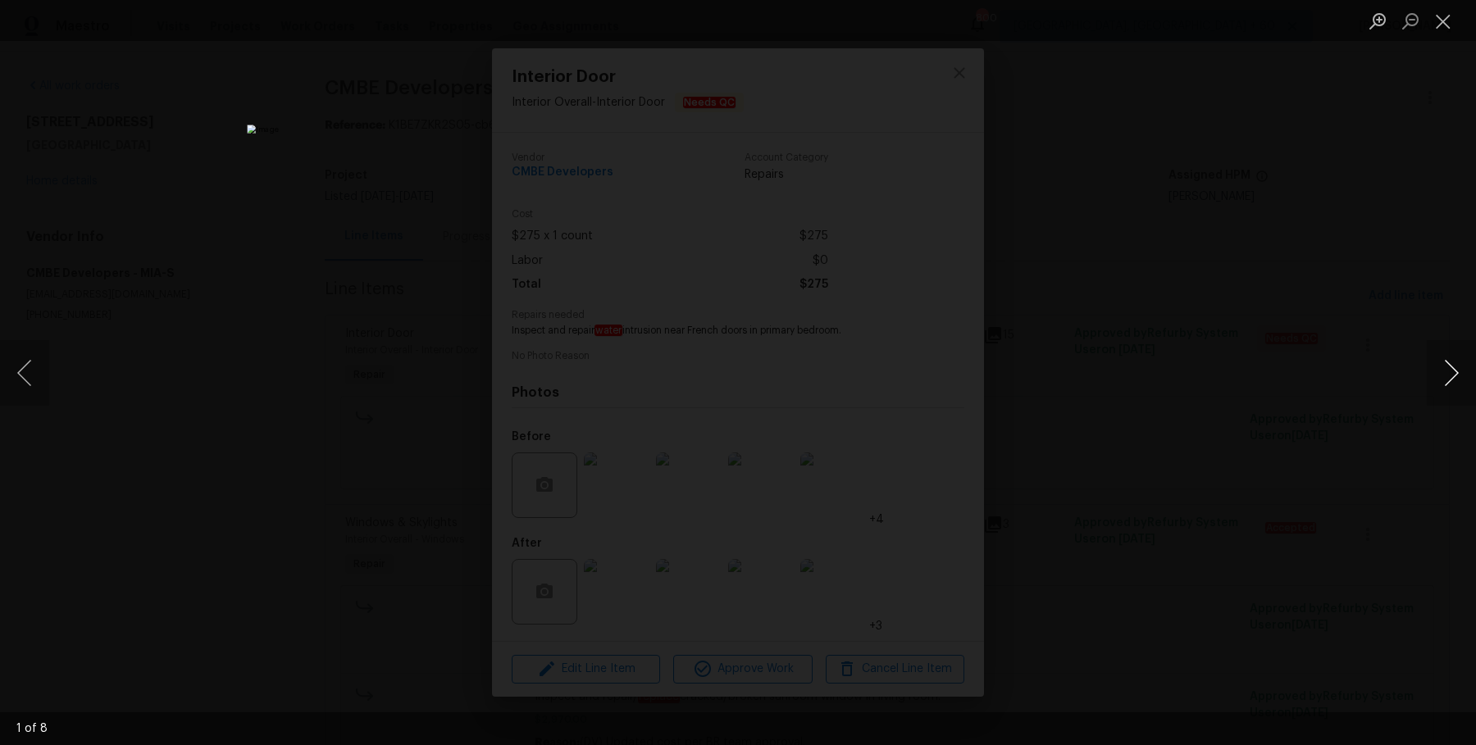
click at [1446, 374] on button "Next image" at bounding box center [1450, 373] width 49 height 66
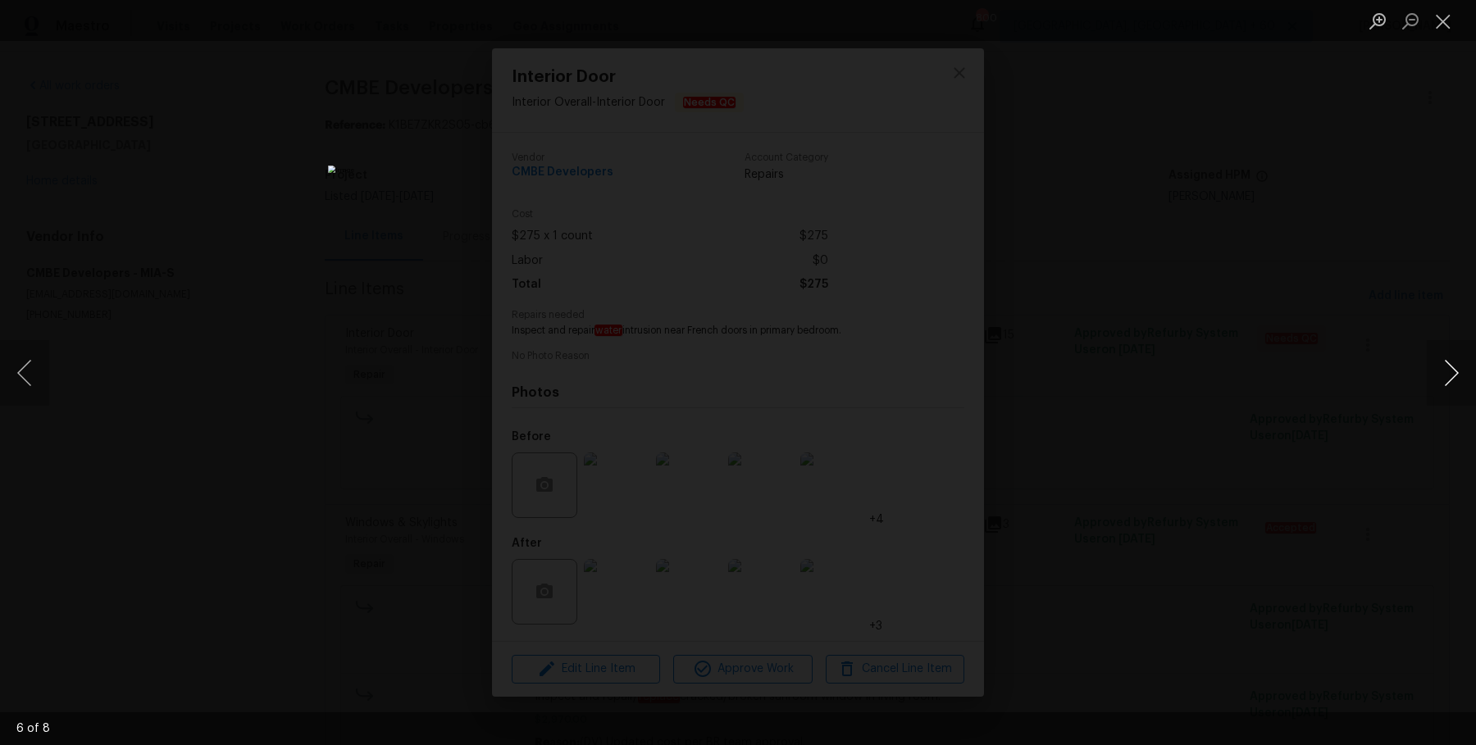
click at [1446, 374] on button "Next image" at bounding box center [1450, 373] width 49 height 66
click at [1446, 375] on button "Next image" at bounding box center [1450, 373] width 49 height 66
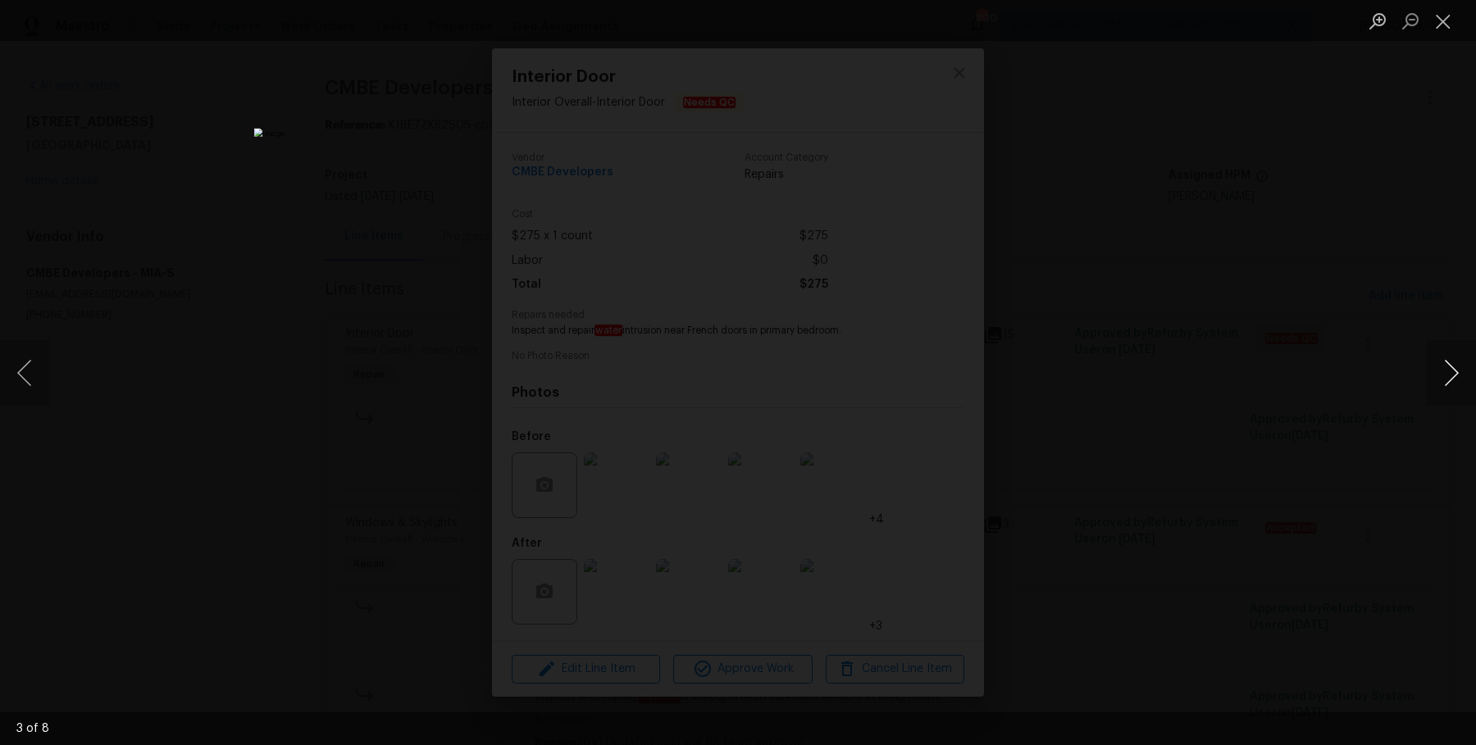
click at [1446, 375] on button "Next image" at bounding box center [1450, 373] width 49 height 66
click at [1447, 375] on button "Next image" at bounding box center [1450, 373] width 49 height 66
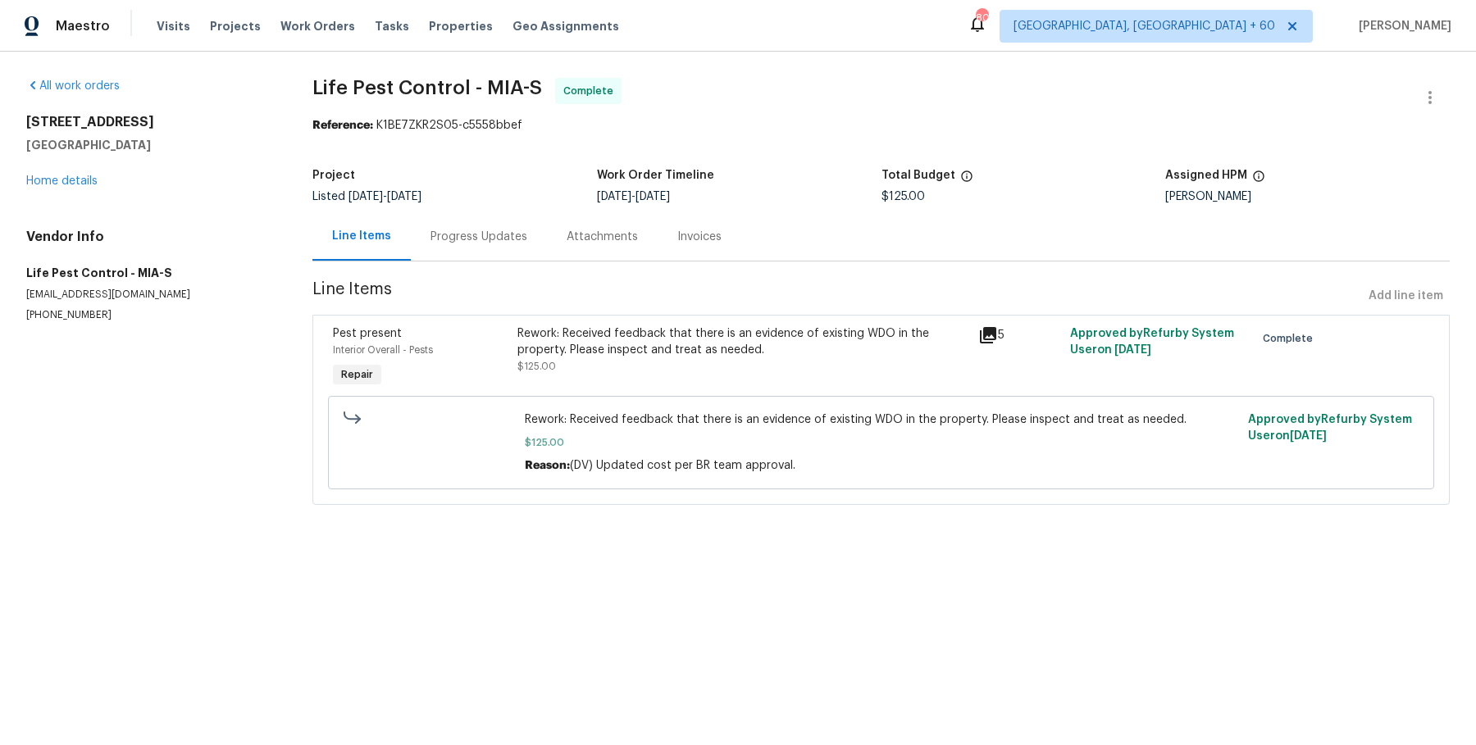
click at [442, 239] on div "Progress Updates" at bounding box center [478, 237] width 97 height 16
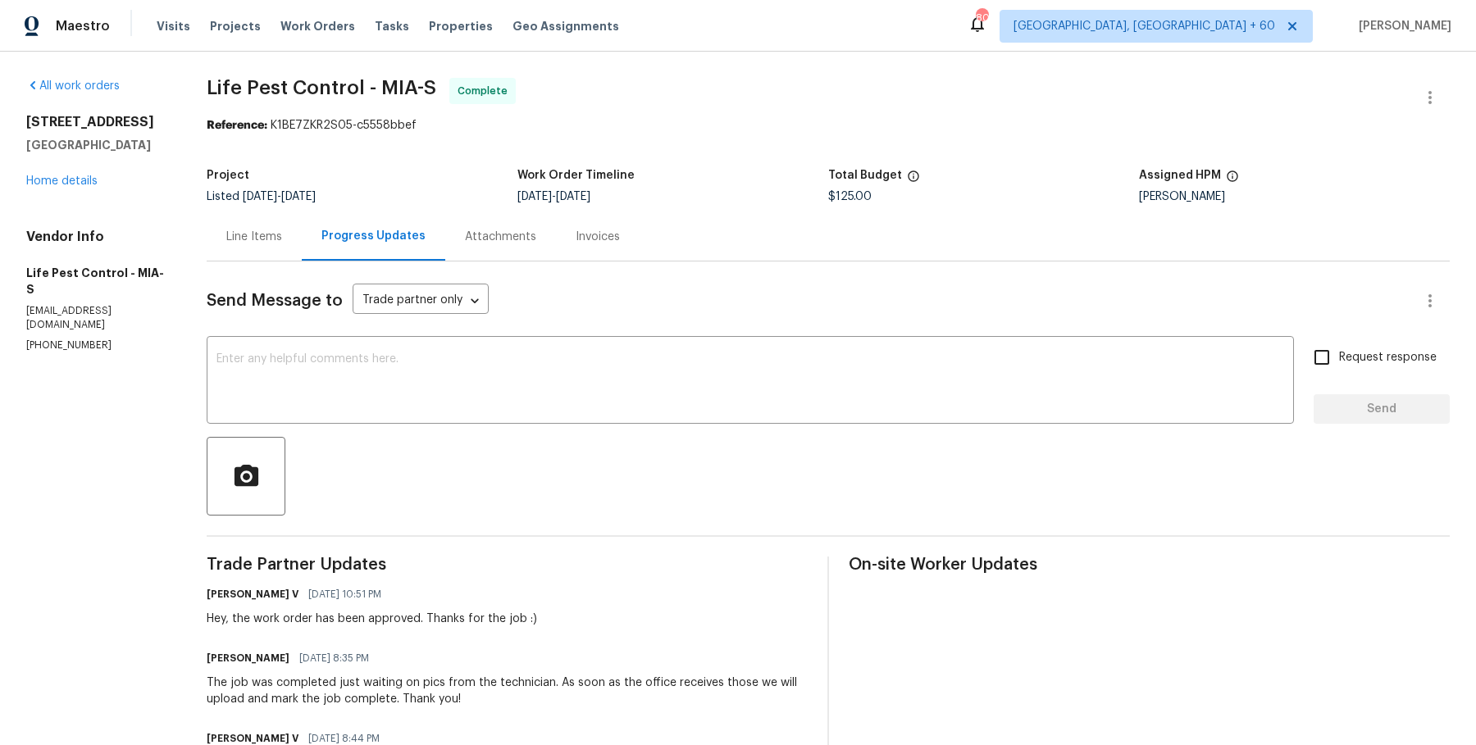
click at [241, 230] on div "Line Items" at bounding box center [254, 237] width 56 height 16
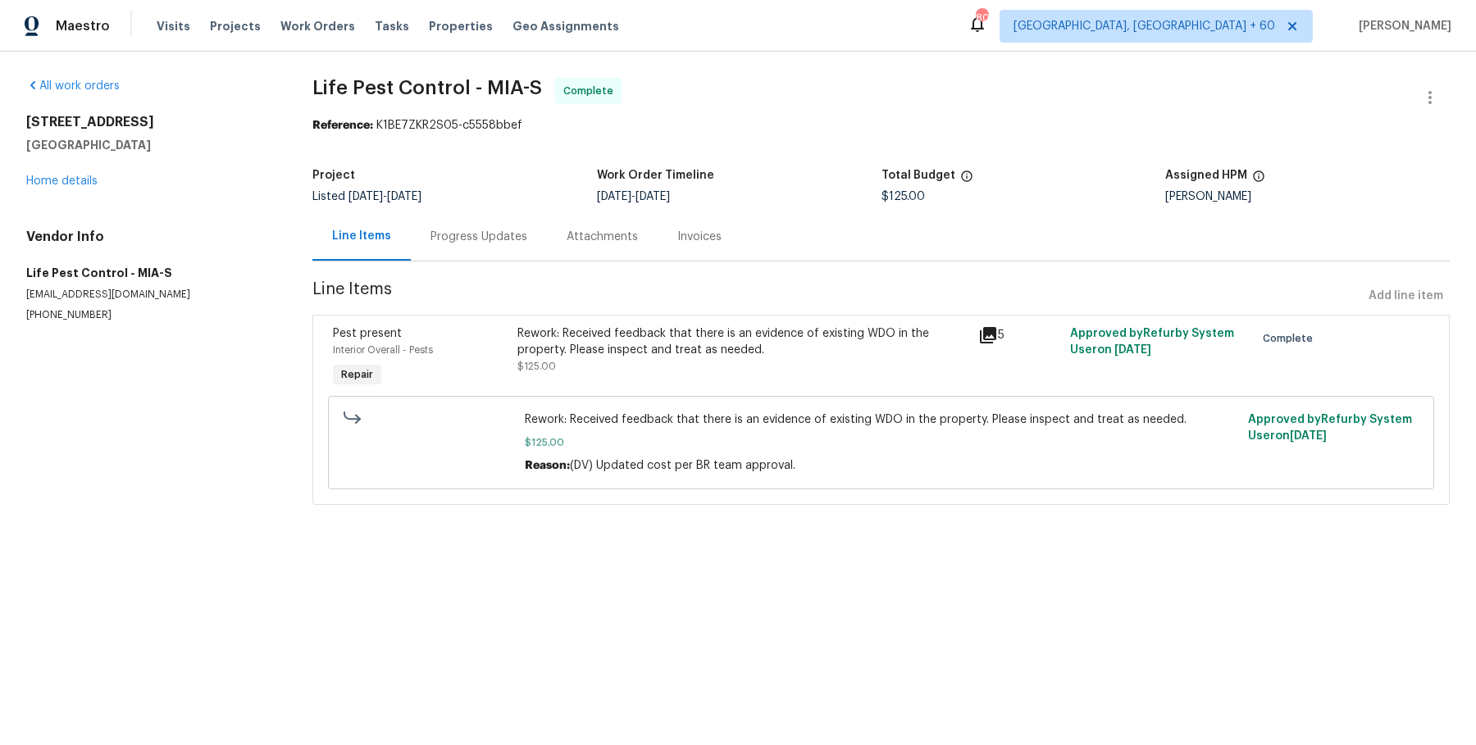
click at [419, 219] on div "Progress Updates" at bounding box center [479, 236] width 136 height 48
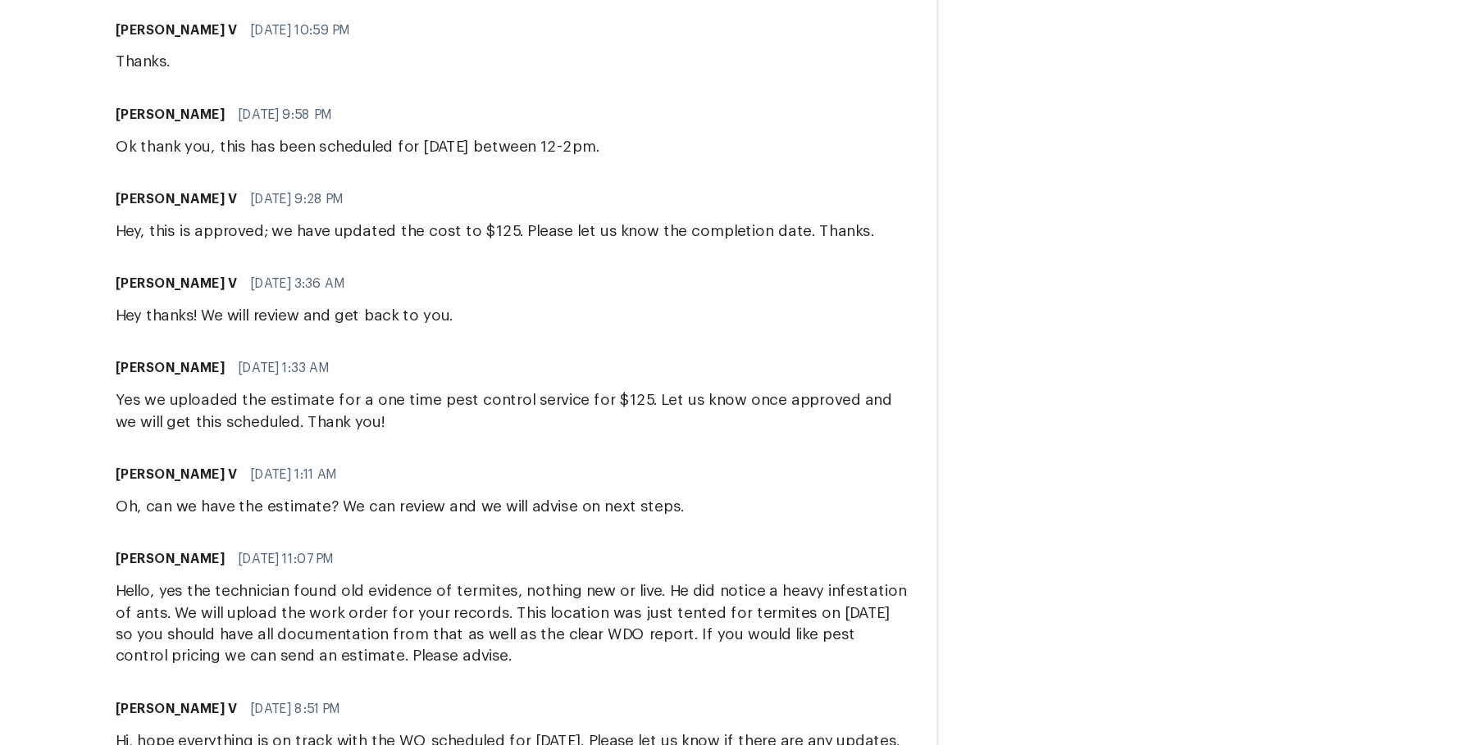
scroll to position [923, 0]
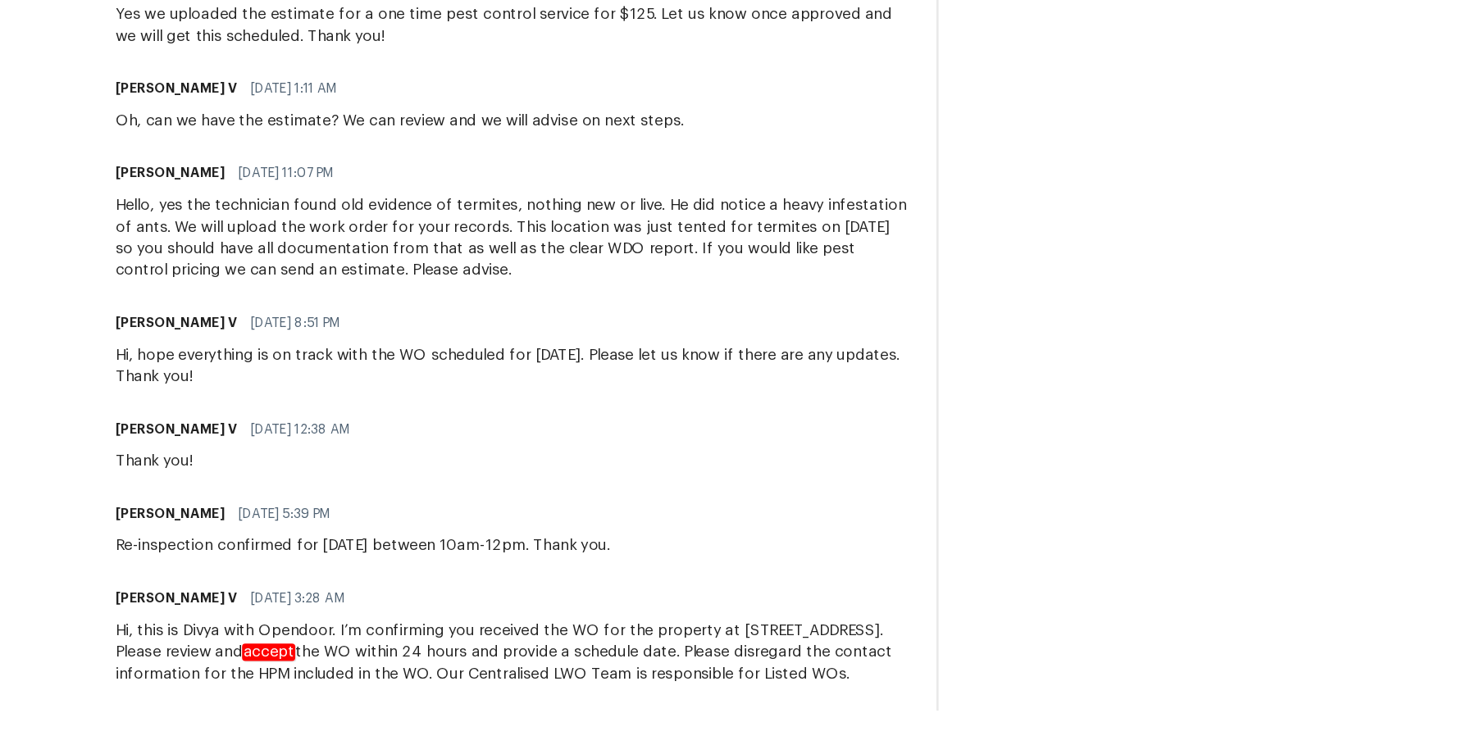
drag, startPoint x: 211, startPoint y: 261, endPoint x: 470, endPoint y: 705, distance: 513.9
click at [470, 705] on div "Trade Partner Updates Divya Dharshini V 09/02/2025 10:51 PM Hey, the work order…" at bounding box center [507, 184] width 601 height 1069
copy div "Hey, the work order has been approved. Thanks for the job :) Felix Baquerizo 08…"
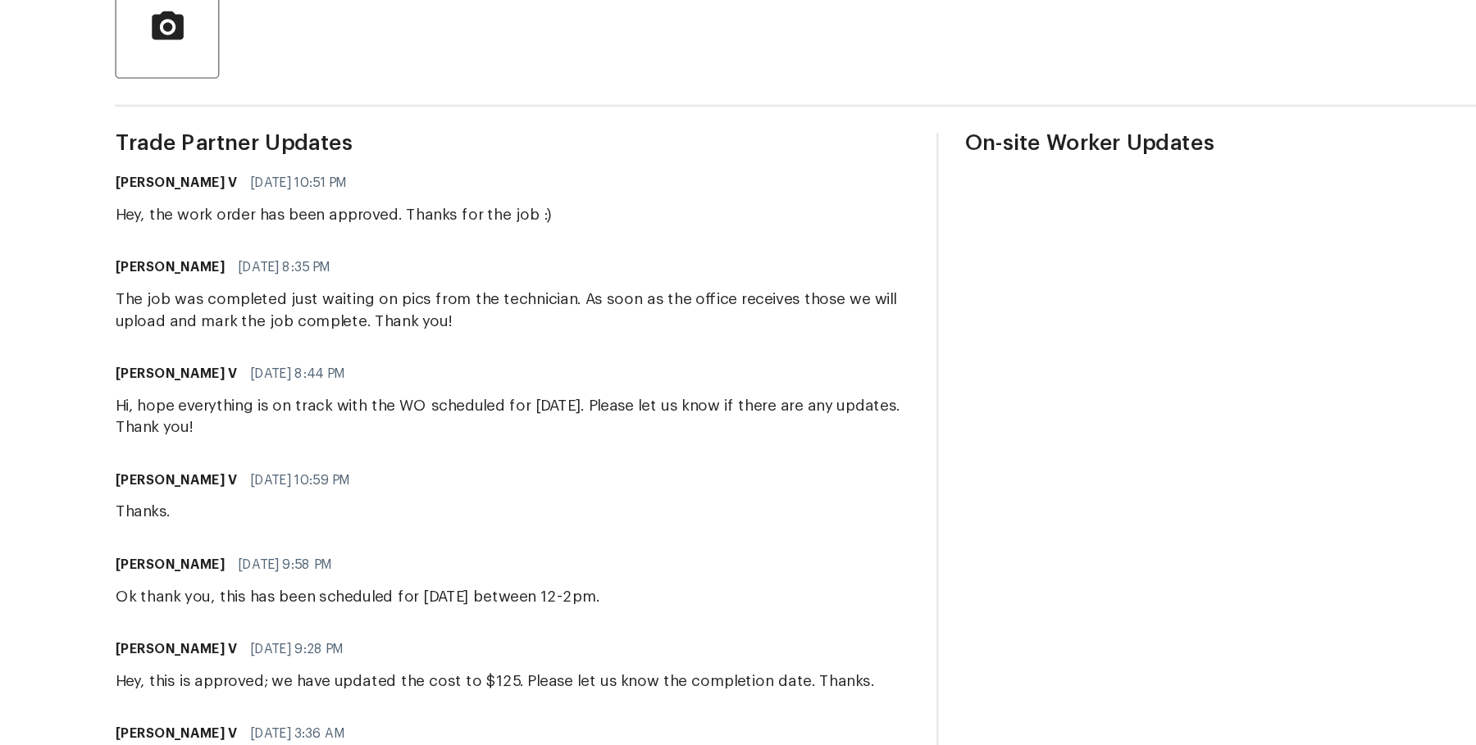
scroll to position [0, 0]
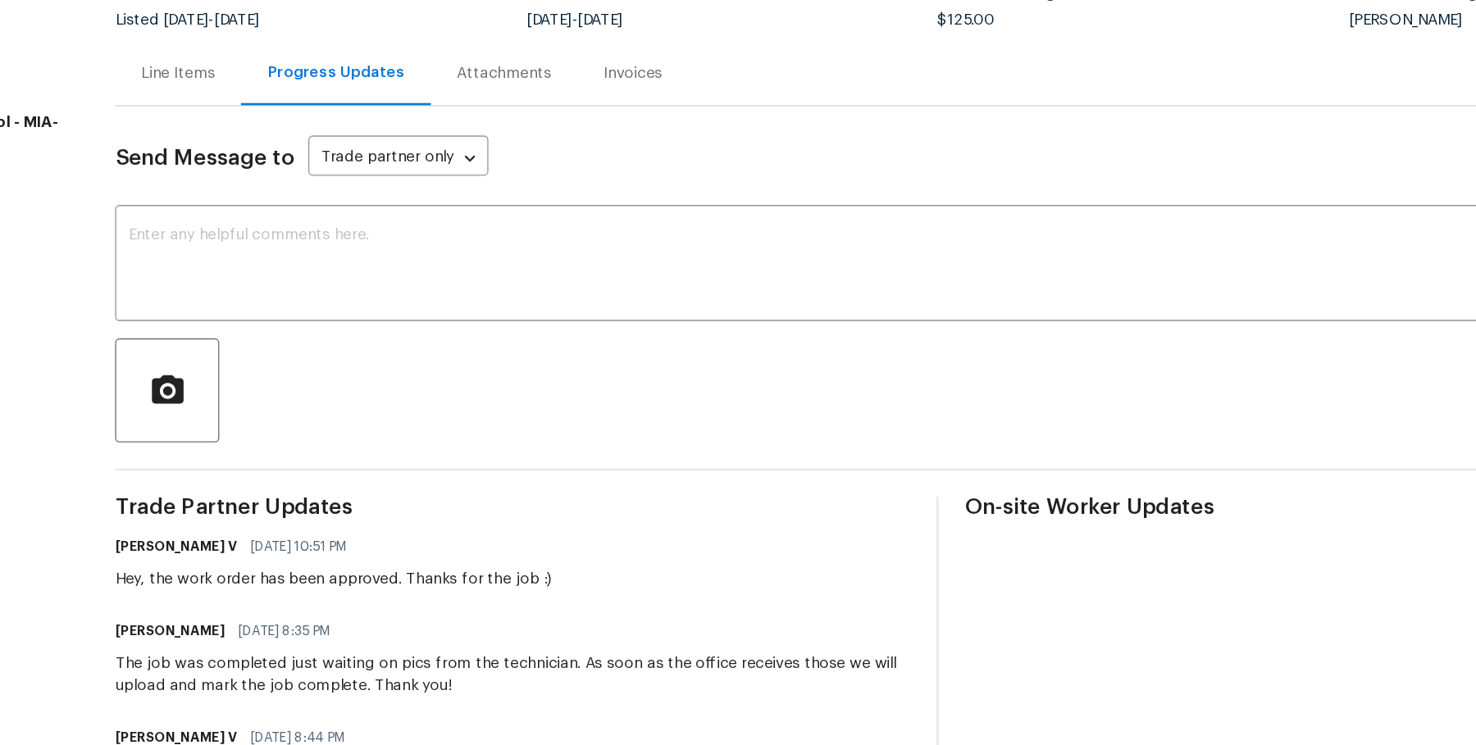
click at [294, 221] on div "Line Items" at bounding box center [254, 236] width 95 height 48
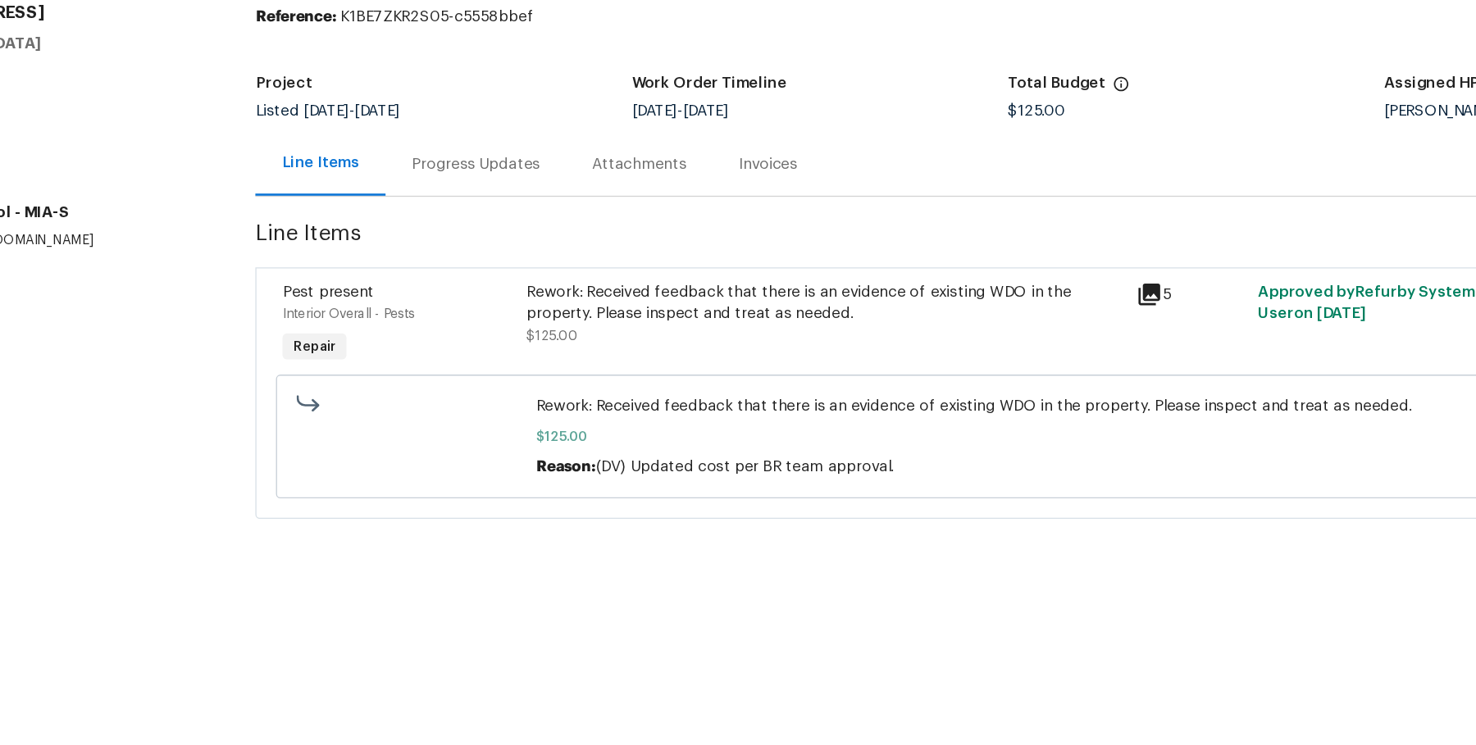
click at [478, 241] on div "Progress Updates" at bounding box center [478, 237] width 97 height 16
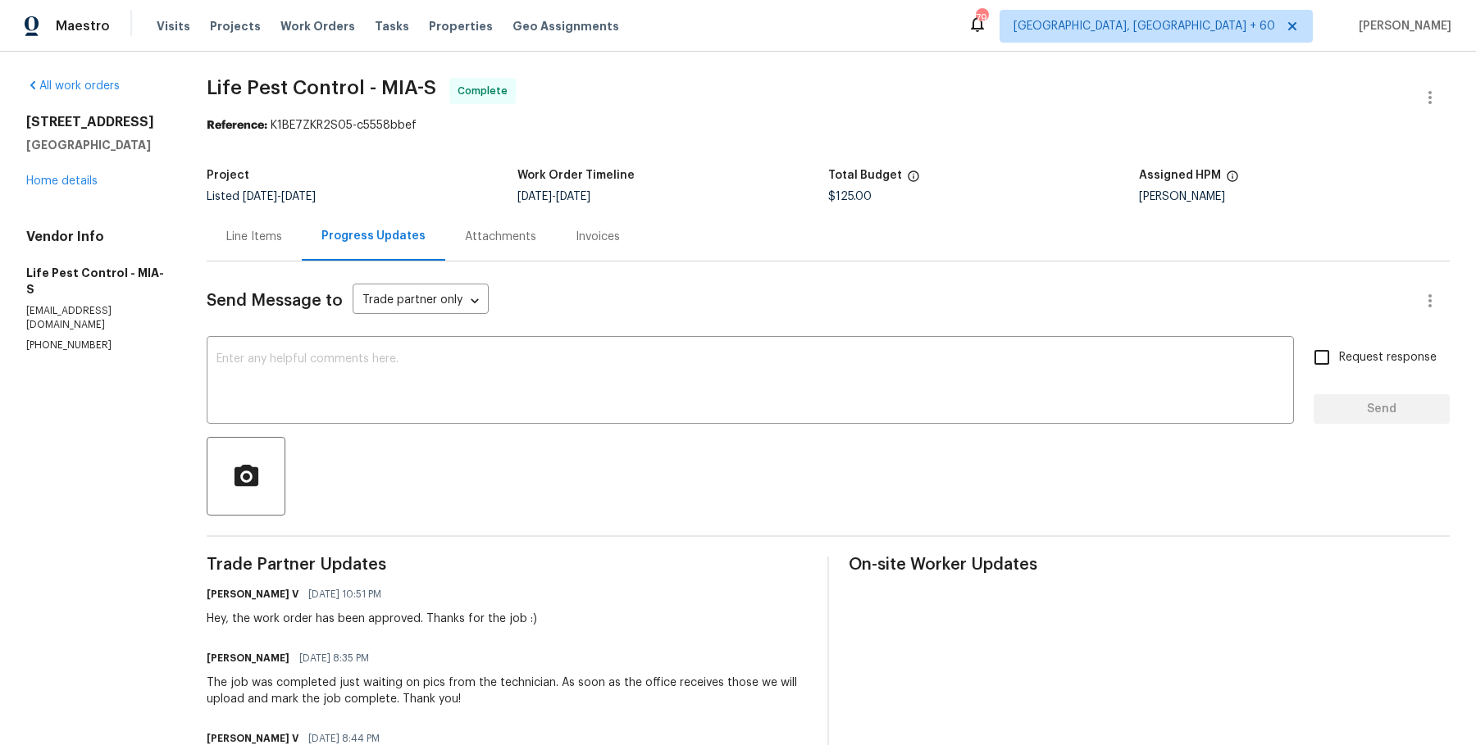
click at [251, 233] on div "Line Items" at bounding box center [254, 237] width 56 height 16
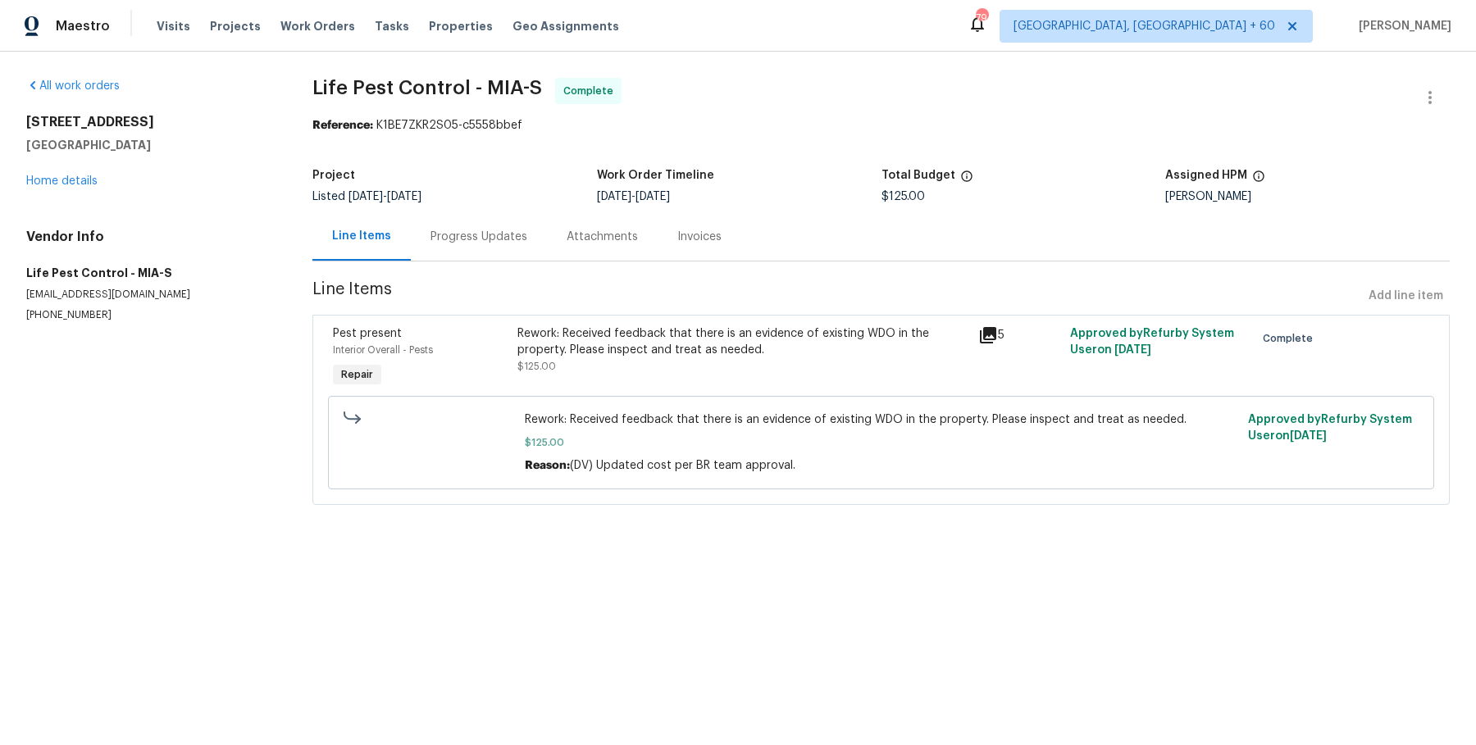
click at [453, 92] on span "Life Pest Control - MIA-S" at bounding box center [427, 88] width 230 height 20
copy span "Life Pest Control - MIA-S"
